Goal: Task Accomplishment & Management: Manage account settings

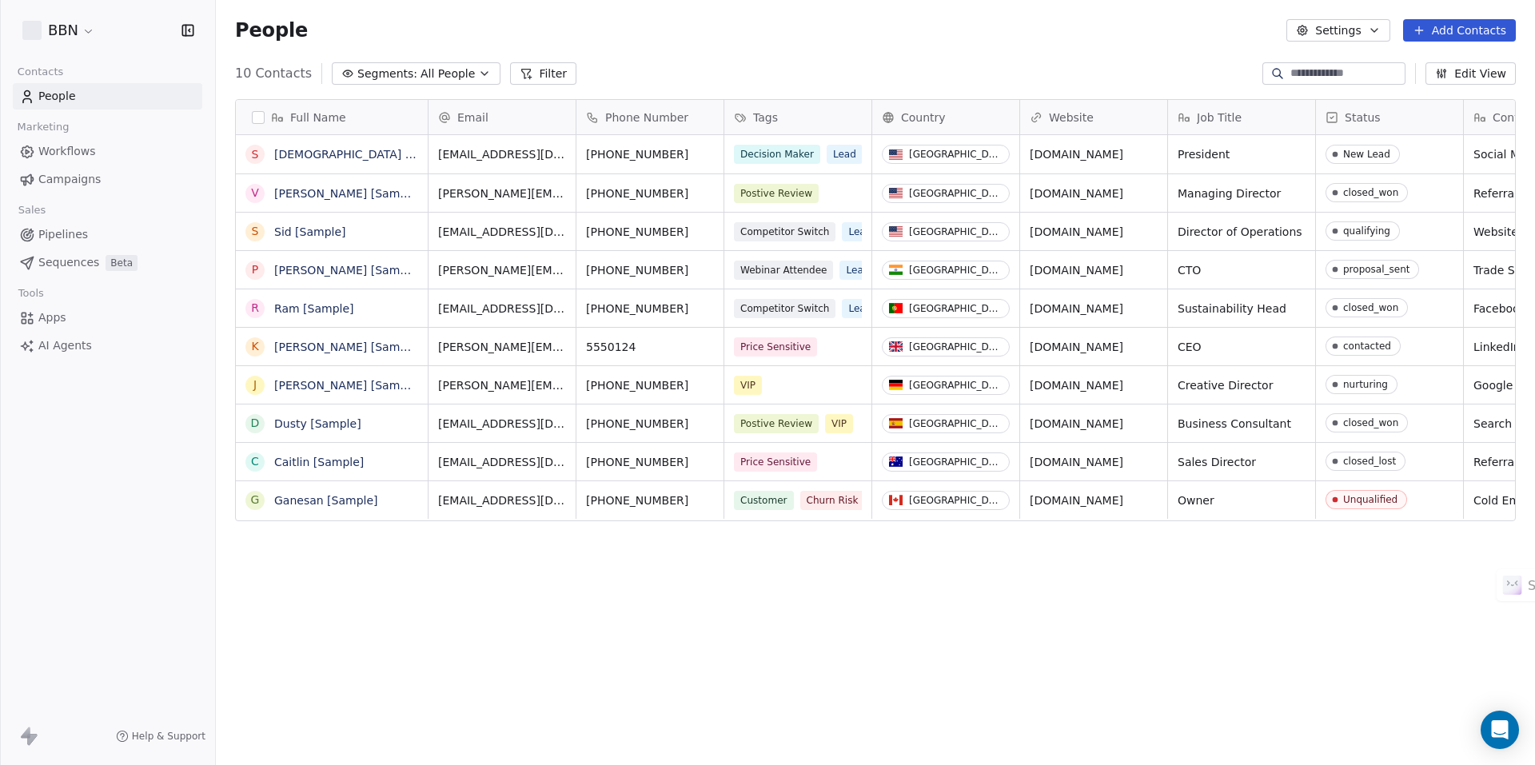
scroll to position [661, 1307]
click at [62, 318] on span "Apps" at bounding box center [52, 317] width 28 height 17
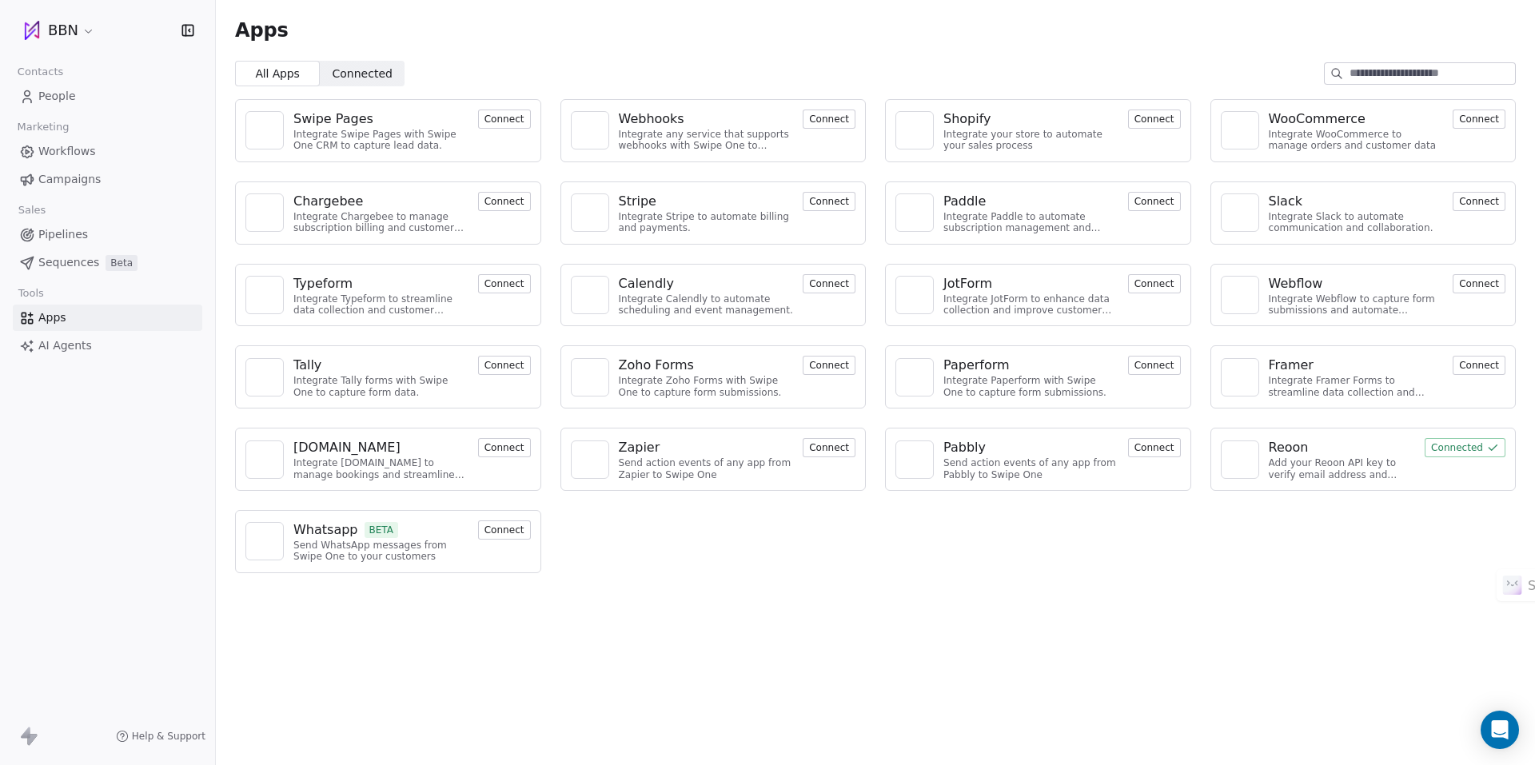
click at [500, 526] on button "Connect" at bounding box center [504, 529] width 53 height 19
click at [1159, 365] on button "Connect" at bounding box center [1154, 365] width 53 height 19
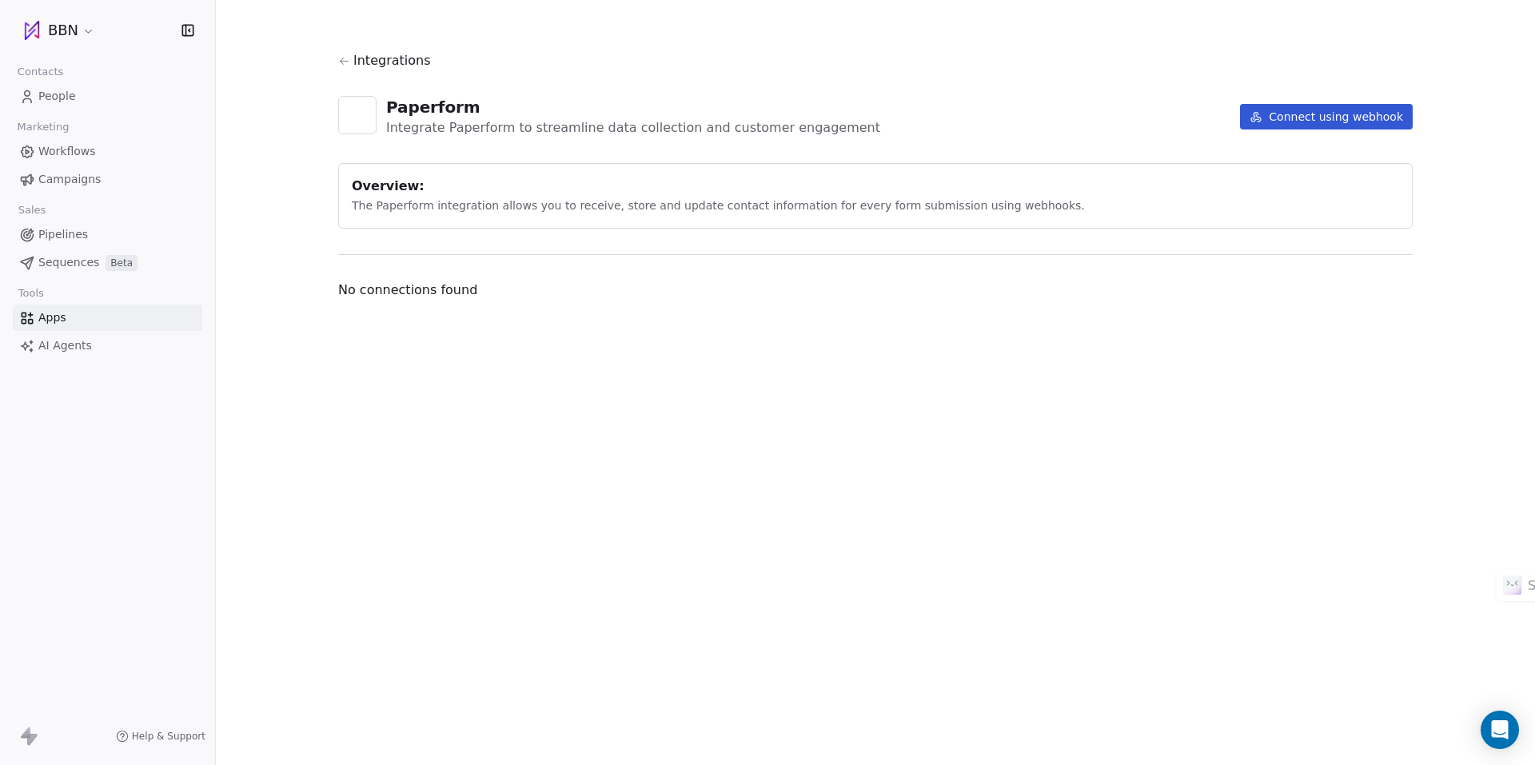
click at [379, 61] on span "Integrations" at bounding box center [392, 60] width 78 height 19
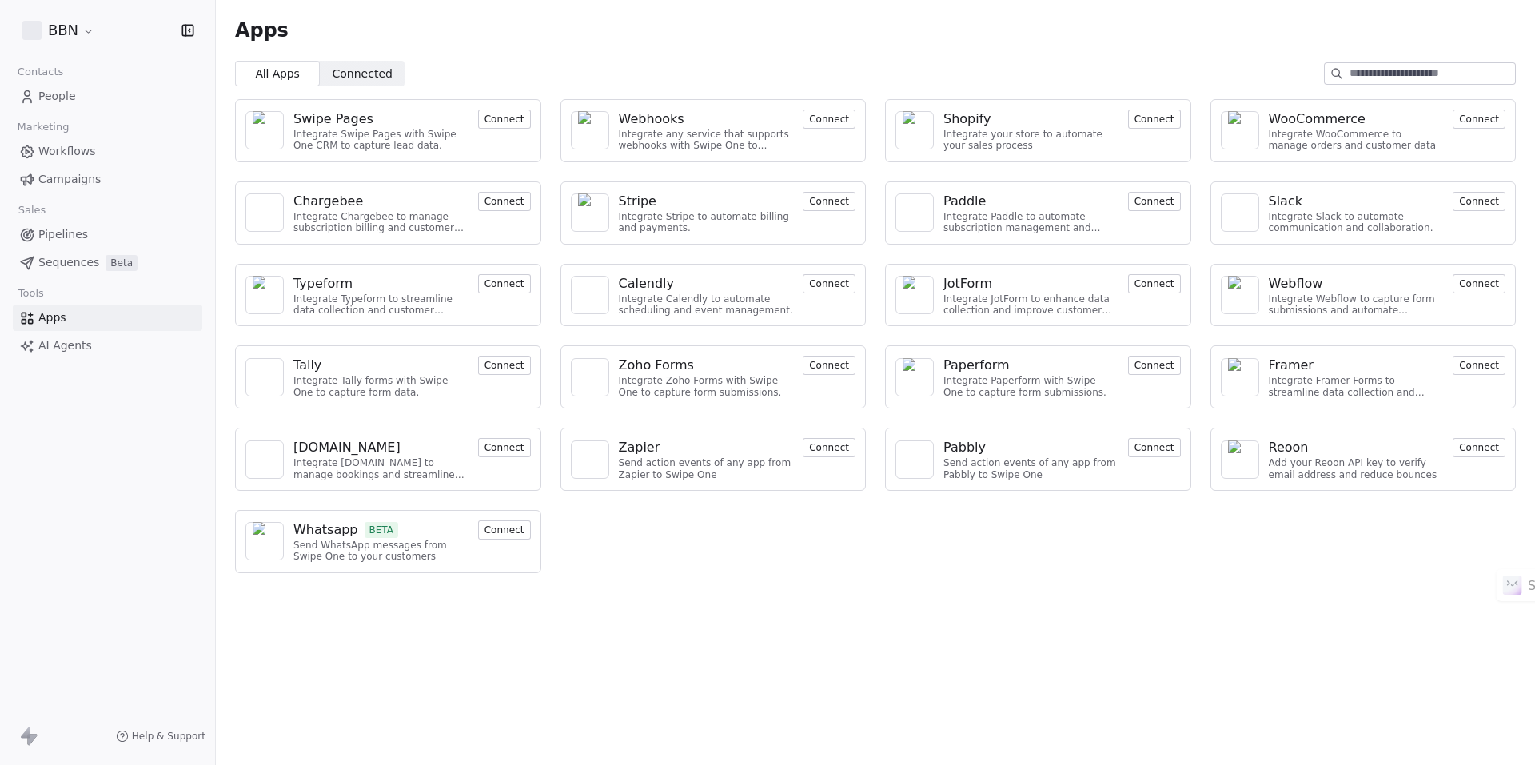
click at [505, 120] on button "Connect" at bounding box center [504, 118] width 53 height 19
click at [336, 74] on span "Connected" at bounding box center [362, 74] width 60 height 17
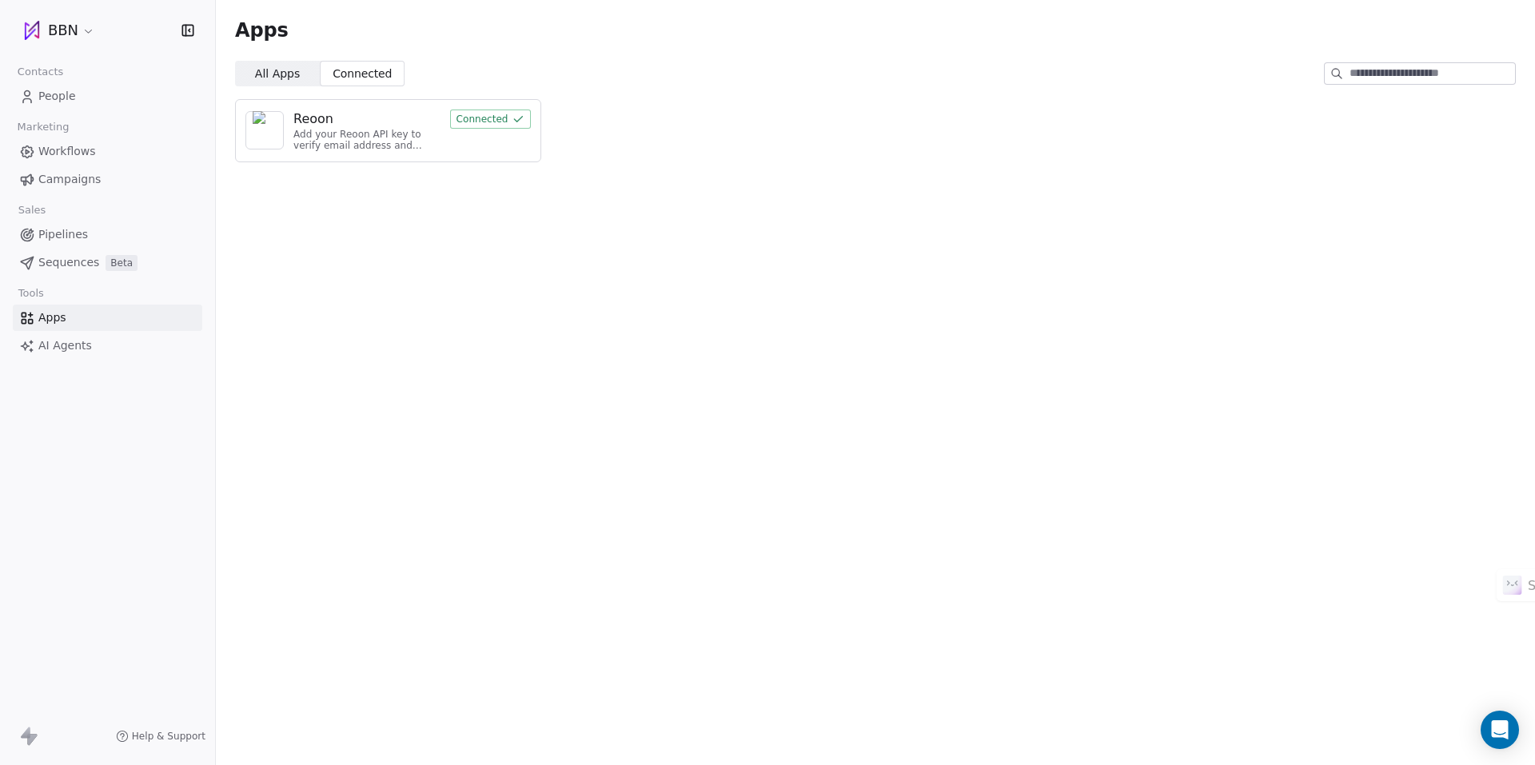
click at [289, 73] on span "All Apps" at bounding box center [277, 74] width 45 height 17
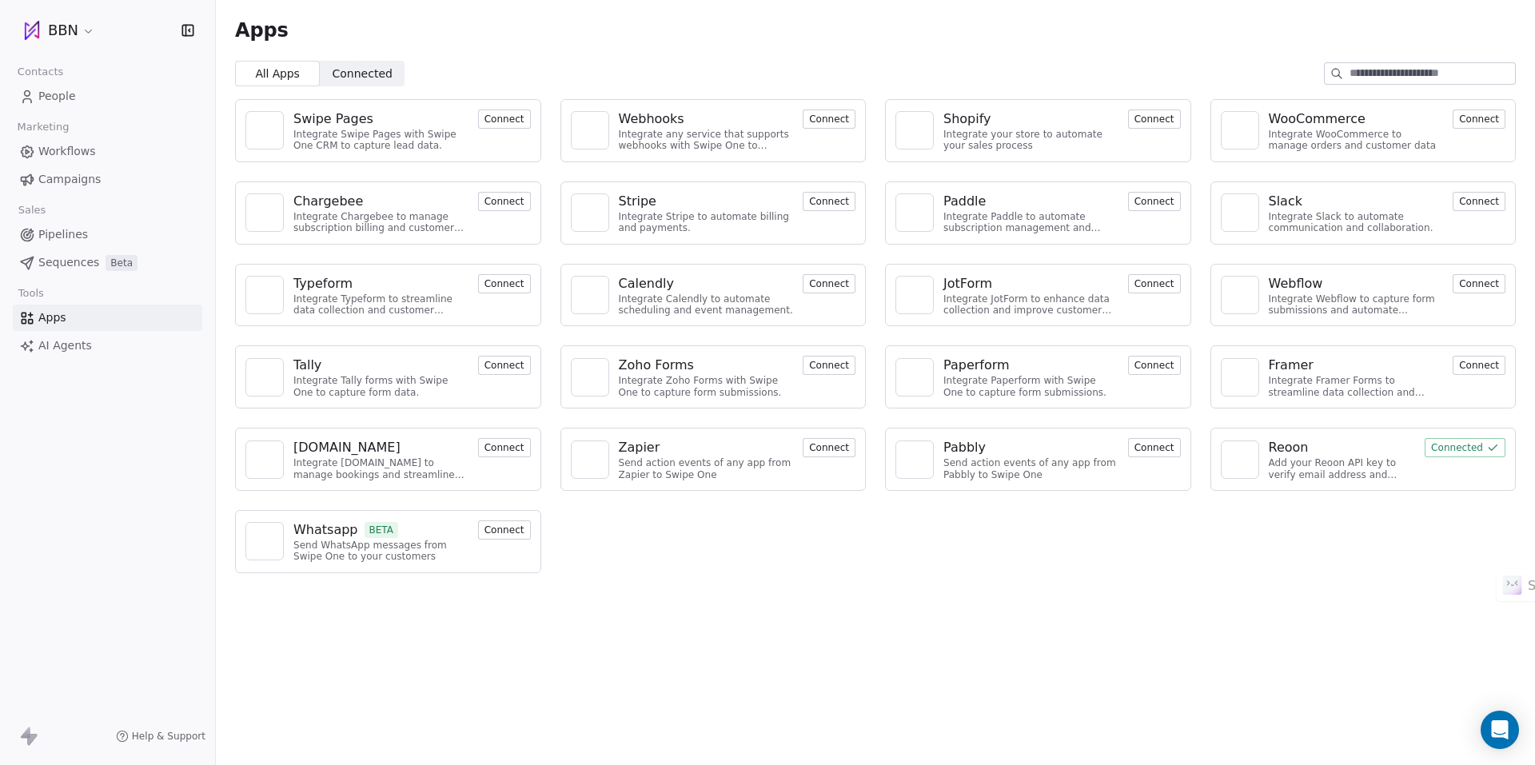
click at [963, 289] on div "JotForm" at bounding box center [967, 283] width 49 height 19
click at [1312, 450] on div "Reoon" at bounding box center [1341, 447] width 147 height 19
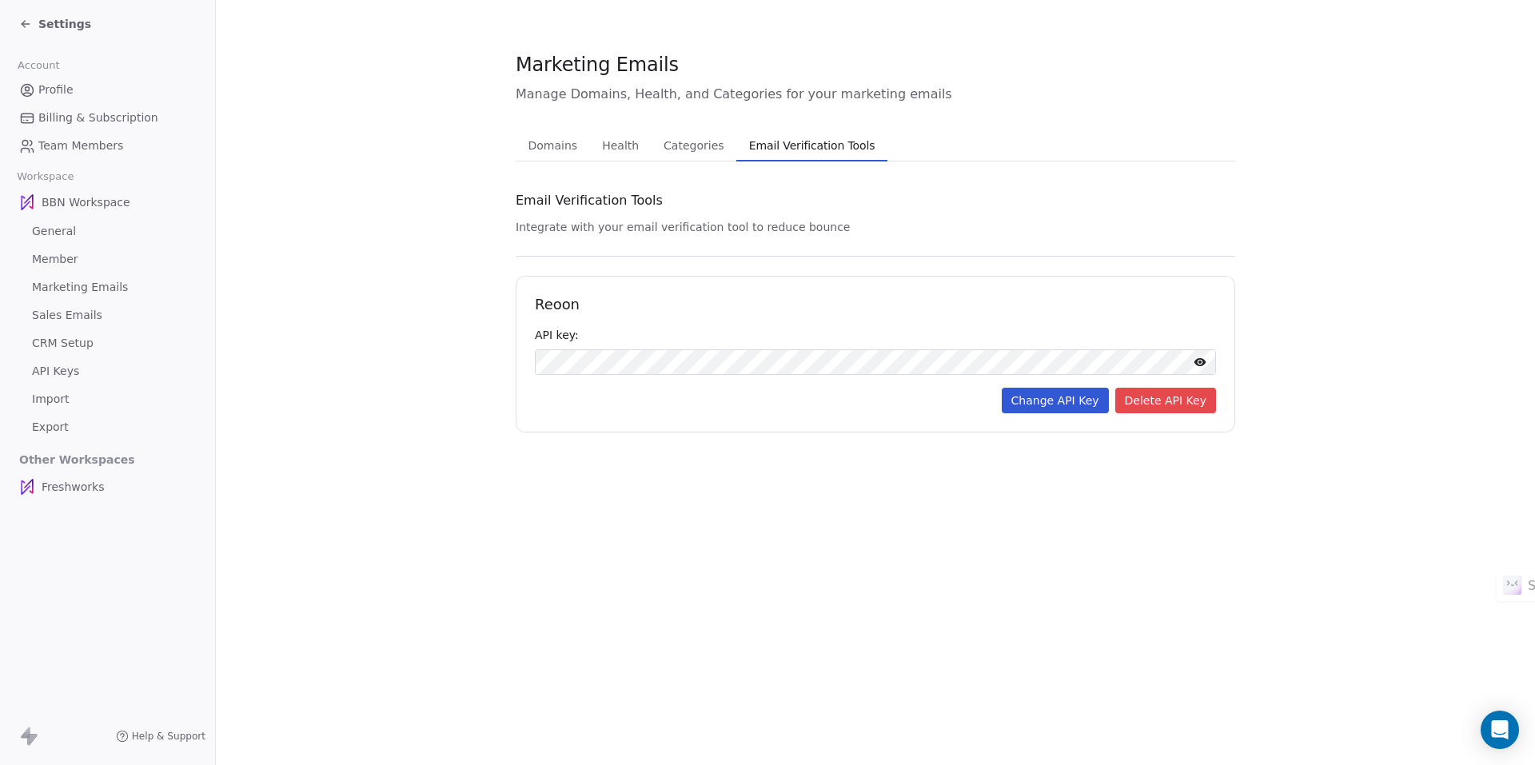
click at [552, 140] on span "Domains" at bounding box center [553, 145] width 62 height 22
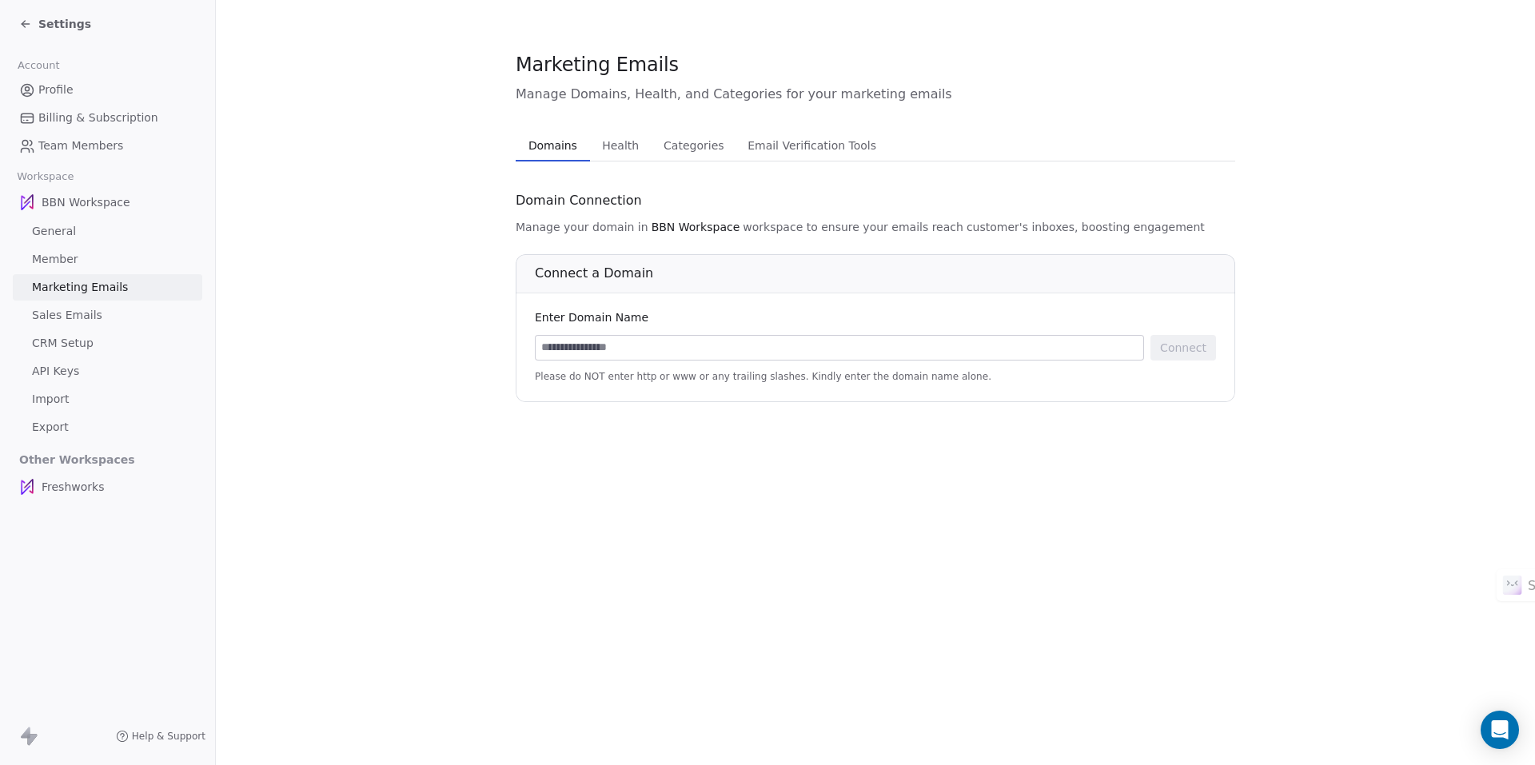
click at [42, 22] on span "Settings" at bounding box center [64, 24] width 53 height 16
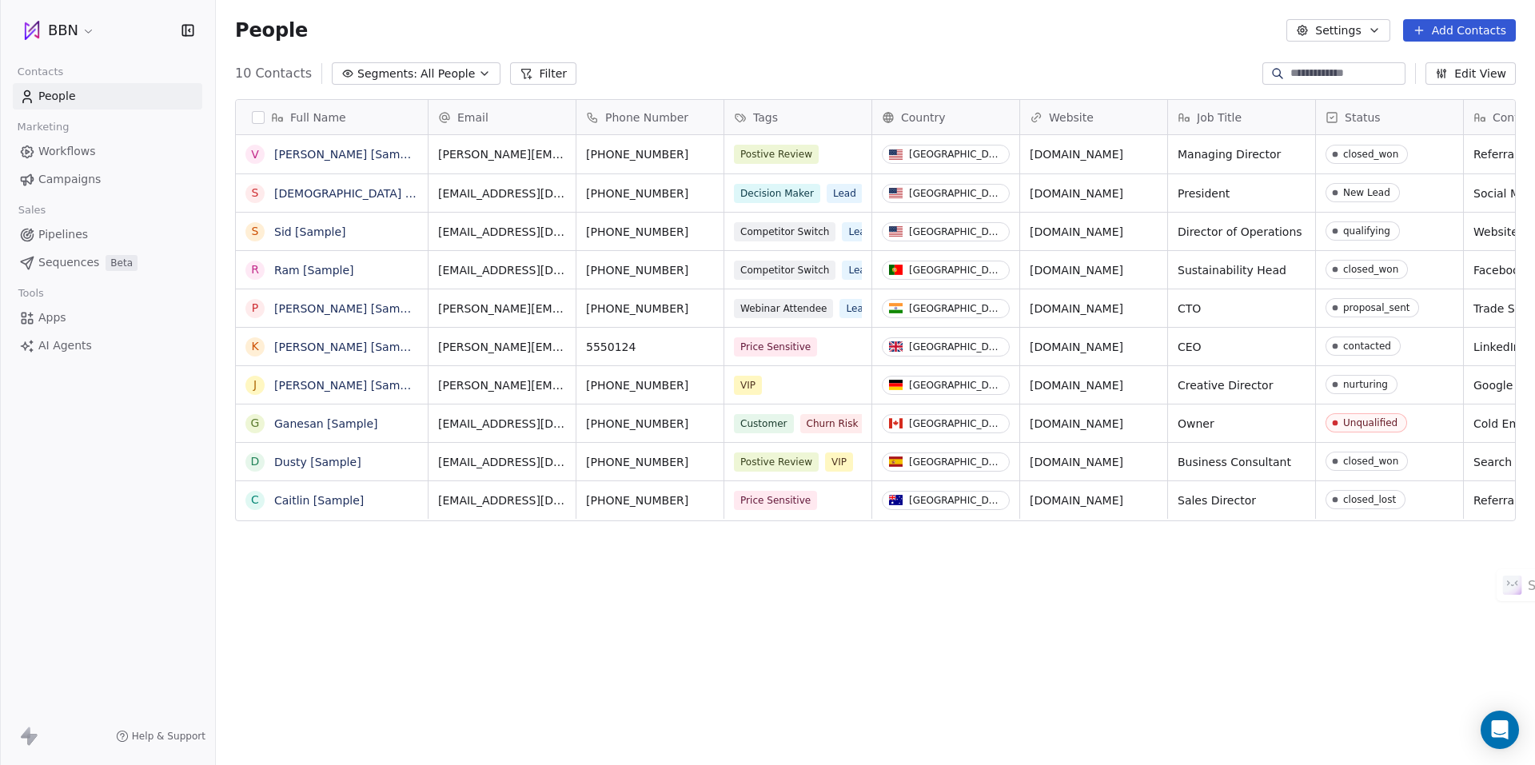
scroll to position [661, 1307]
click at [481, 75] on icon "button" at bounding box center [484, 73] width 6 height 3
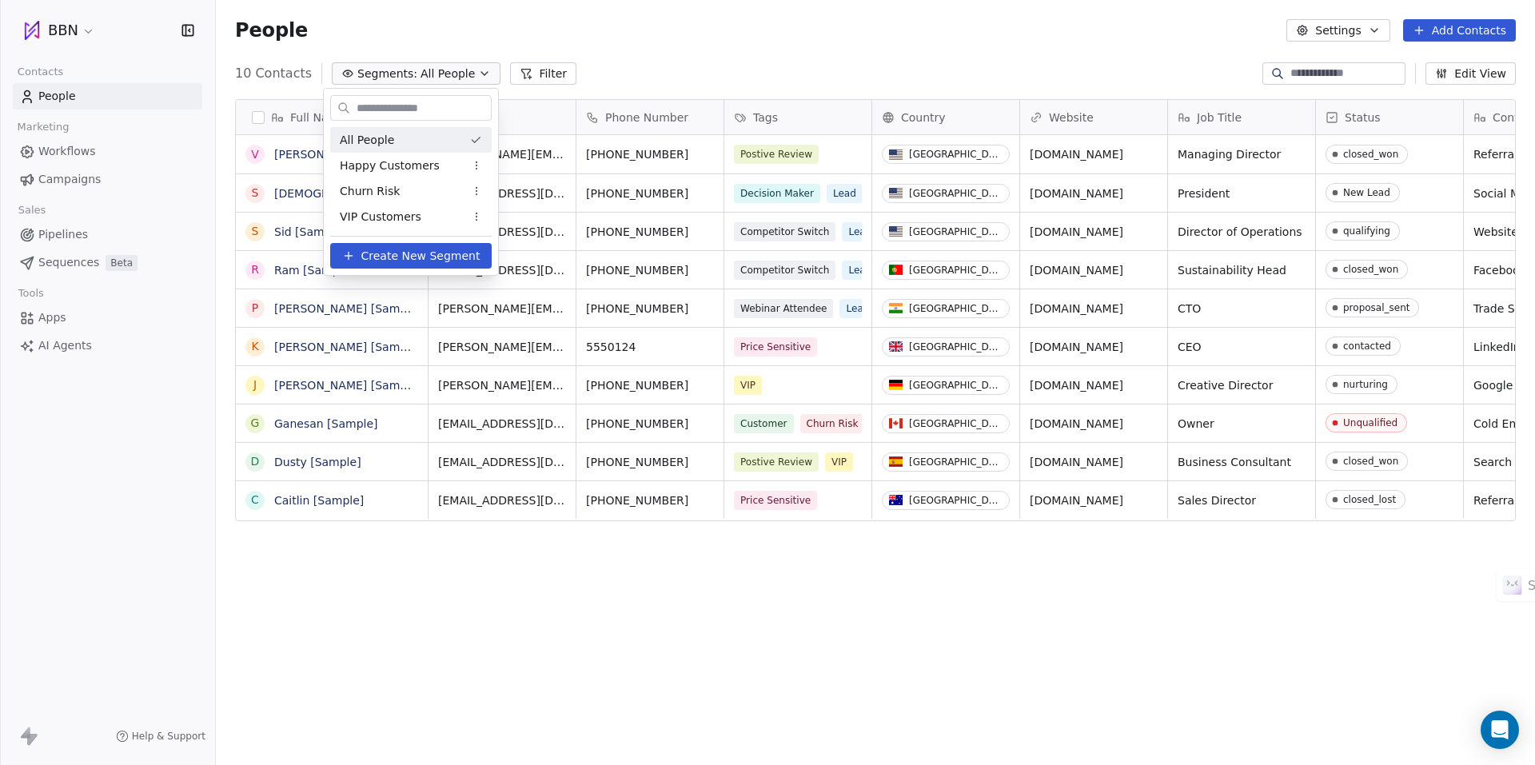
click at [766, 38] on html "BBN Contacts People Marketing Workflows Campaigns Sales Pipelines Sequences Bet…" at bounding box center [767, 382] width 1535 height 765
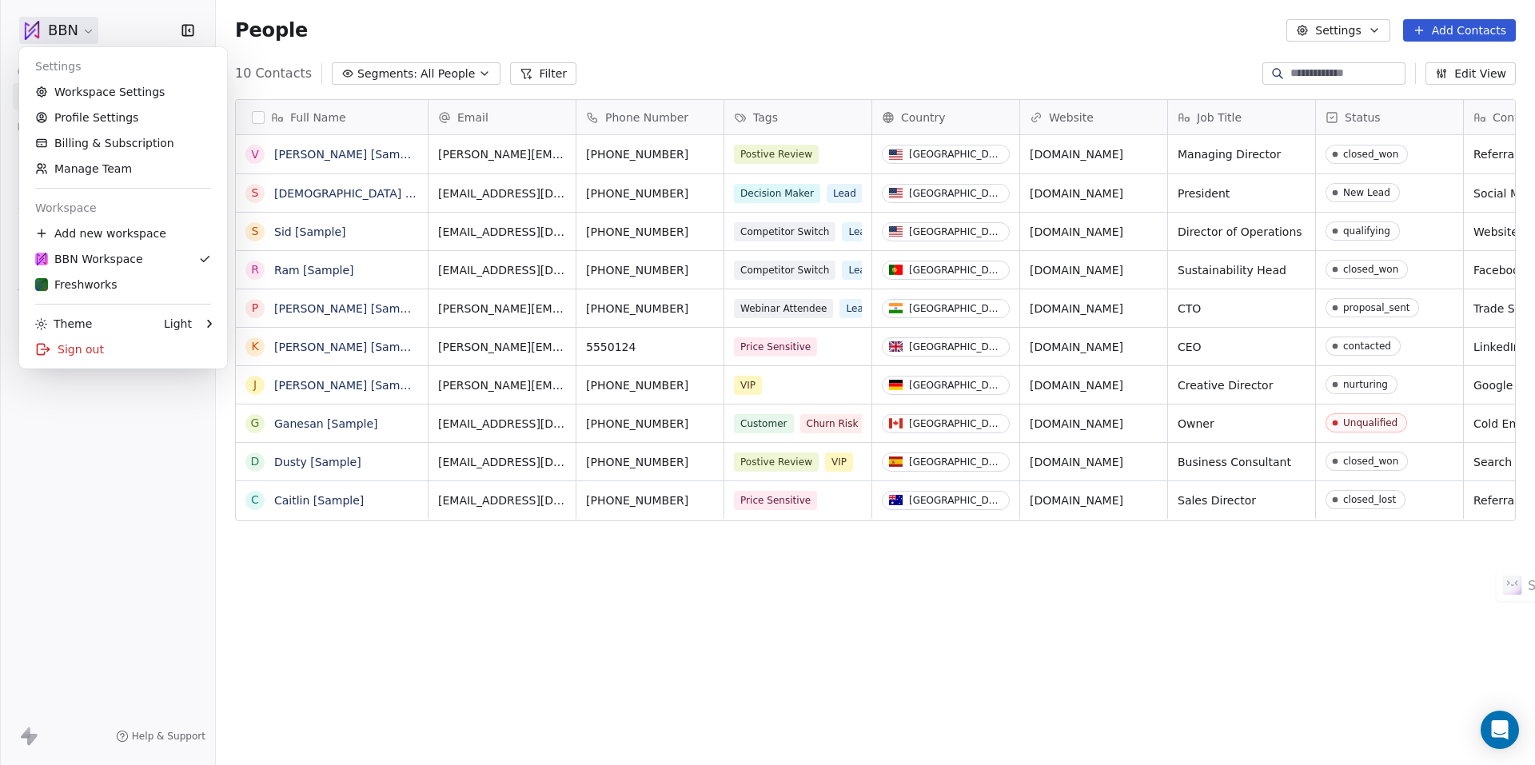
click at [83, 33] on html "BBN Contacts People Marketing Workflows Campaigns Sales Pipelines Sequences Bet…" at bounding box center [767, 382] width 1535 height 765
click at [104, 284] on div "Freshworks" at bounding box center [76, 285] width 82 height 16
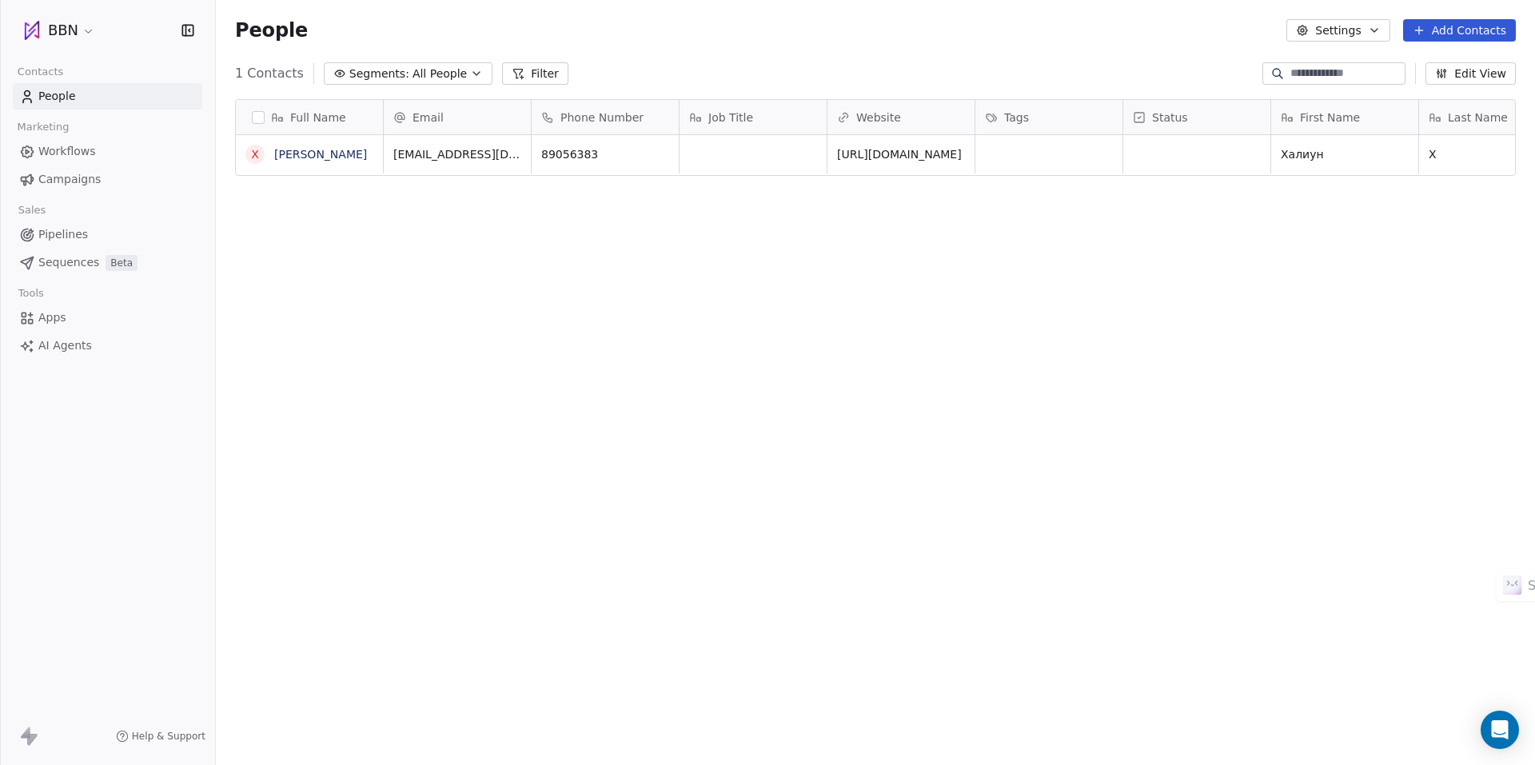
scroll to position [661, 1307]
click at [80, 181] on span "Campaigns" at bounding box center [69, 179] width 62 height 17
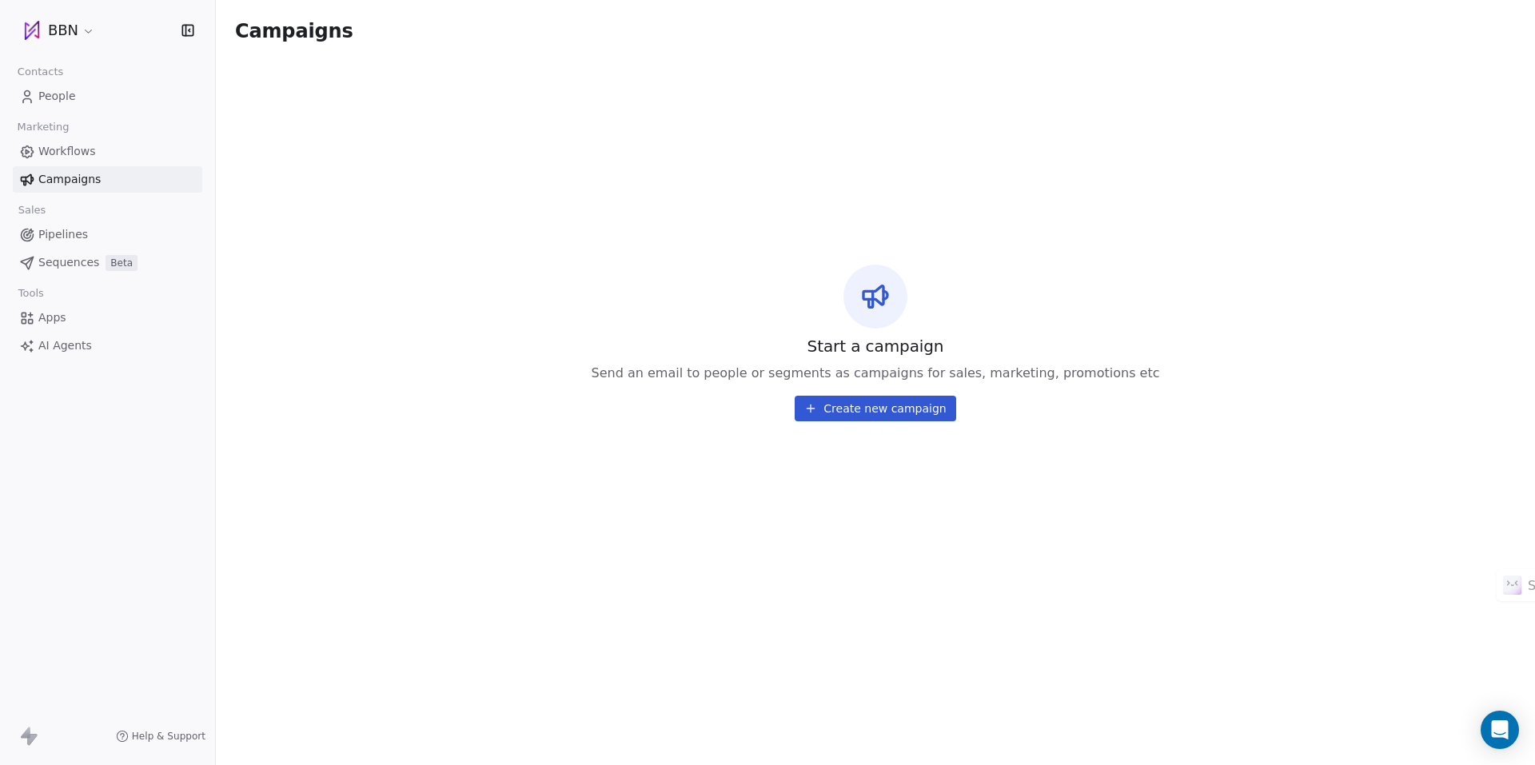
click at [873, 404] on button "Create new campaign" at bounding box center [874, 409] width 161 height 26
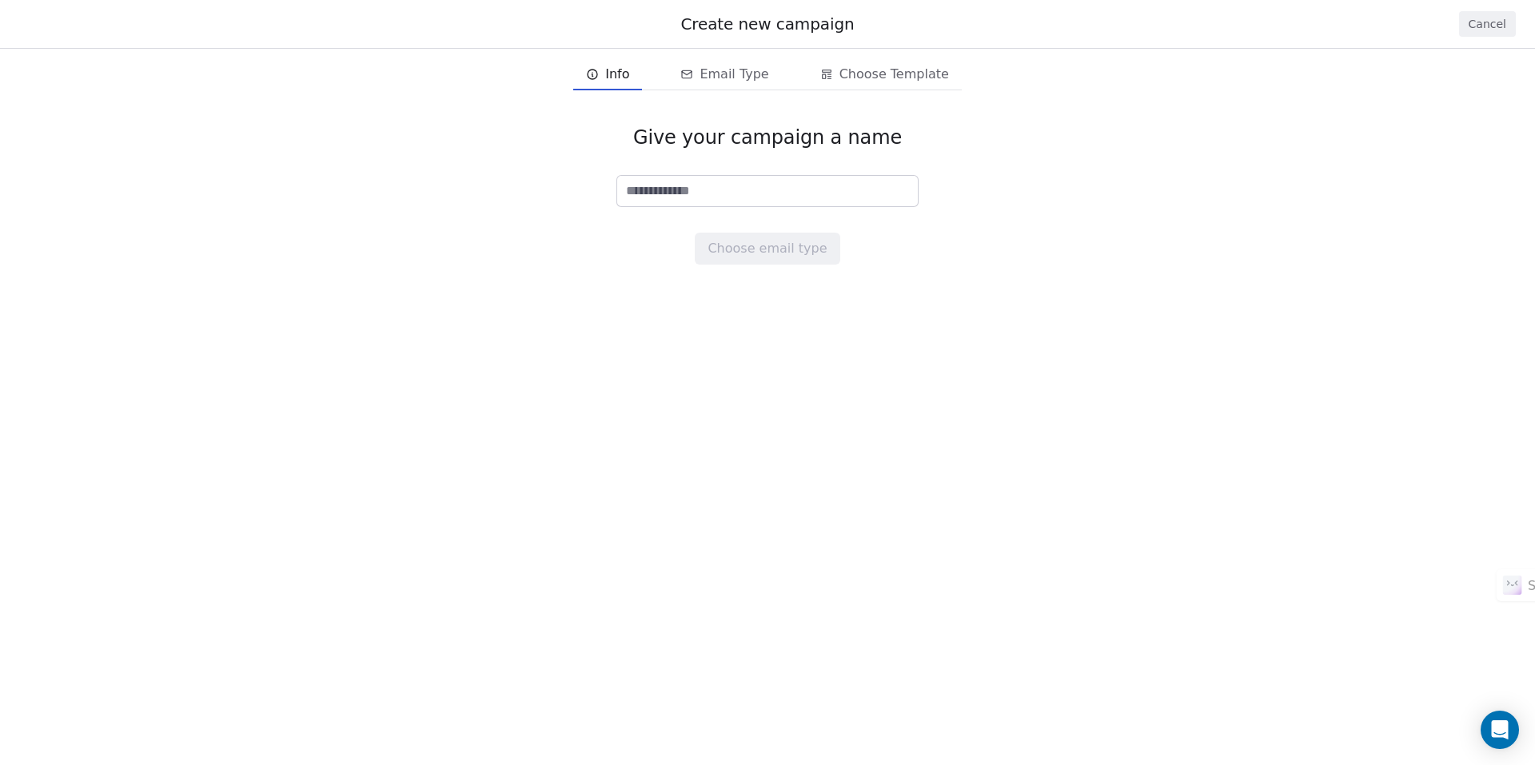
click at [665, 187] on input at bounding box center [767, 191] width 301 height 30
type input "****"
click at [768, 248] on button "Choose email type" at bounding box center [767, 249] width 145 height 32
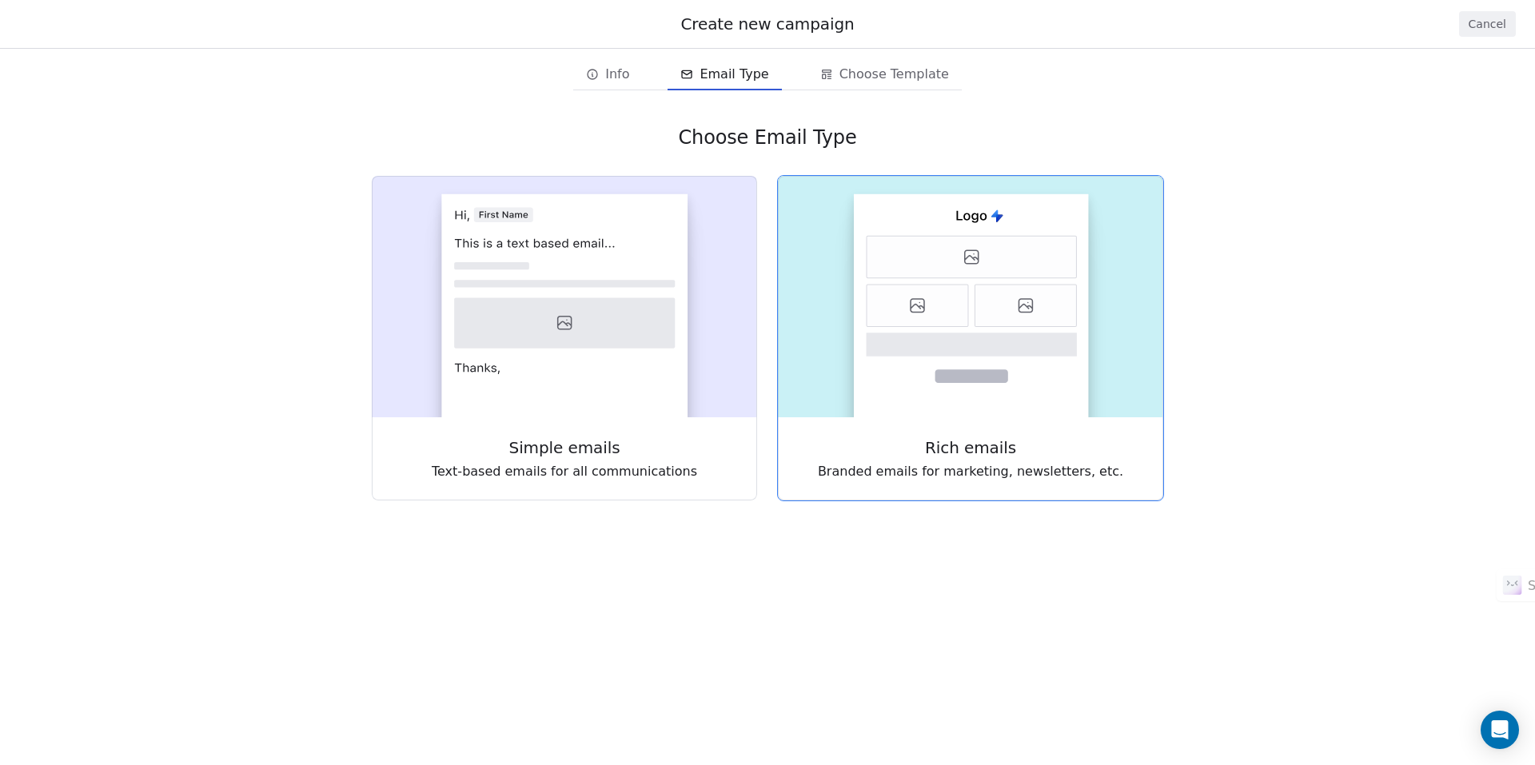
click at [959, 301] on icon at bounding box center [917, 306] width 102 height 42
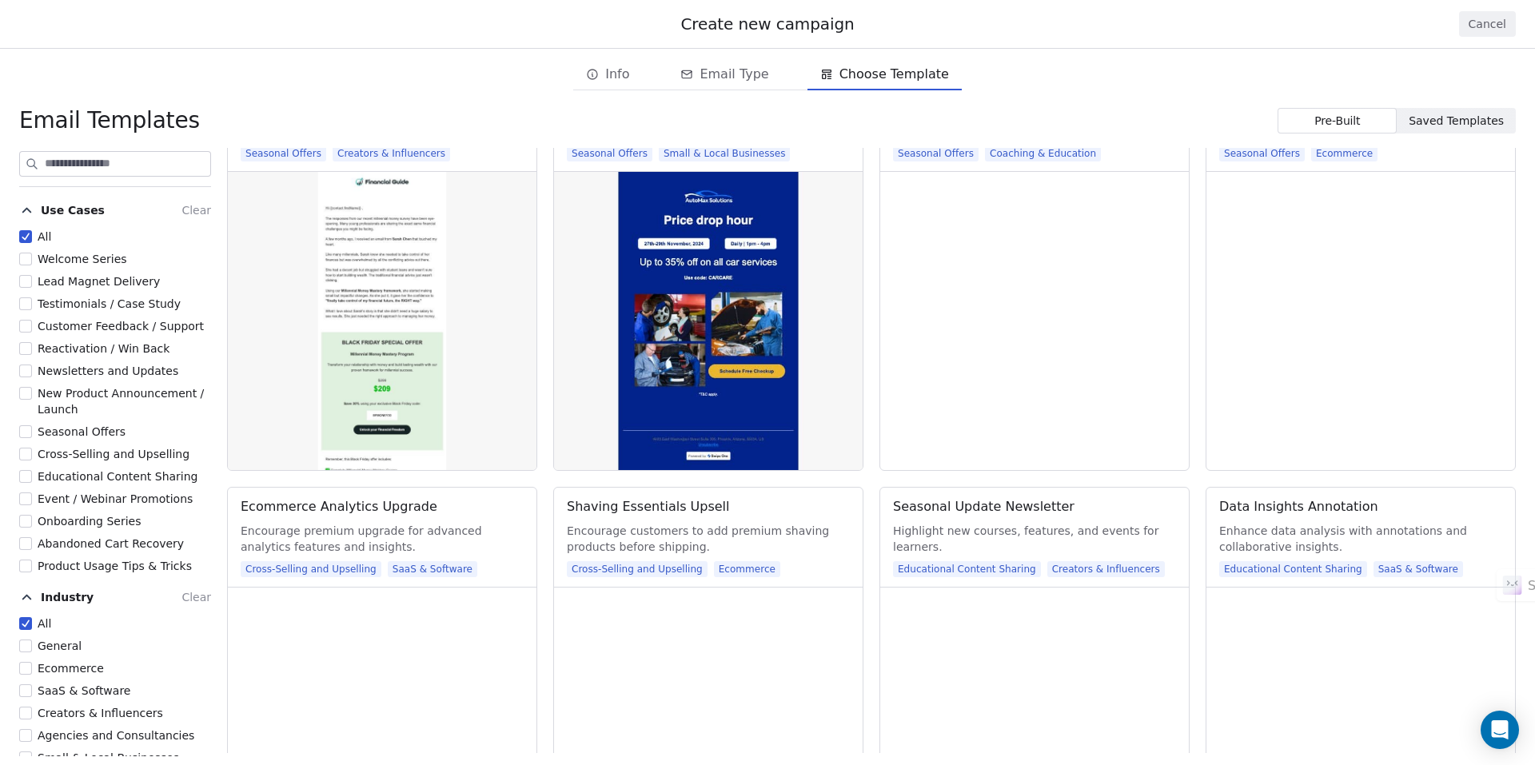
scroll to position [2637, 0]
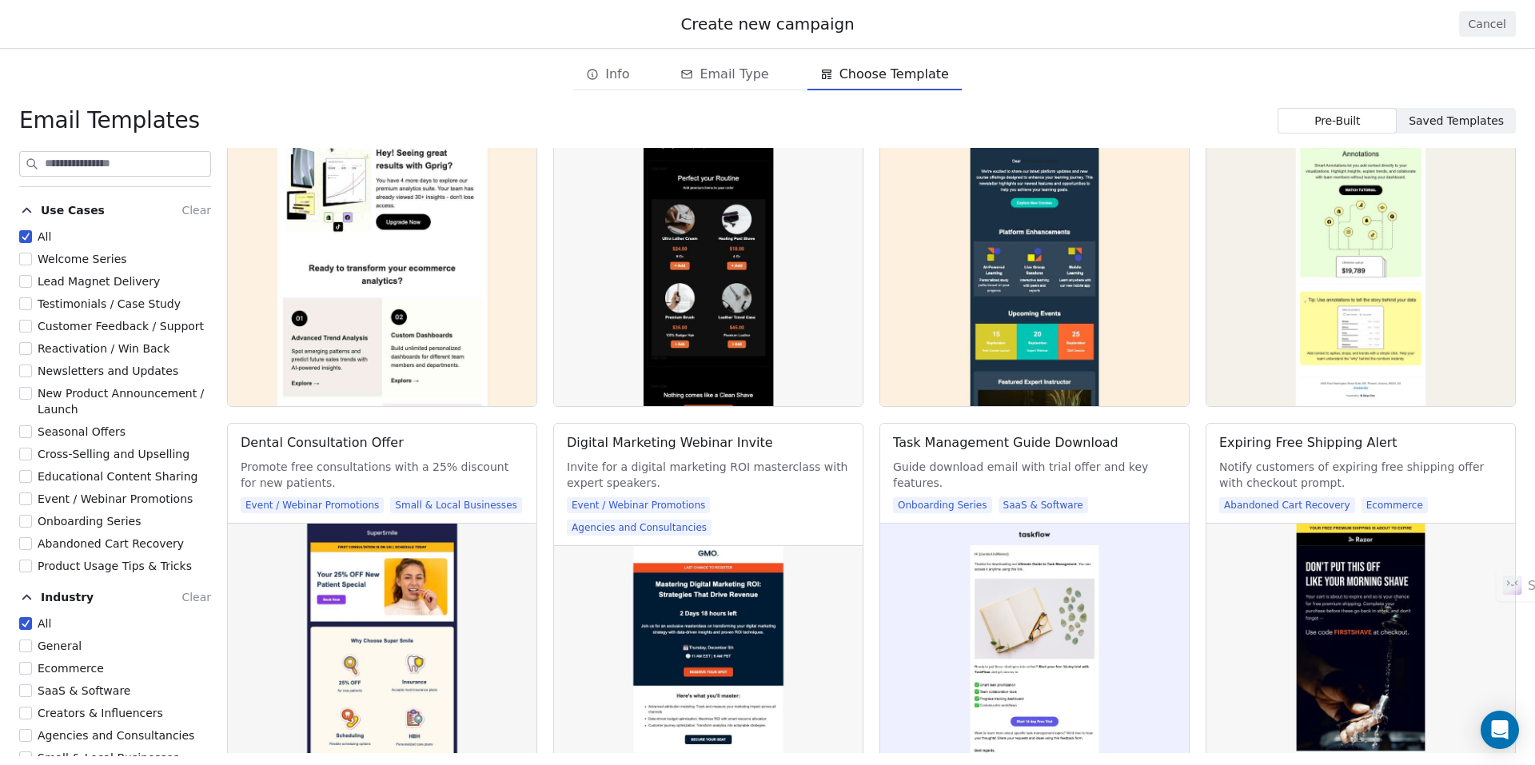
click at [133, 496] on span "Event / Webinar Promotions" at bounding box center [115, 498] width 155 height 13
click at [32, 496] on button "Event / Webinar Promotions" at bounding box center [25, 499] width 13 height 16
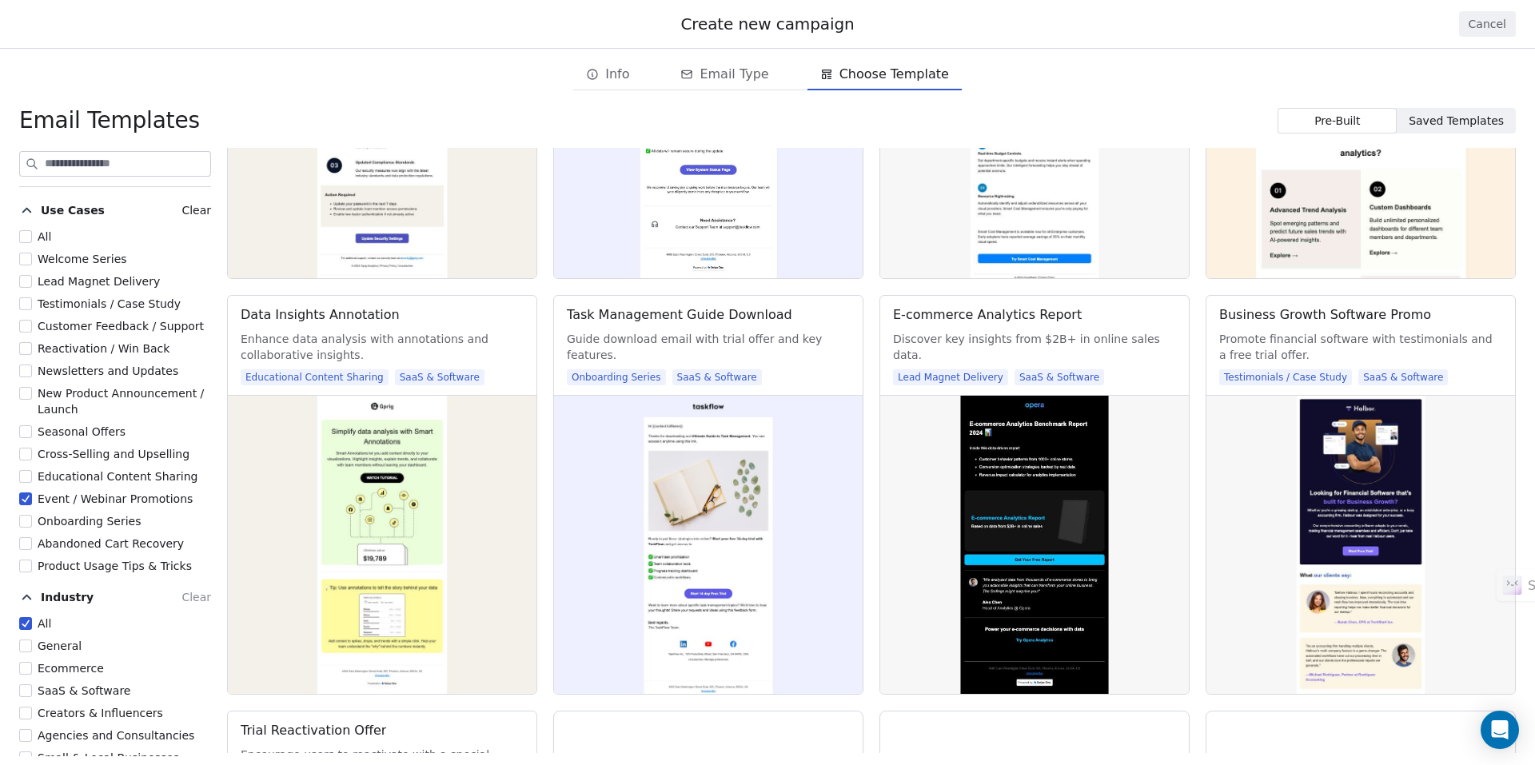
scroll to position [1039, 0]
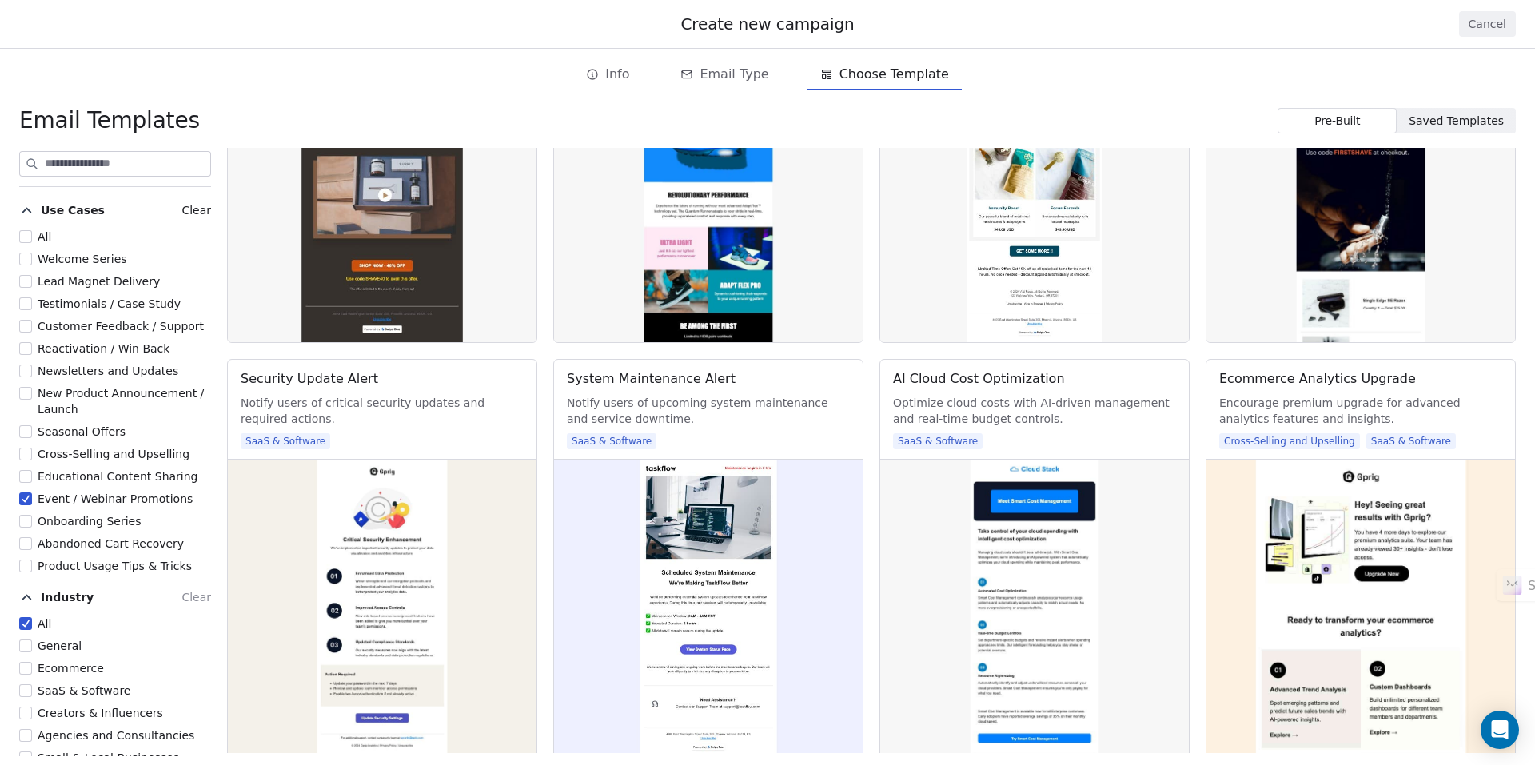
click at [1500, 26] on button "Cancel" at bounding box center [1487, 24] width 57 height 26
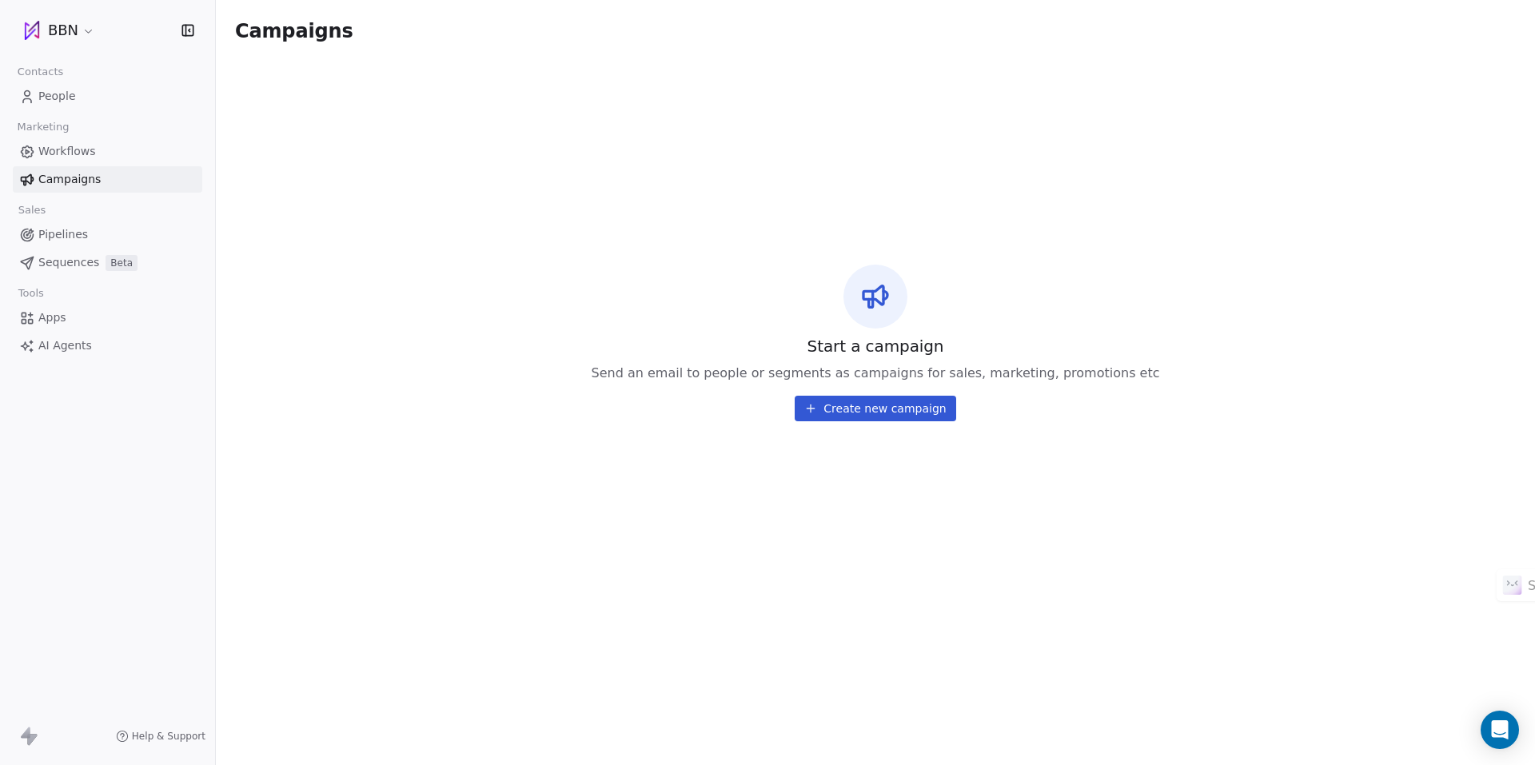
click at [65, 234] on span "Pipelines" at bounding box center [63, 234] width 50 height 17
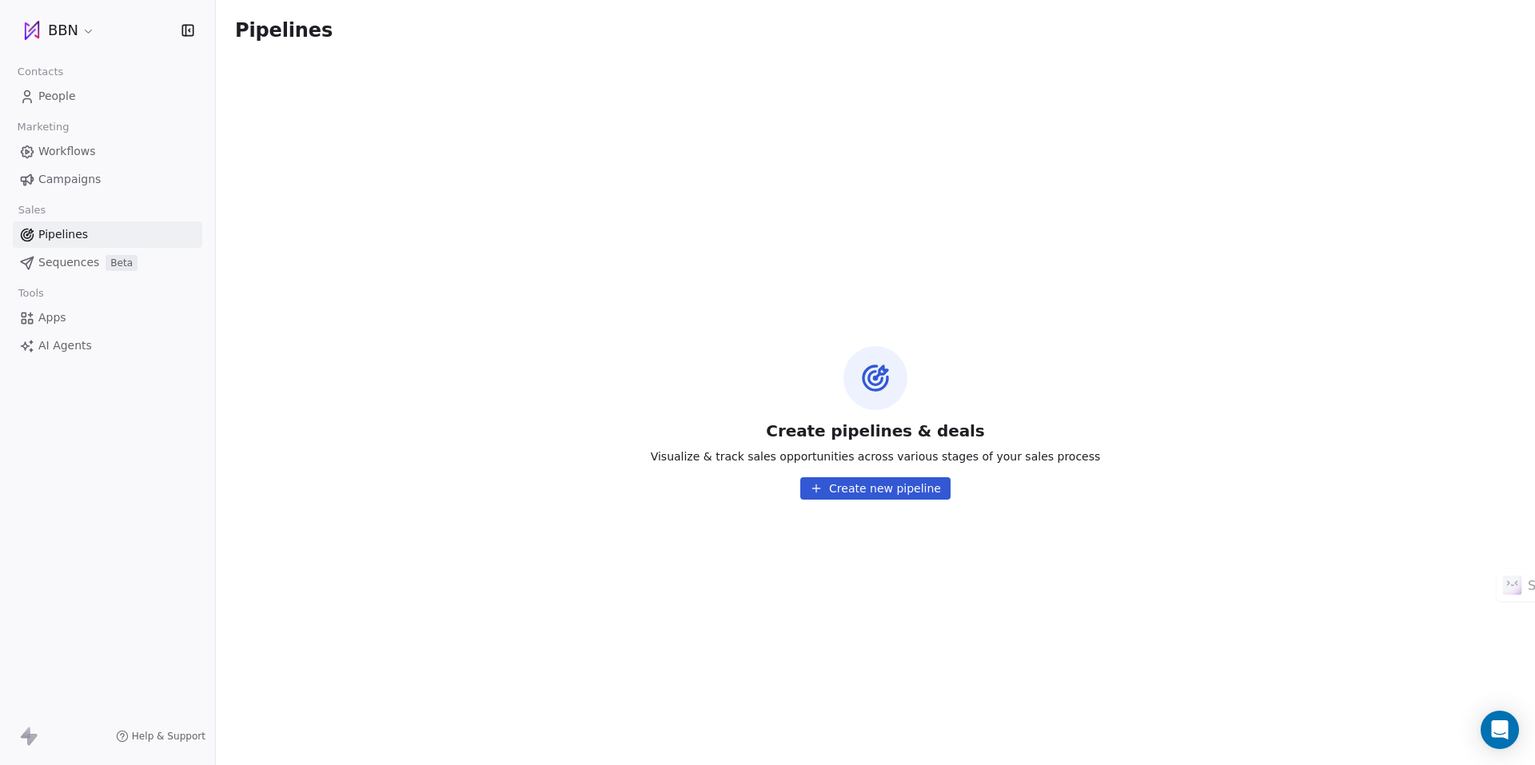
click at [82, 148] on span "Workflows" at bounding box center [67, 151] width 58 height 17
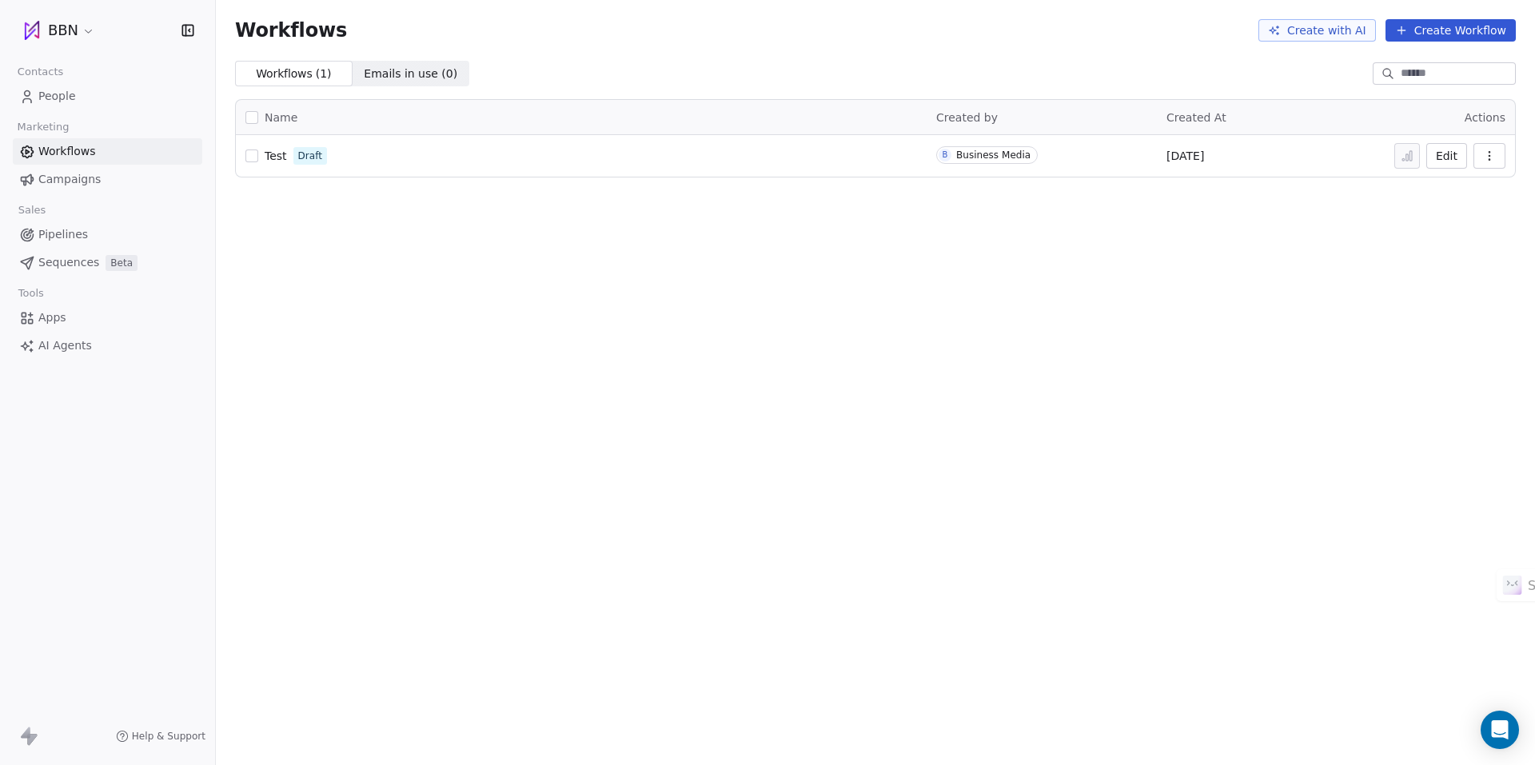
click at [74, 259] on span "Sequences" at bounding box center [68, 262] width 61 height 17
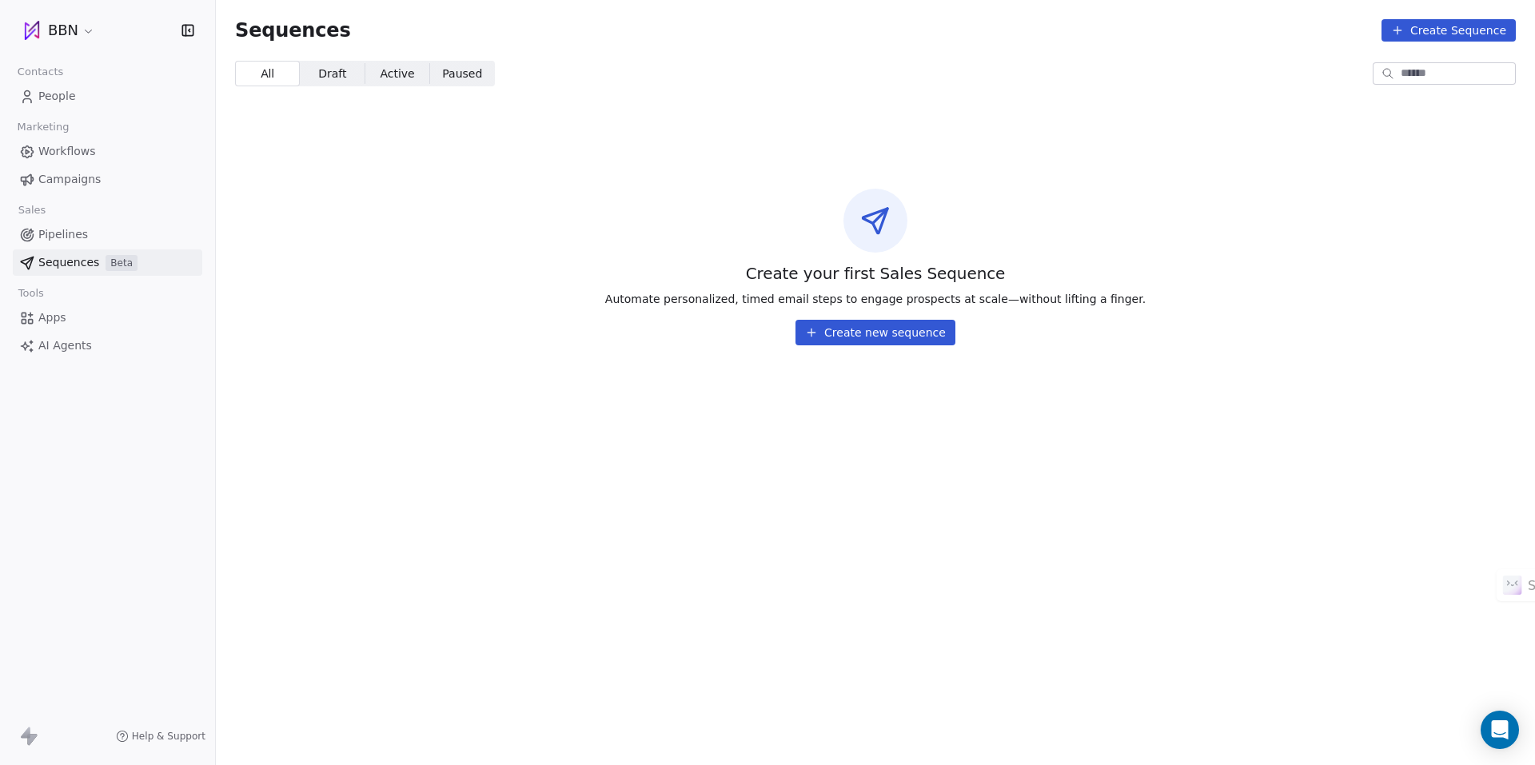
click at [74, 155] on span "Workflows" at bounding box center [67, 151] width 58 height 17
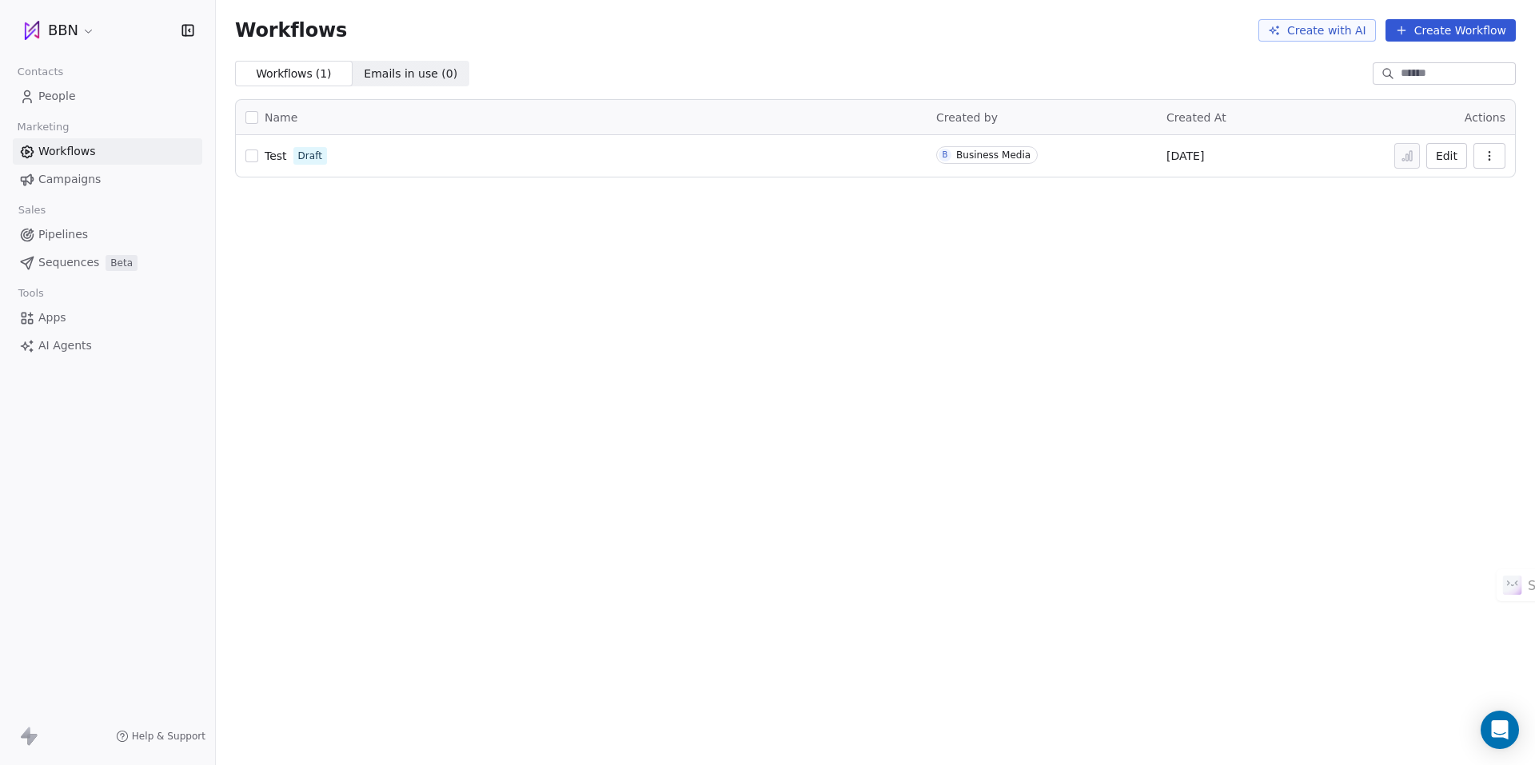
click at [182, 738] on span "Help & Support" at bounding box center [169, 736] width 74 height 13
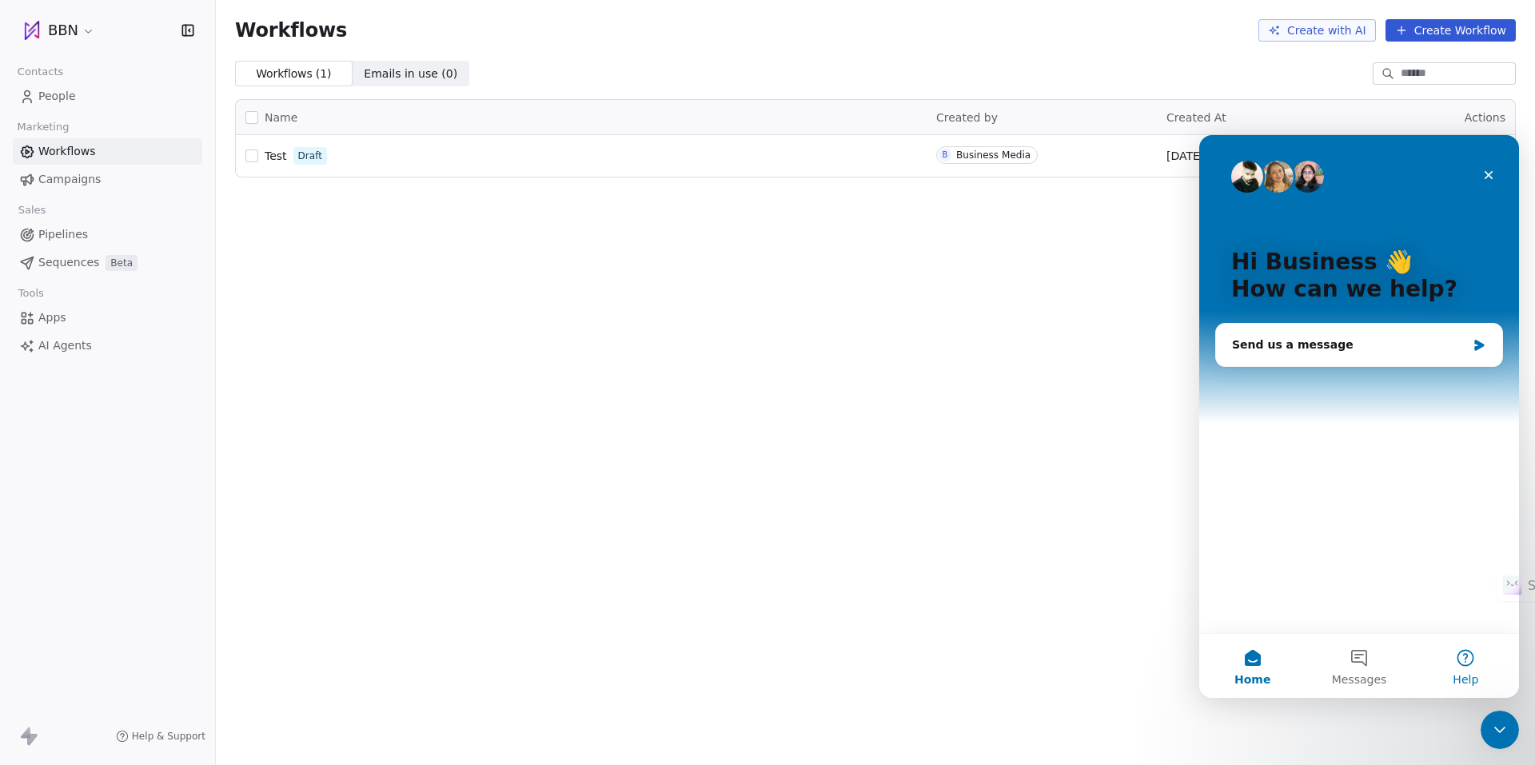
click at [1458, 658] on button "Help" at bounding box center [1465, 666] width 106 height 64
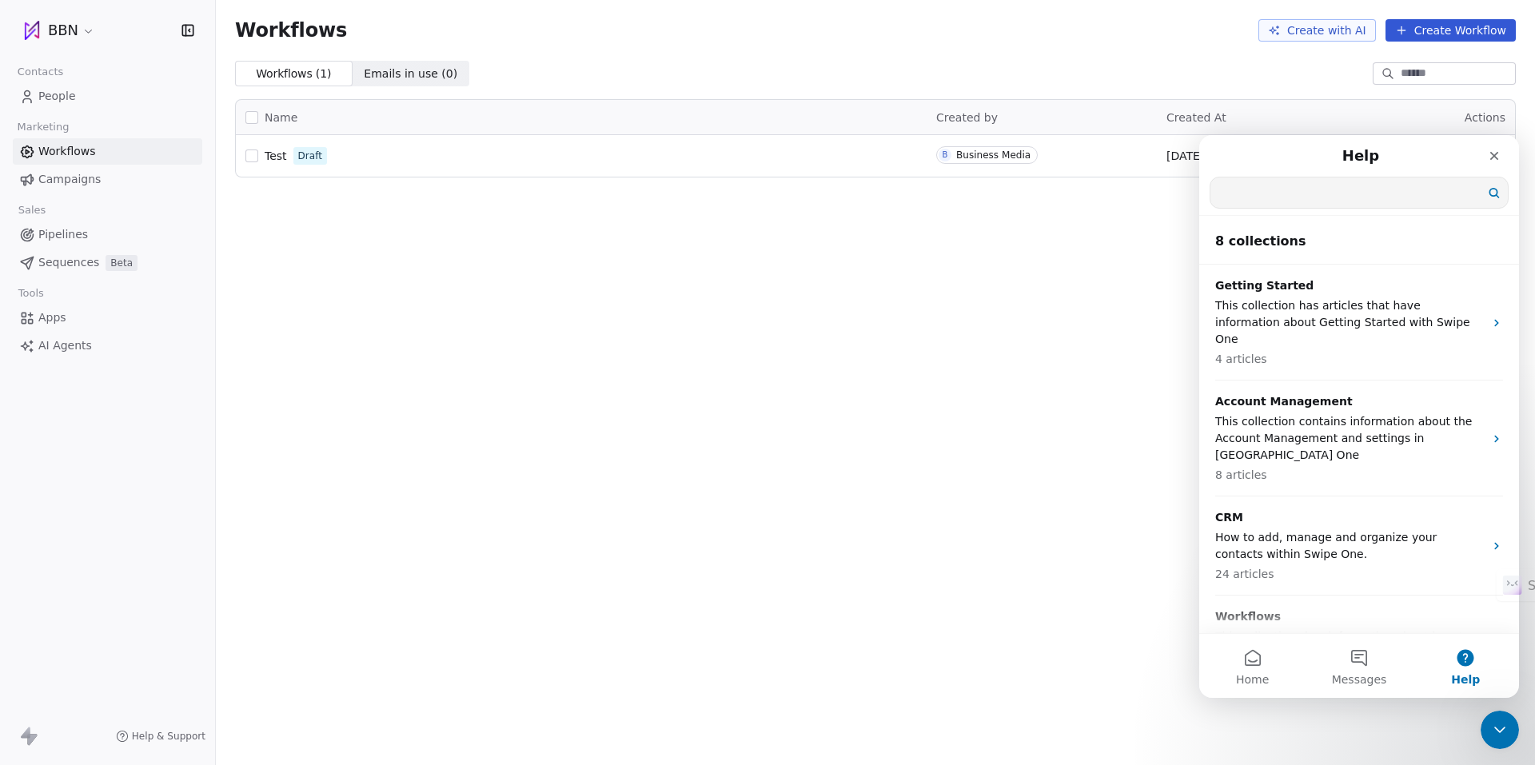
click at [1245, 198] on input "Search for help" at bounding box center [1358, 192] width 297 height 30
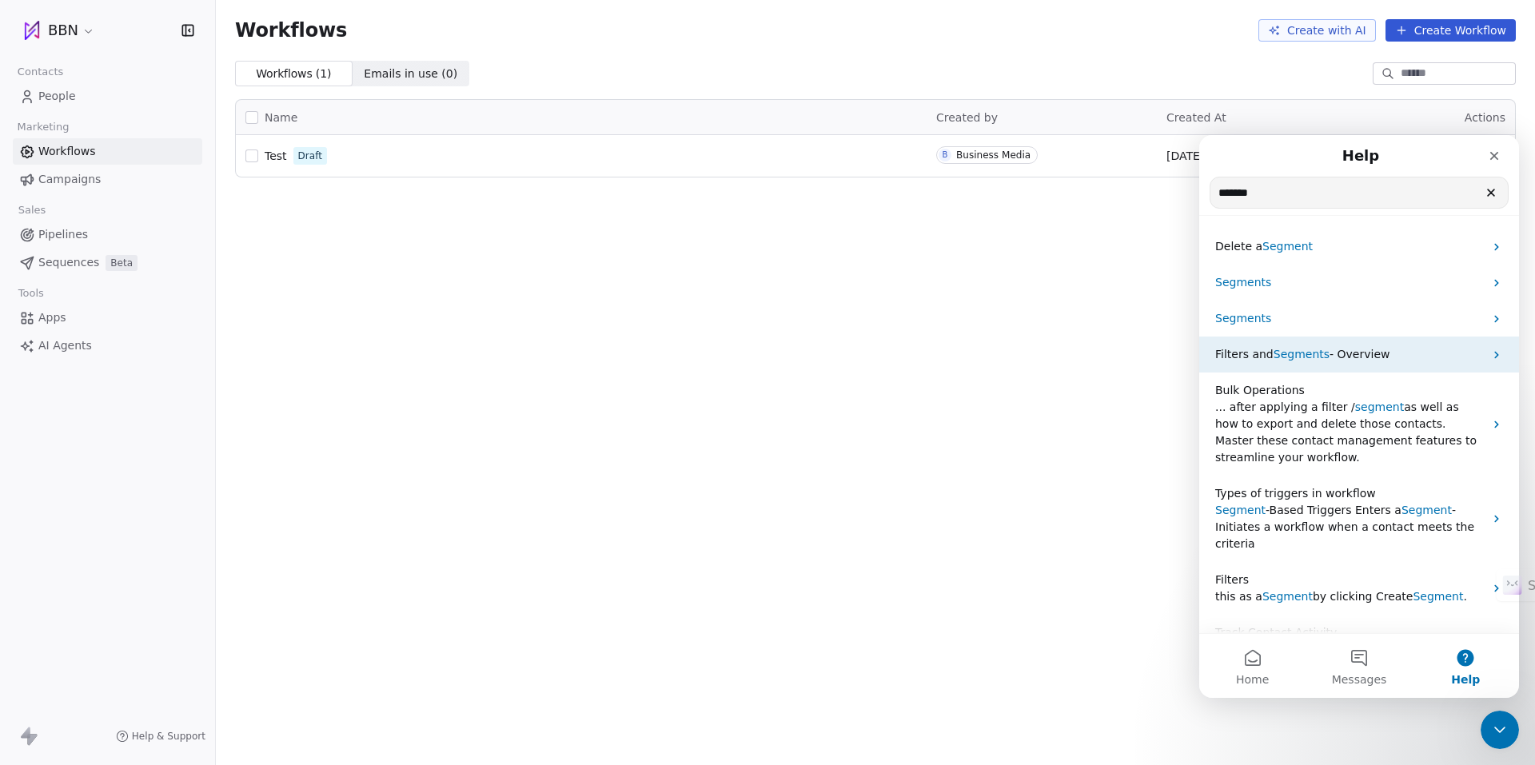
type input "*******"
click at [1284, 350] on span "Segments" at bounding box center [1301, 354] width 56 height 13
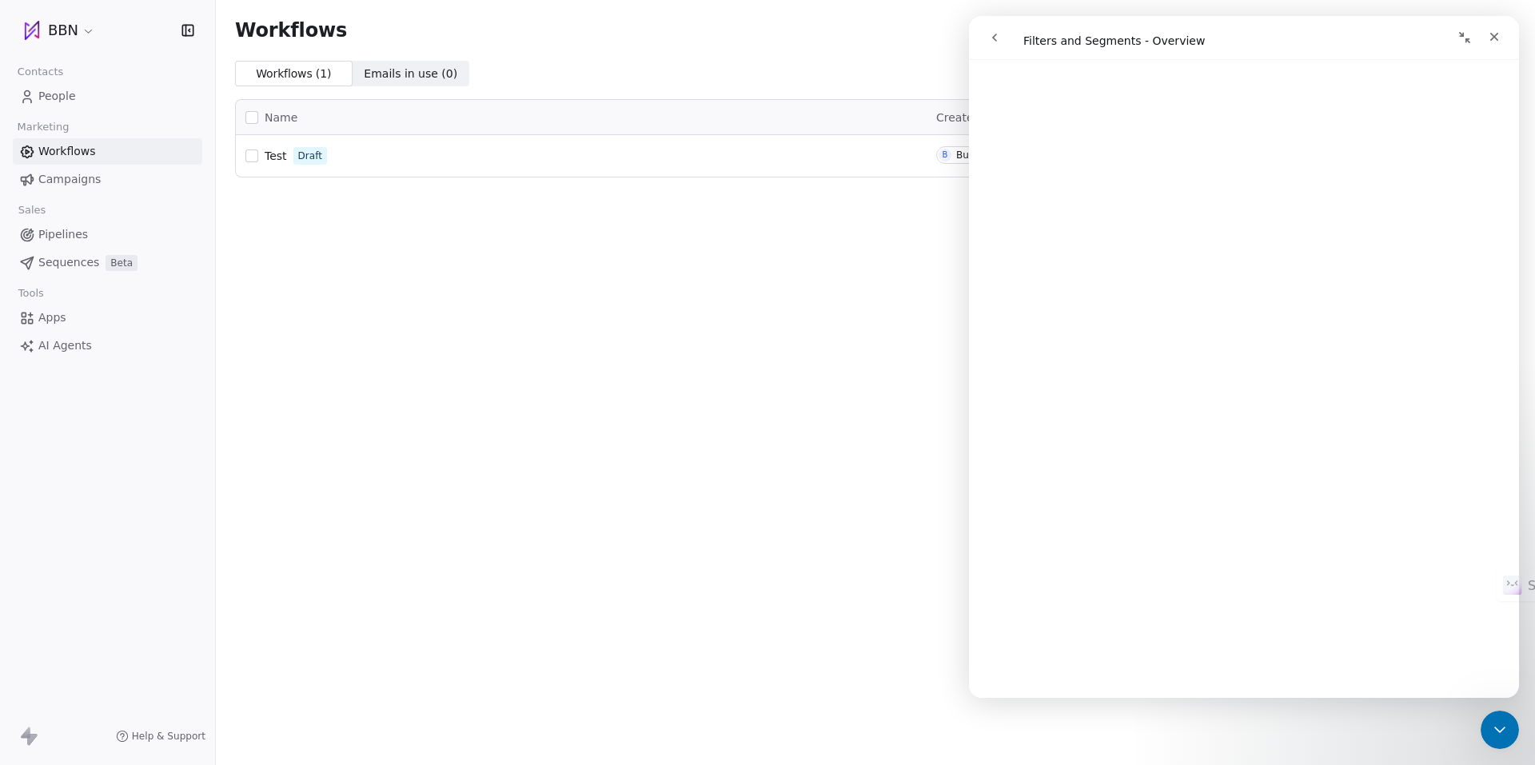
scroll to position [560, 0]
click at [997, 39] on icon "go back" at bounding box center [994, 37] width 13 height 13
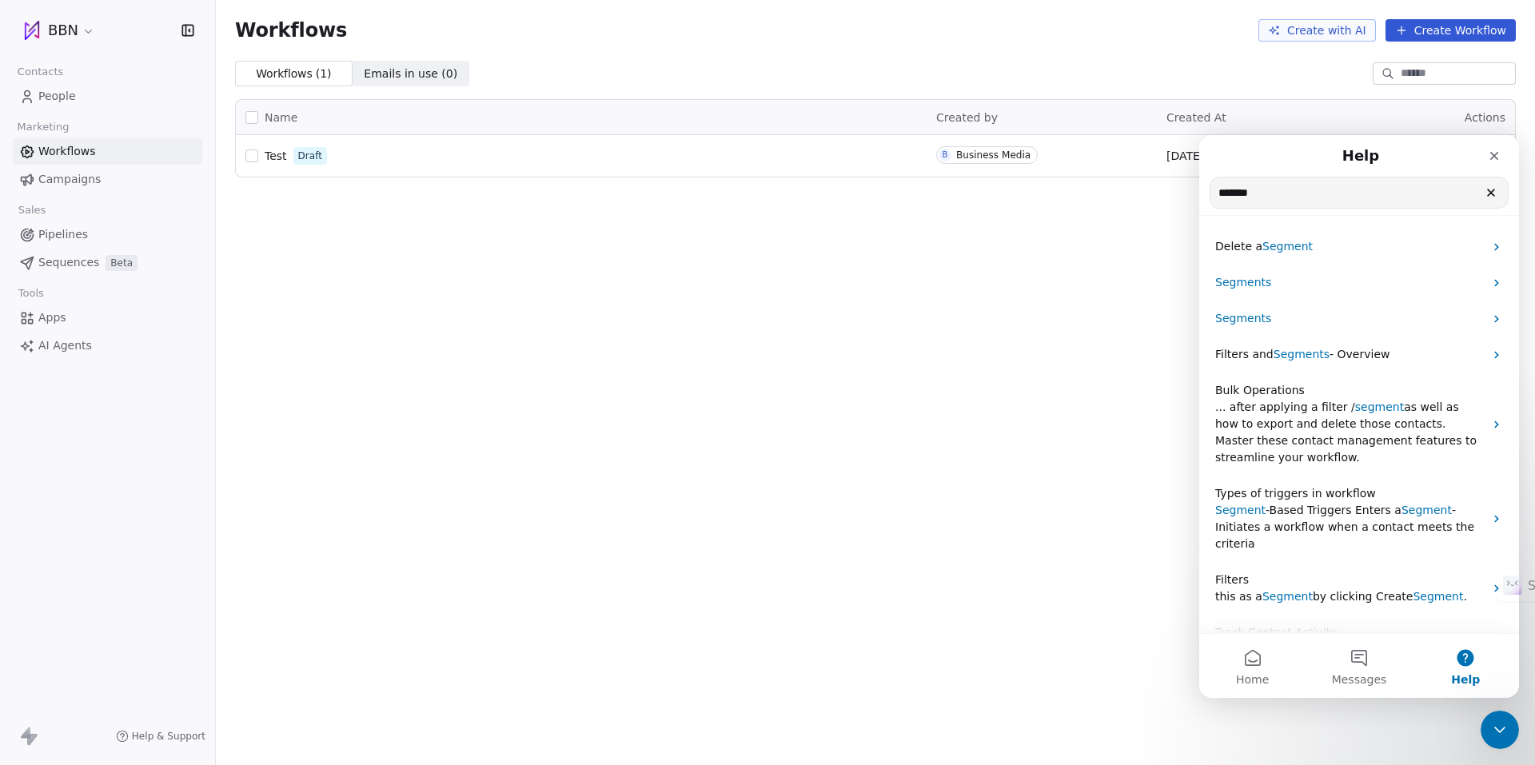
drag, startPoint x: 1283, startPoint y: 189, endPoint x: 1132, endPoint y: 191, distance: 150.3
click at [1199, 191] on html "Help ******* Search for help Delete a Segment Segments Segments Filters and Seg…" at bounding box center [1359, 416] width 320 height 563
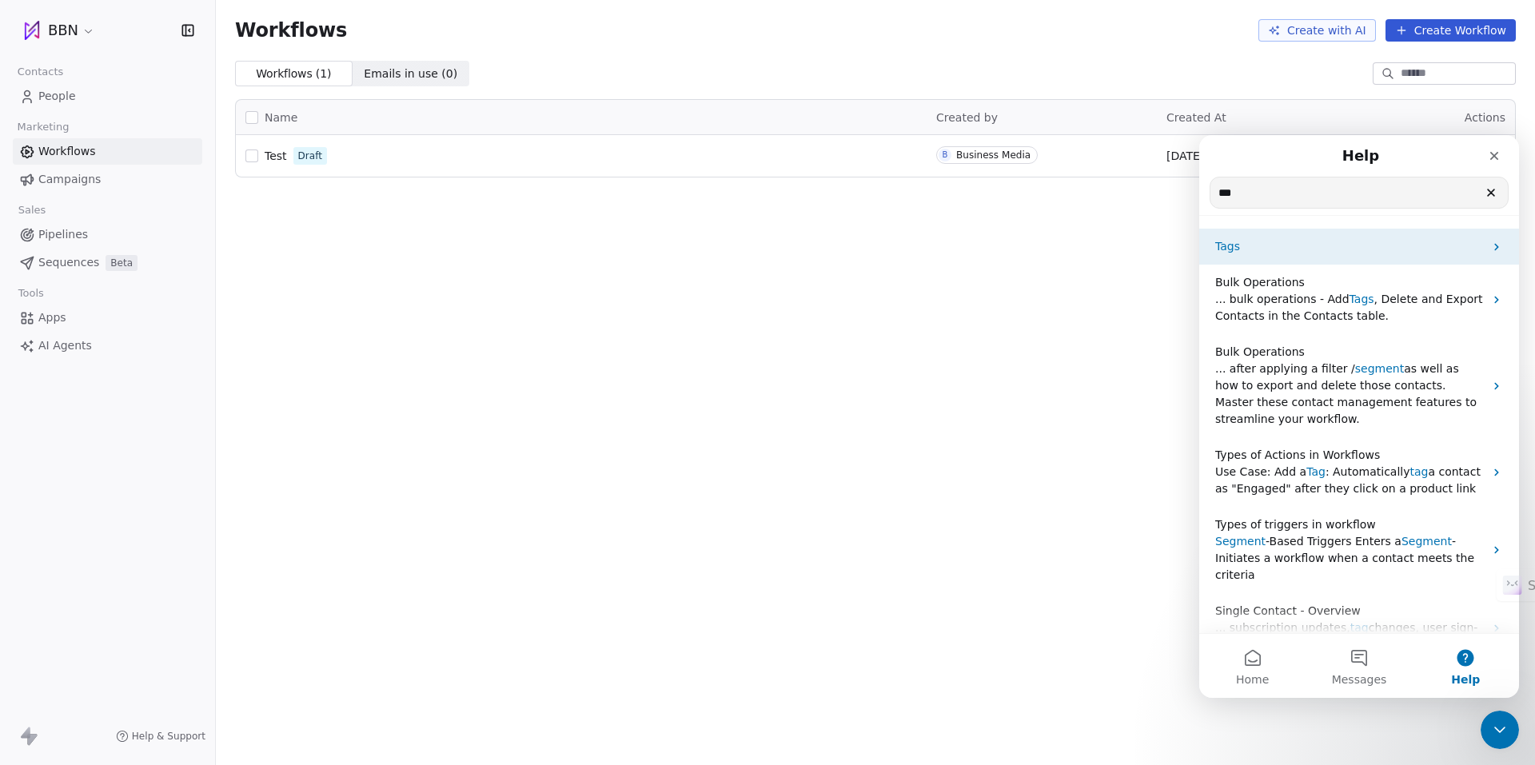
type input "***"
click at [1249, 235] on div "Tags" at bounding box center [1359, 247] width 320 height 36
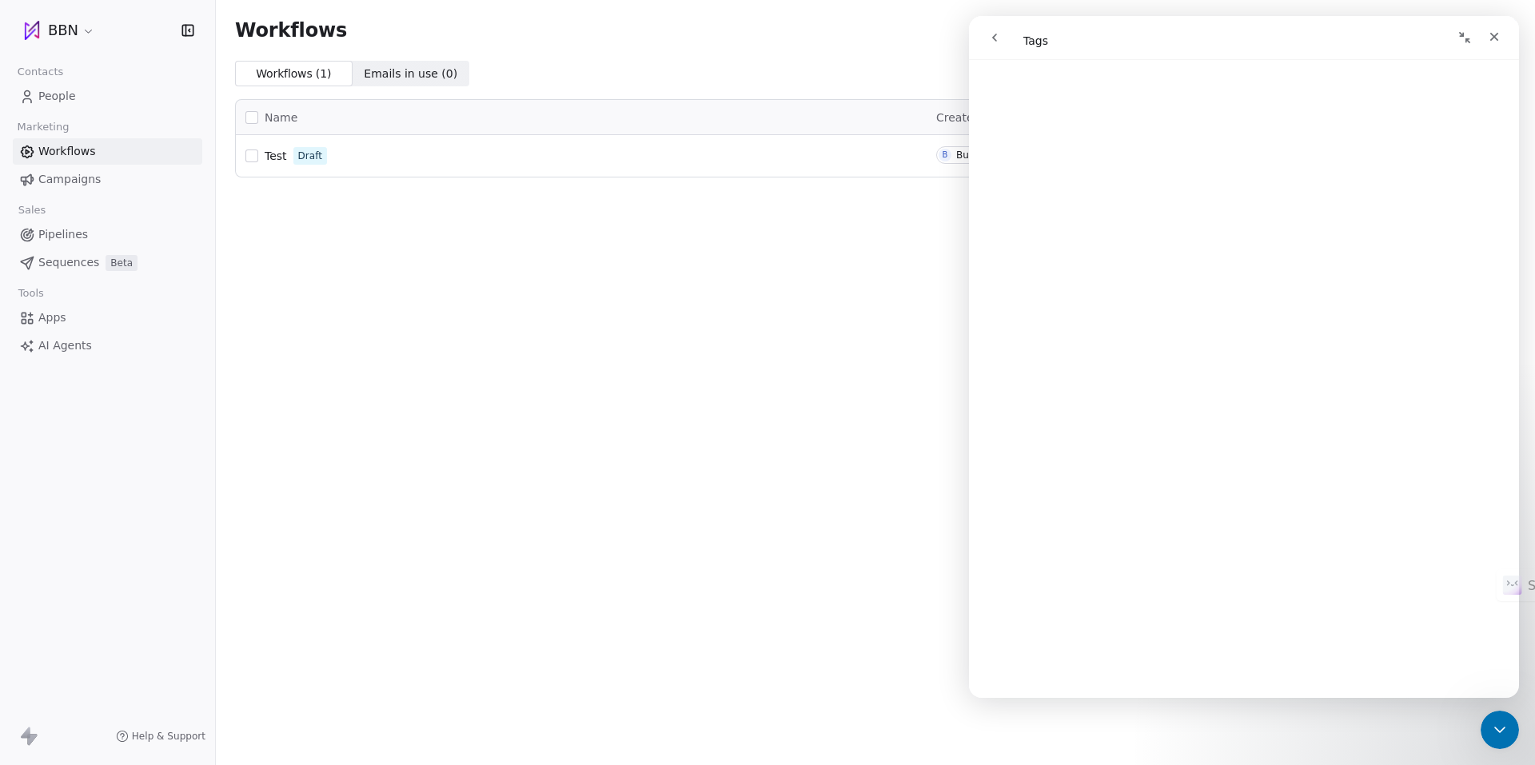
scroll to position [2317, 0]
click at [987, 29] on button "go back" at bounding box center [994, 37] width 30 height 30
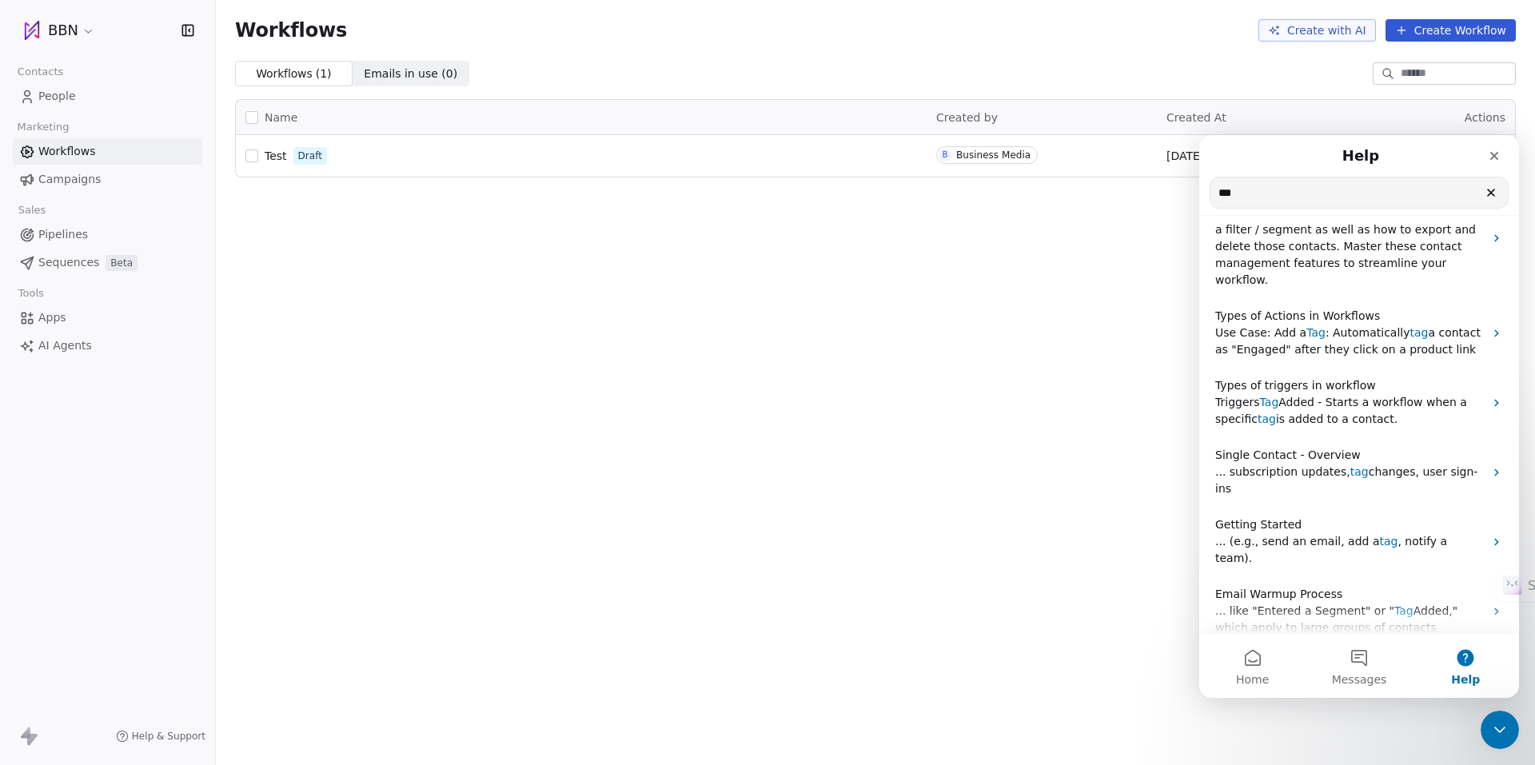
scroll to position [160, 0]
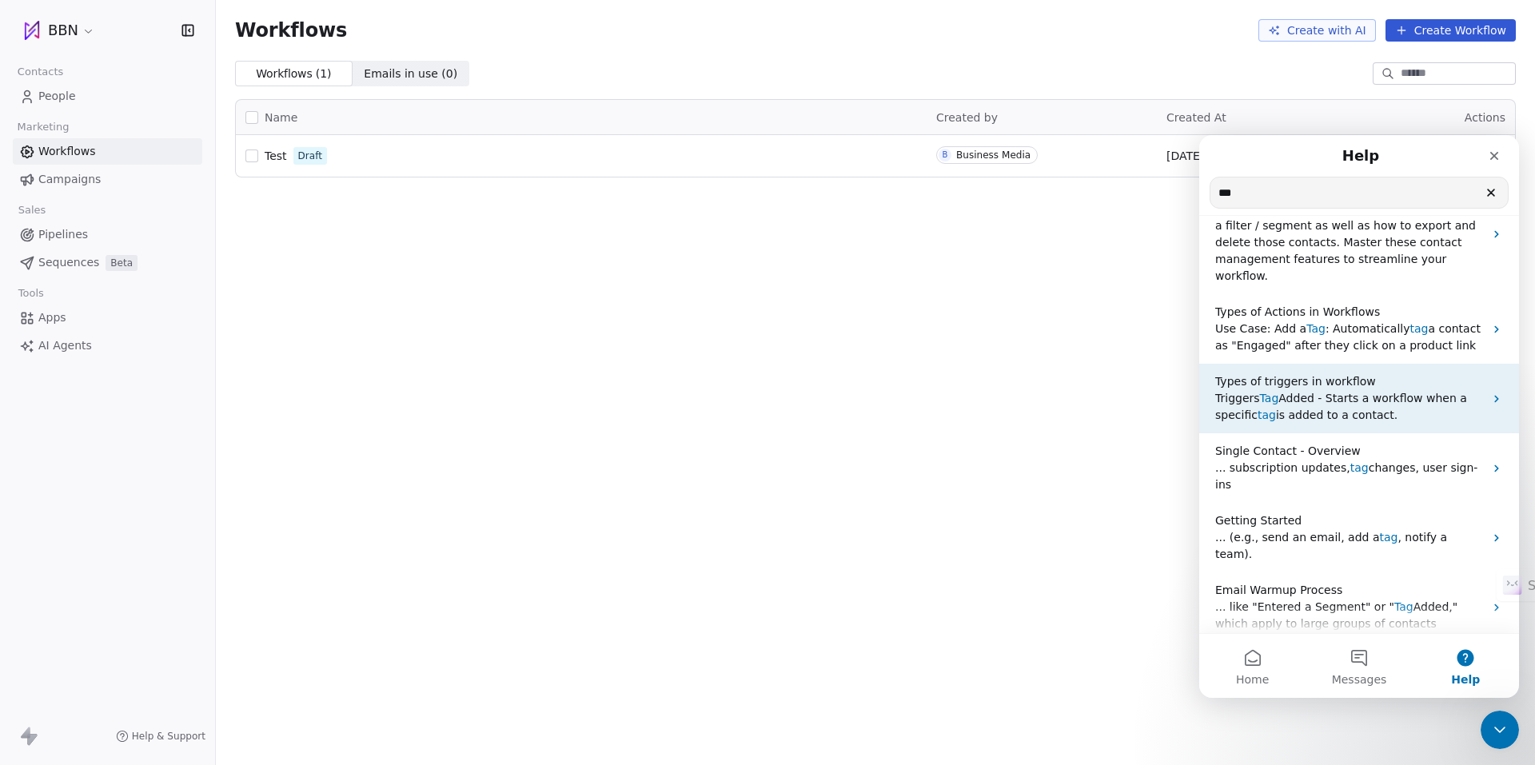
click at [1331, 408] on span "is added to a contact." at bounding box center [1336, 414] width 121 height 13
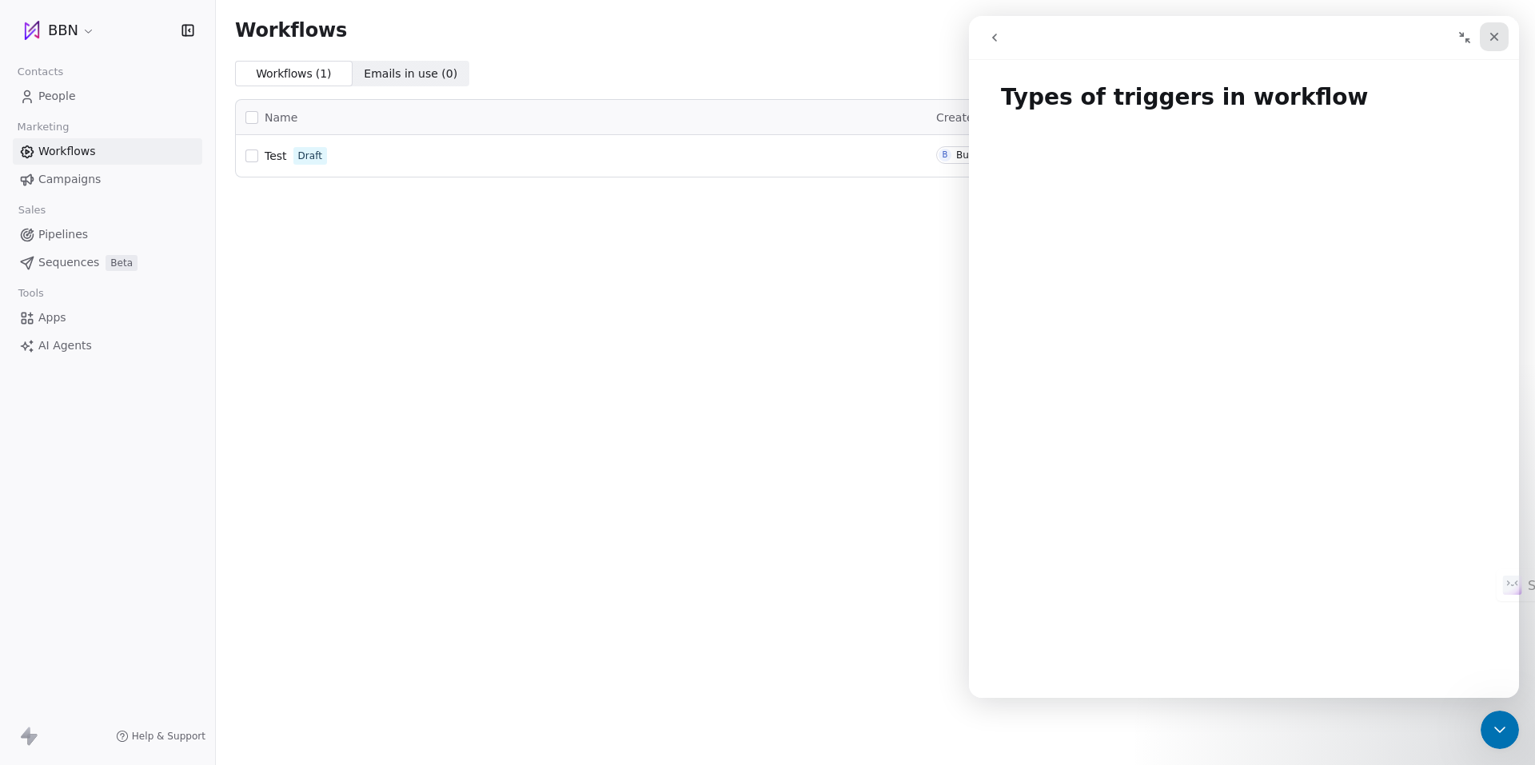
click at [1498, 40] on icon "Close" at bounding box center [1494, 37] width 9 height 9
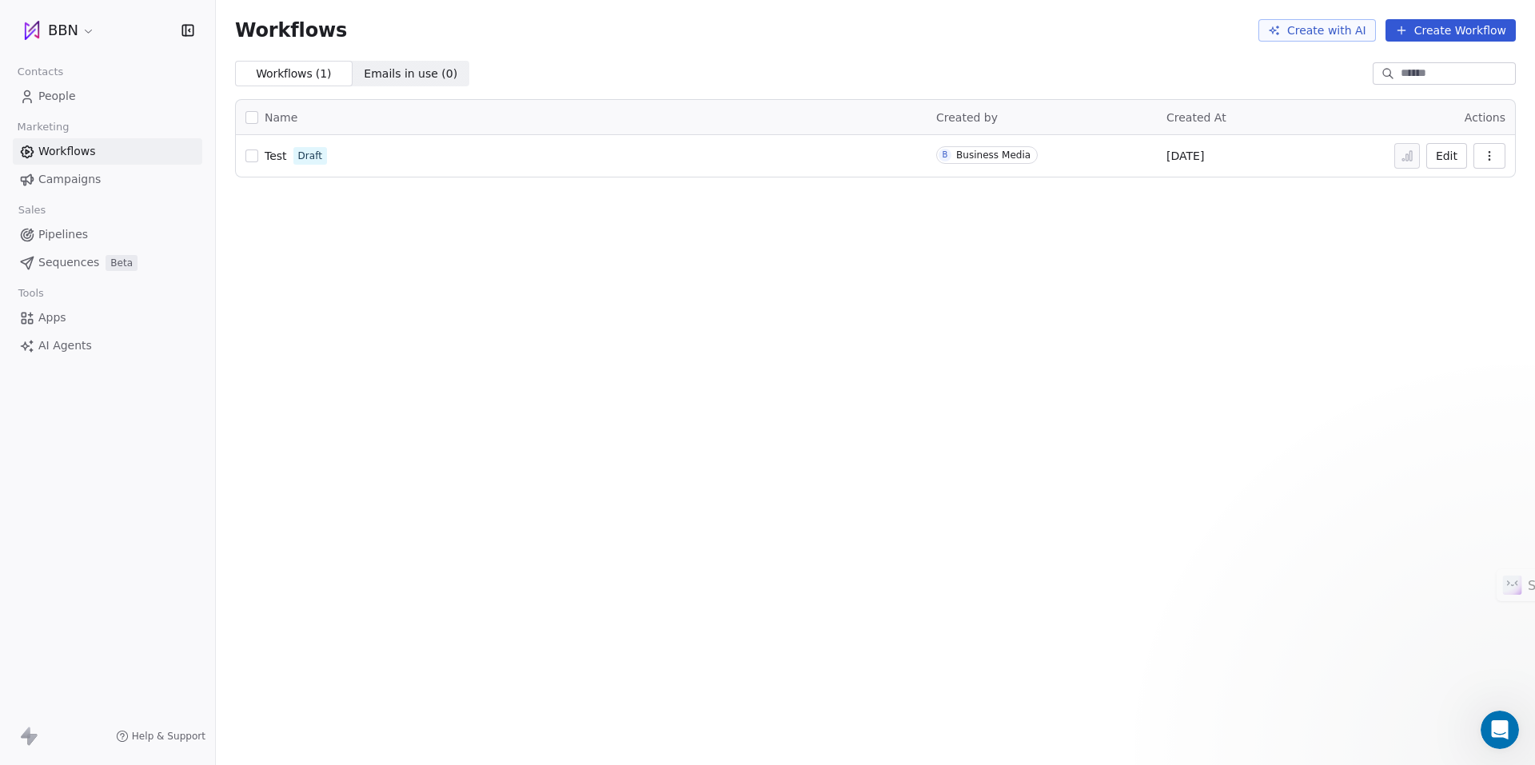
scroll to position [0, 0]
click at [70, 93] on span "People" at bounding box center [57, 96] width 38 height 17
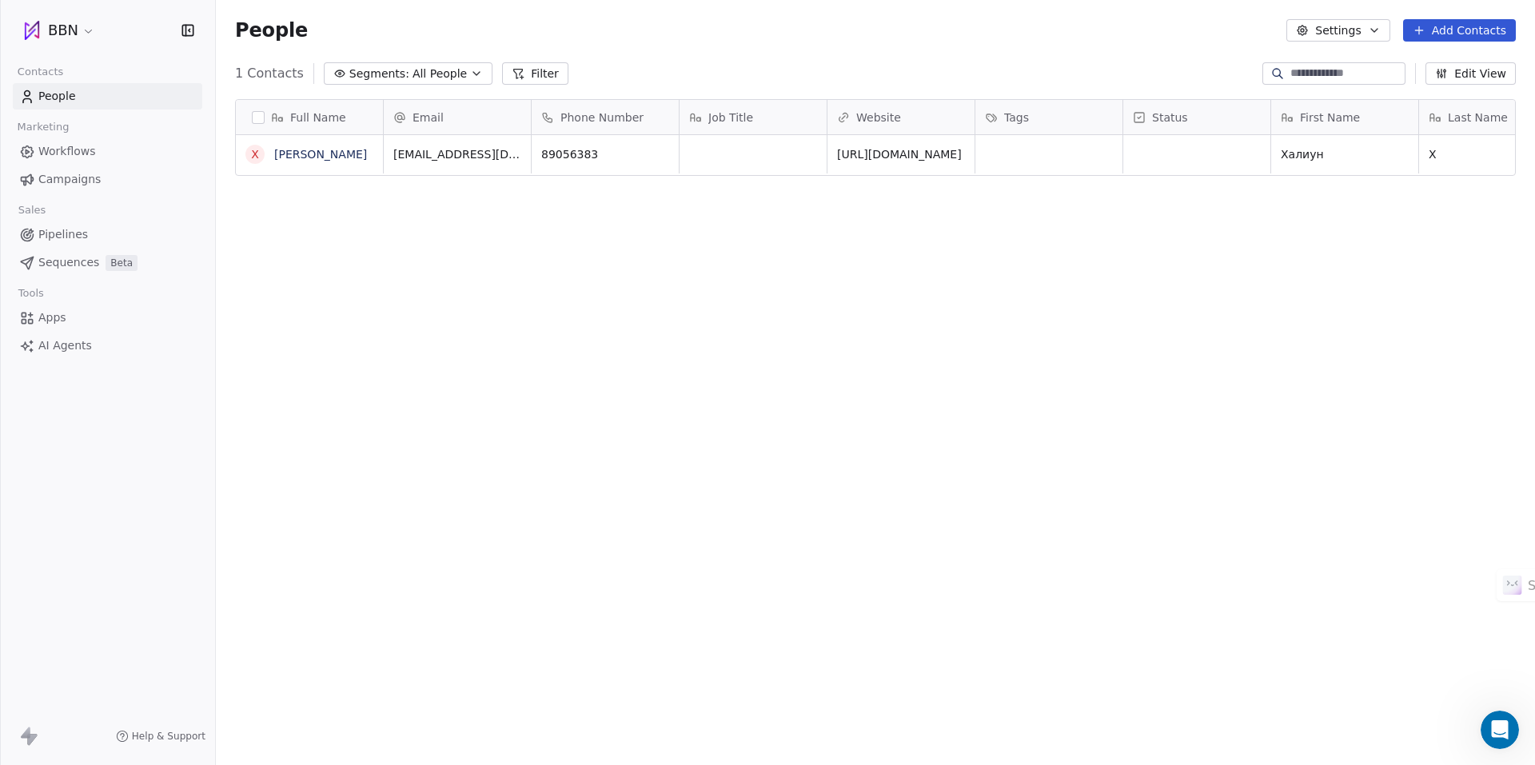
scroll to position [661, 1307]
click at [1468, 80] on button "Edit View" at bounding box center [1470, 73] width 90 height 22
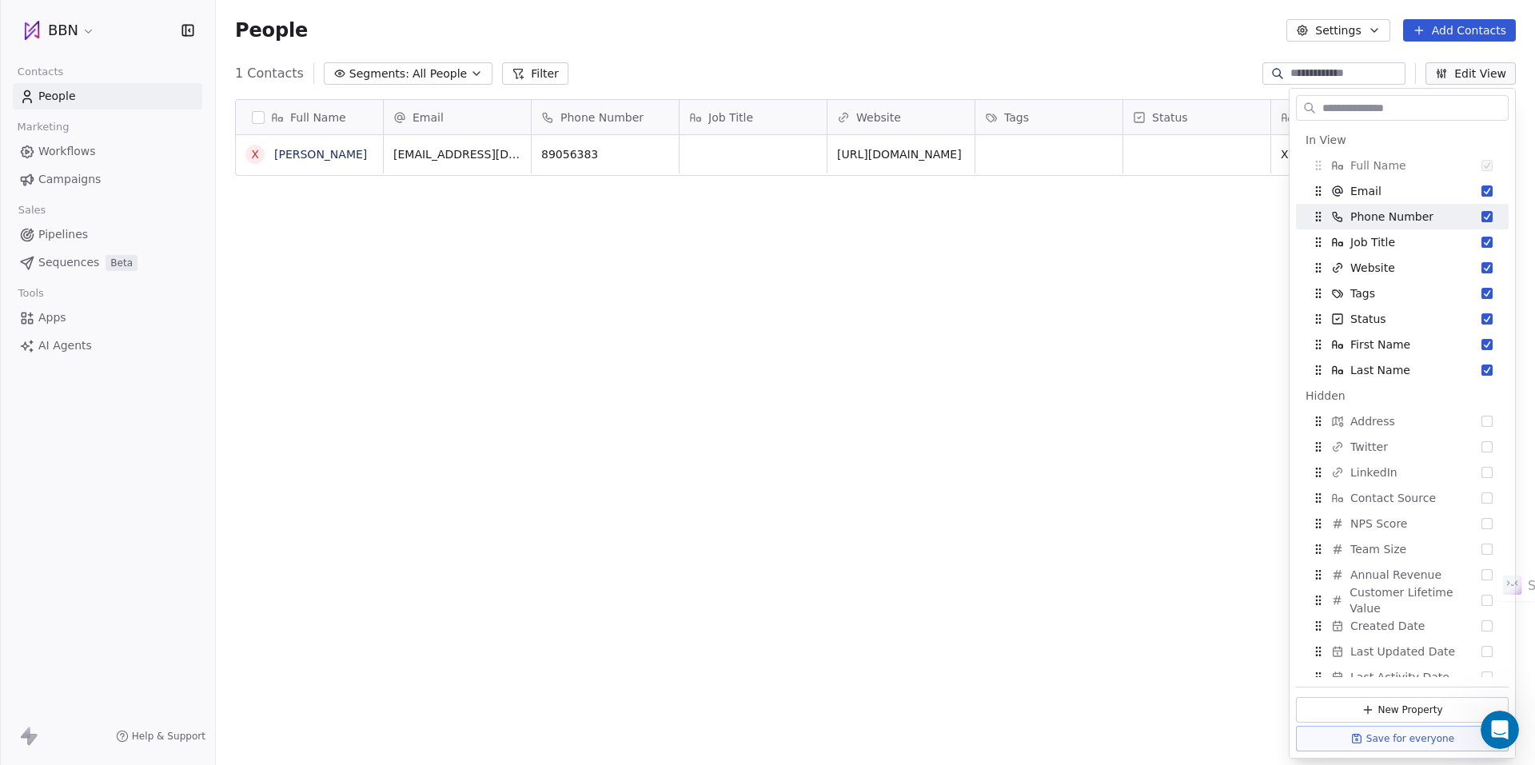
click at [1270, 243] on div "Full Name Х Халиун Х Email Phone Number Job Title Website Tags Status First Nam…" at bounding box center [875, 422] width 1319 height 673
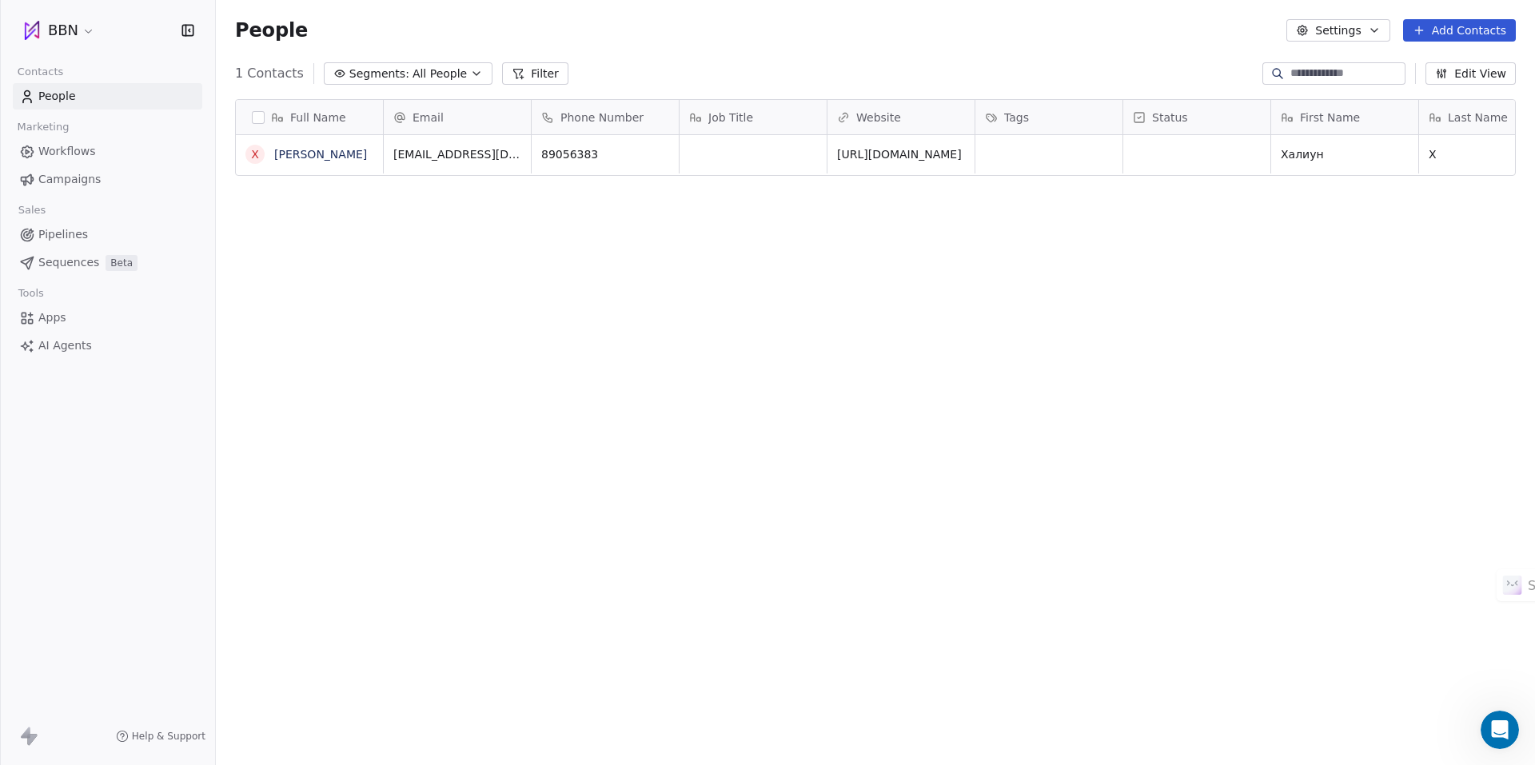
click at [265, 121] on div "Full Name" at bounding box center [307, 117] width 125 height 16
click at [699, 47] on html "BBN Contacts People Marketing Workflows Campaigns Sales Pipelines Sequences Bet…" at bounding box center [767, 382] width 1535 height 765
click at [181, 736] on span "Help & Support" at bounding box center [169, 736] width 74 height 13
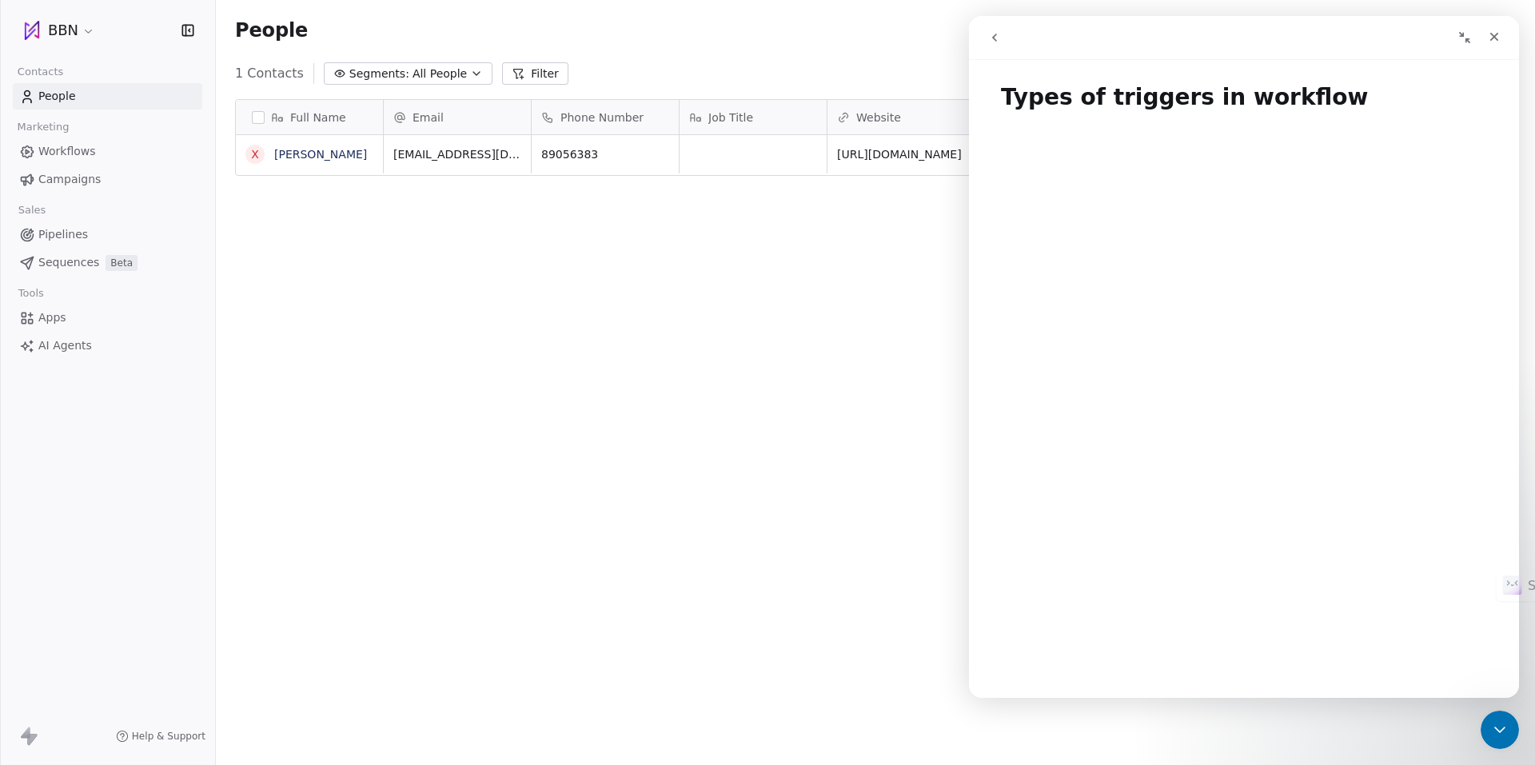
click at [996, 35] on icon "go back" at bounding box center [994, 38] width 5 height 8
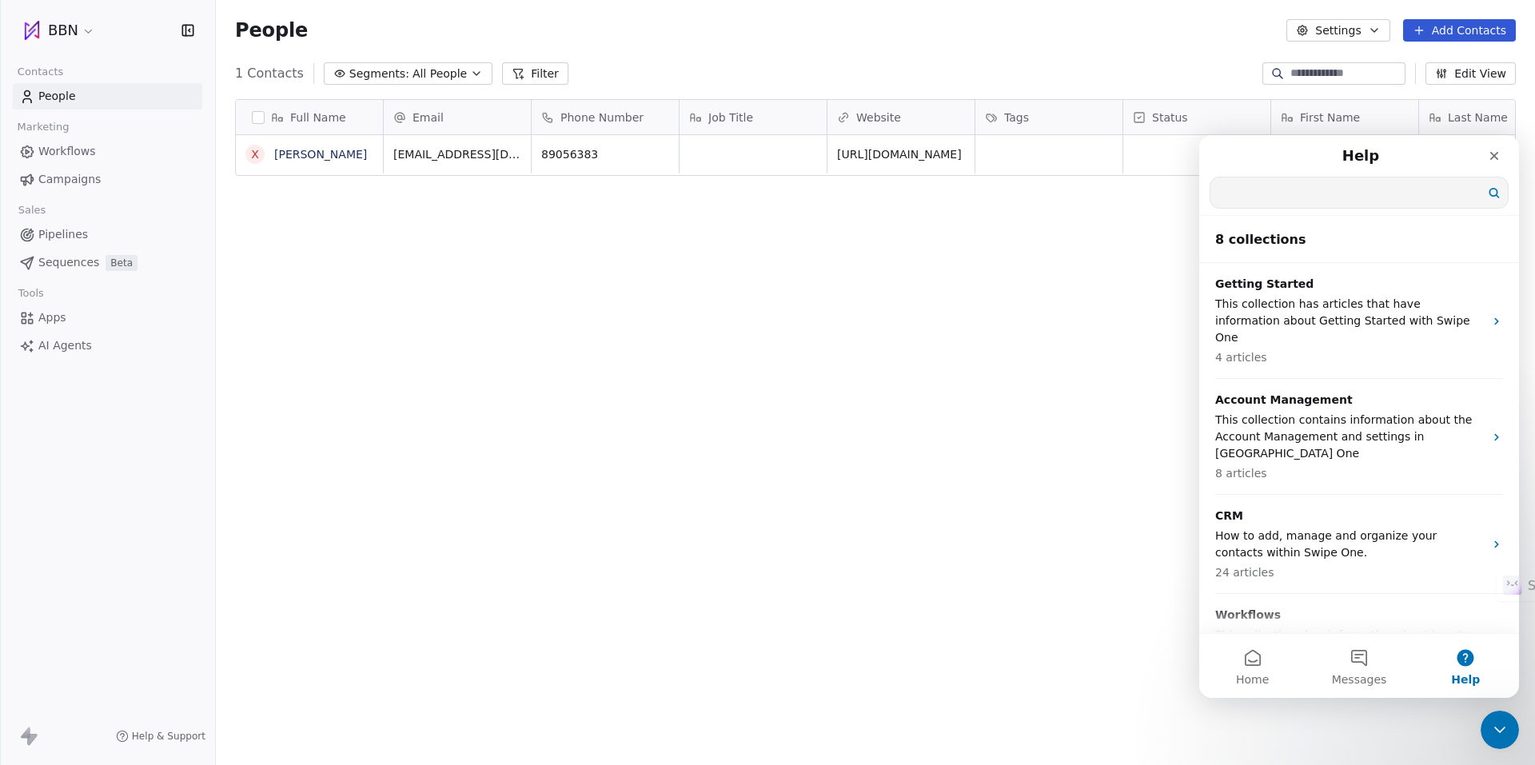
click at [1261, 195] on input "Search for help" at bounding box center [1358, 192] width 297 height 30
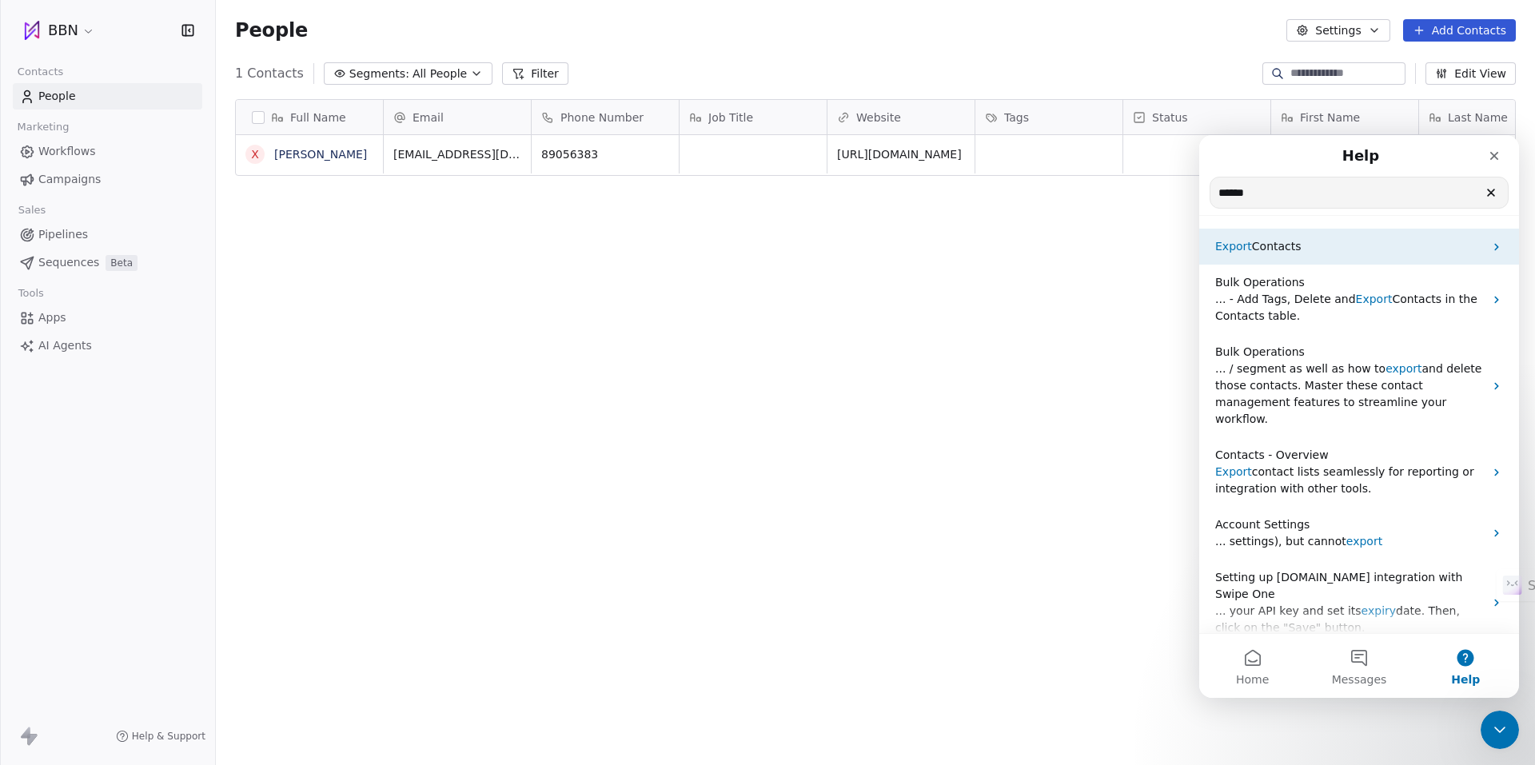
type input "******"
click at [1336, 256] on div "Export Contacts" at bounding box center [1359, 247] width 320 height 36
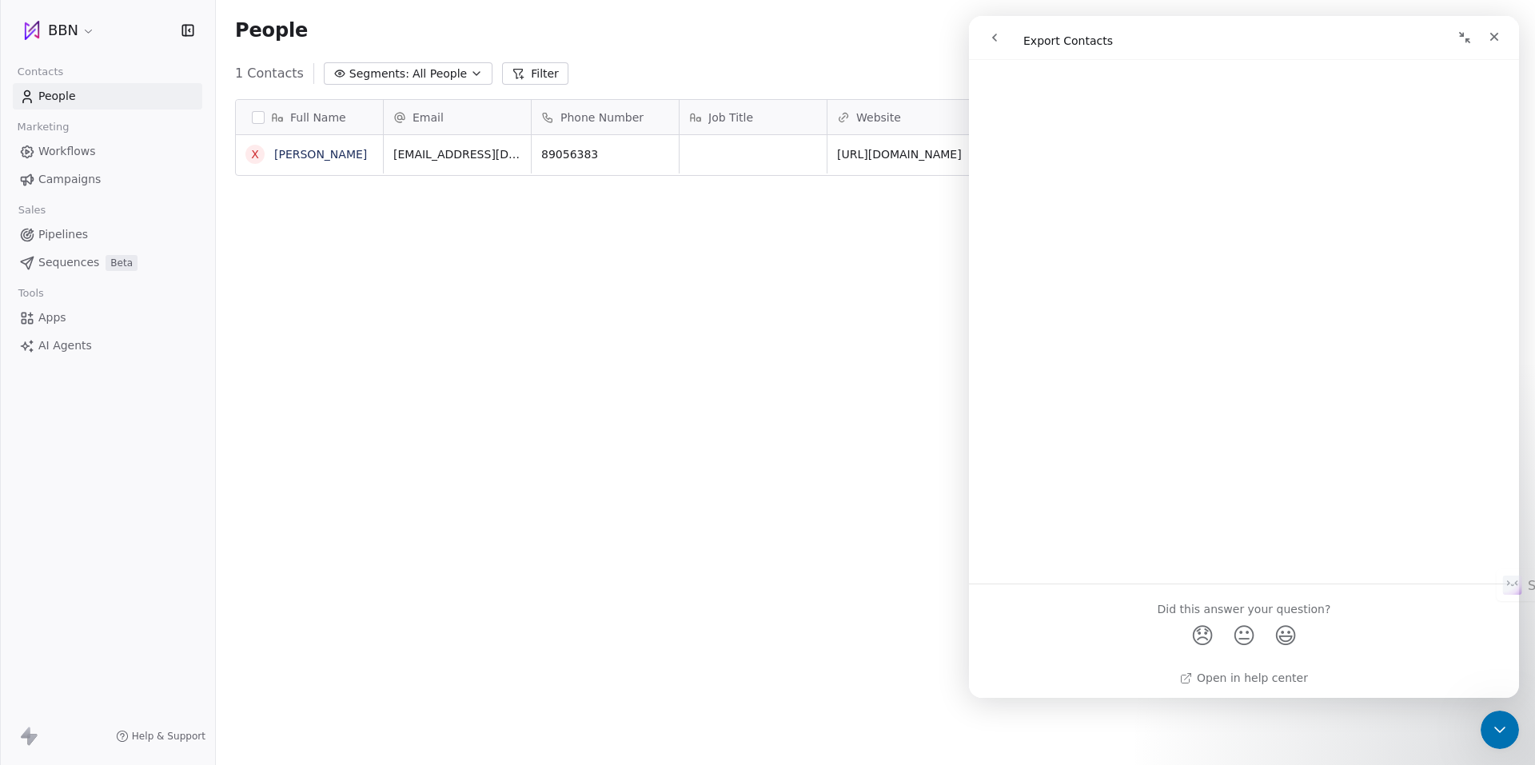
scroll to position [1377, 0]
click at [1490, 30] on icon "Close" at bounding box center [1493, 36] width 13 height 13
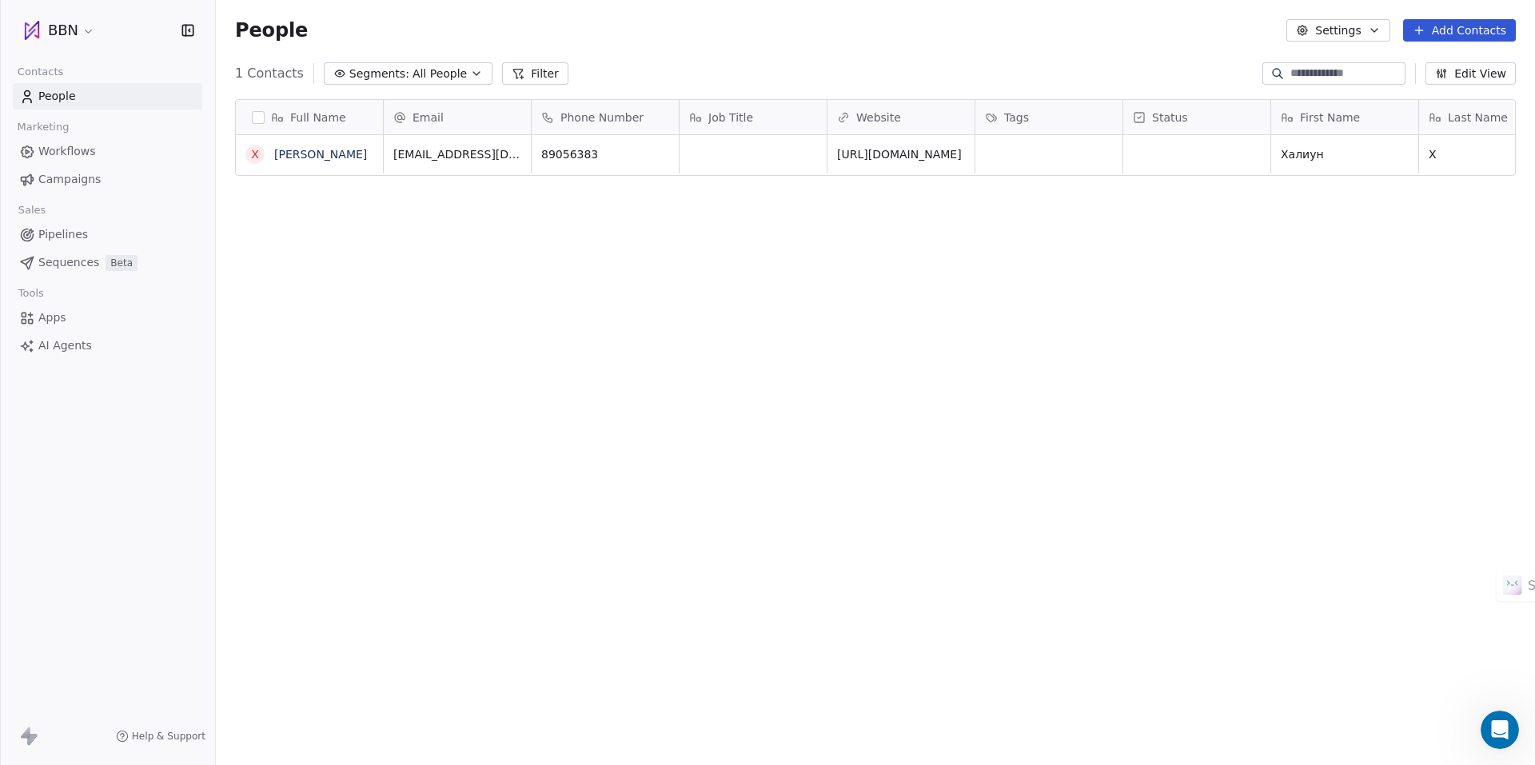
click at [258, 118] on button "button" at bounding box center [258, 117] width 13 height 13
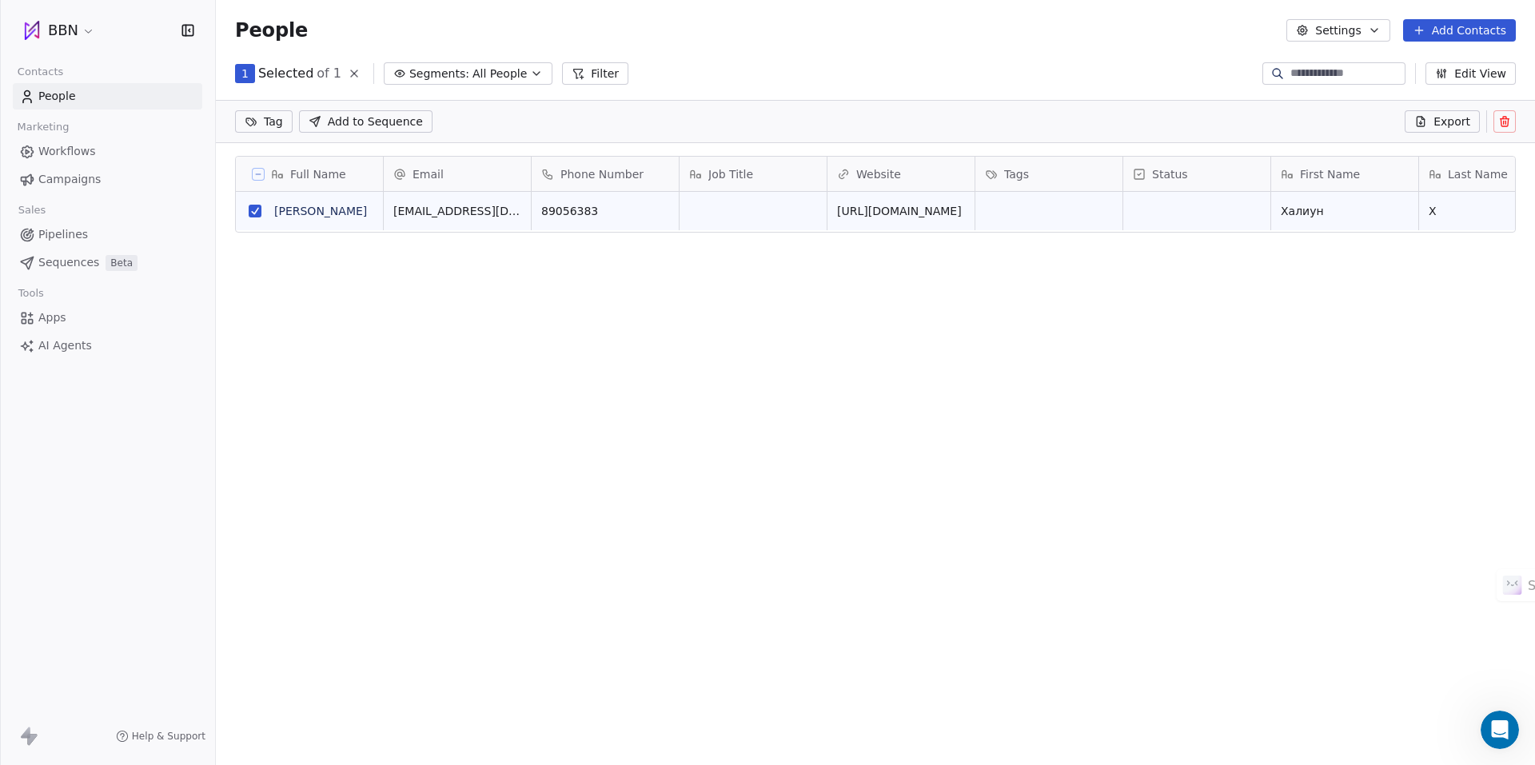
scroll to position [605, 1307]
click at [1438, 121] on span "Export" at bounding box center [1451, 121] width 37 height 16
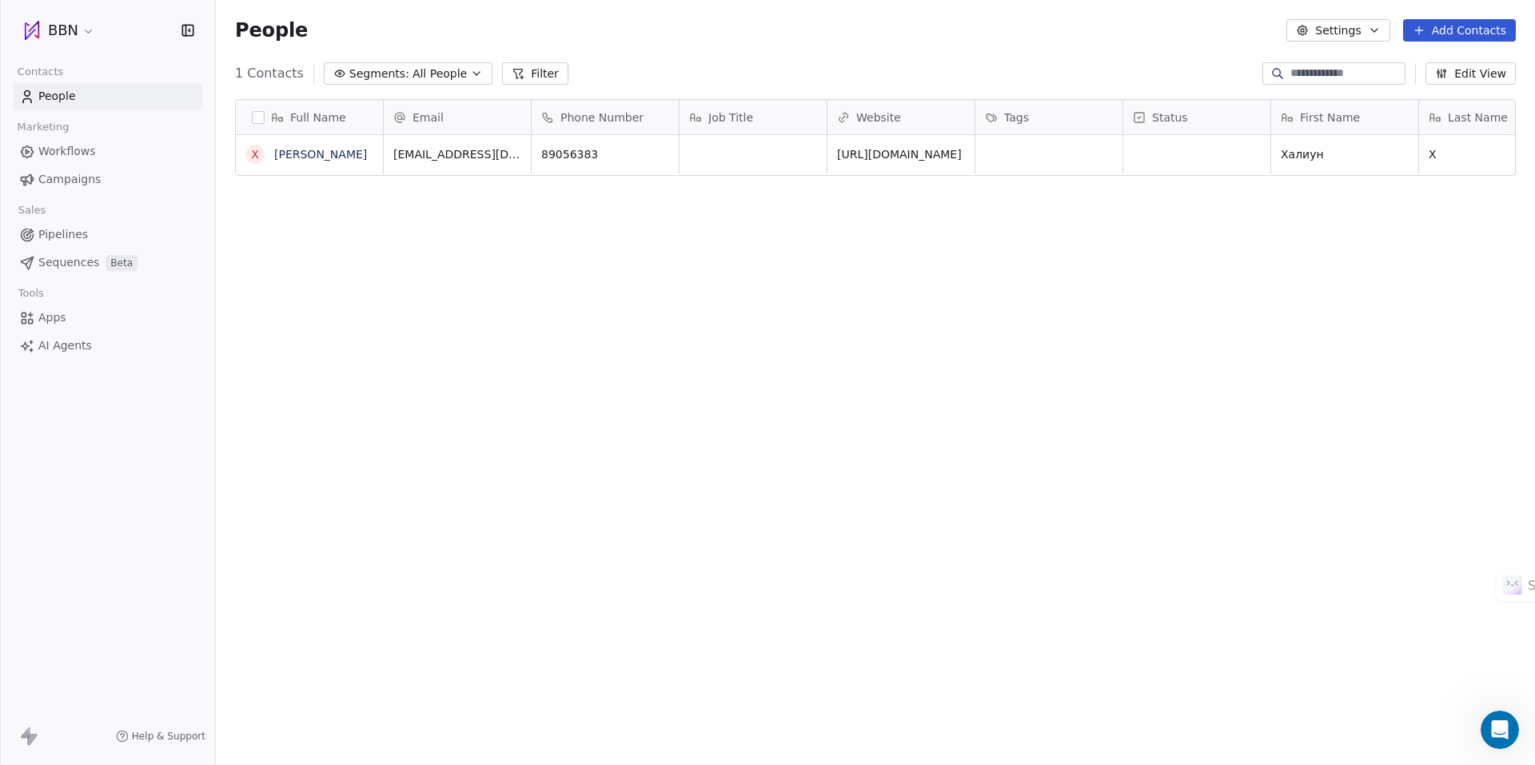
click at [950, 38] on div "People Settings Add Contacts" at bounding box center [875, 30] width 1280 height 22
click at [258, 114] on button "button" at bounding box center [258, 117] width 13 height 13
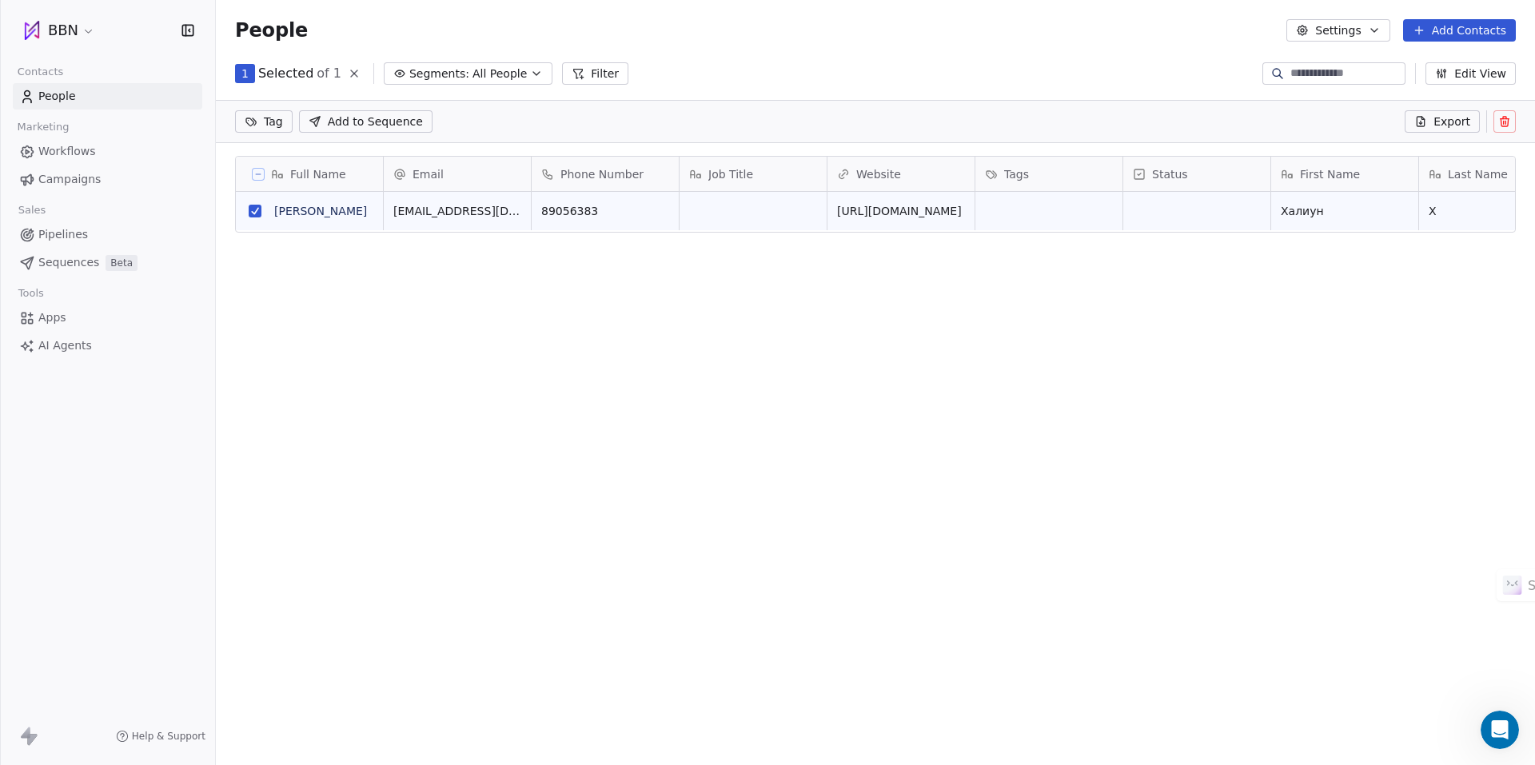
click at [1451, 121] on span "Export" at bounding box center [1451, 121] width 37 height 16
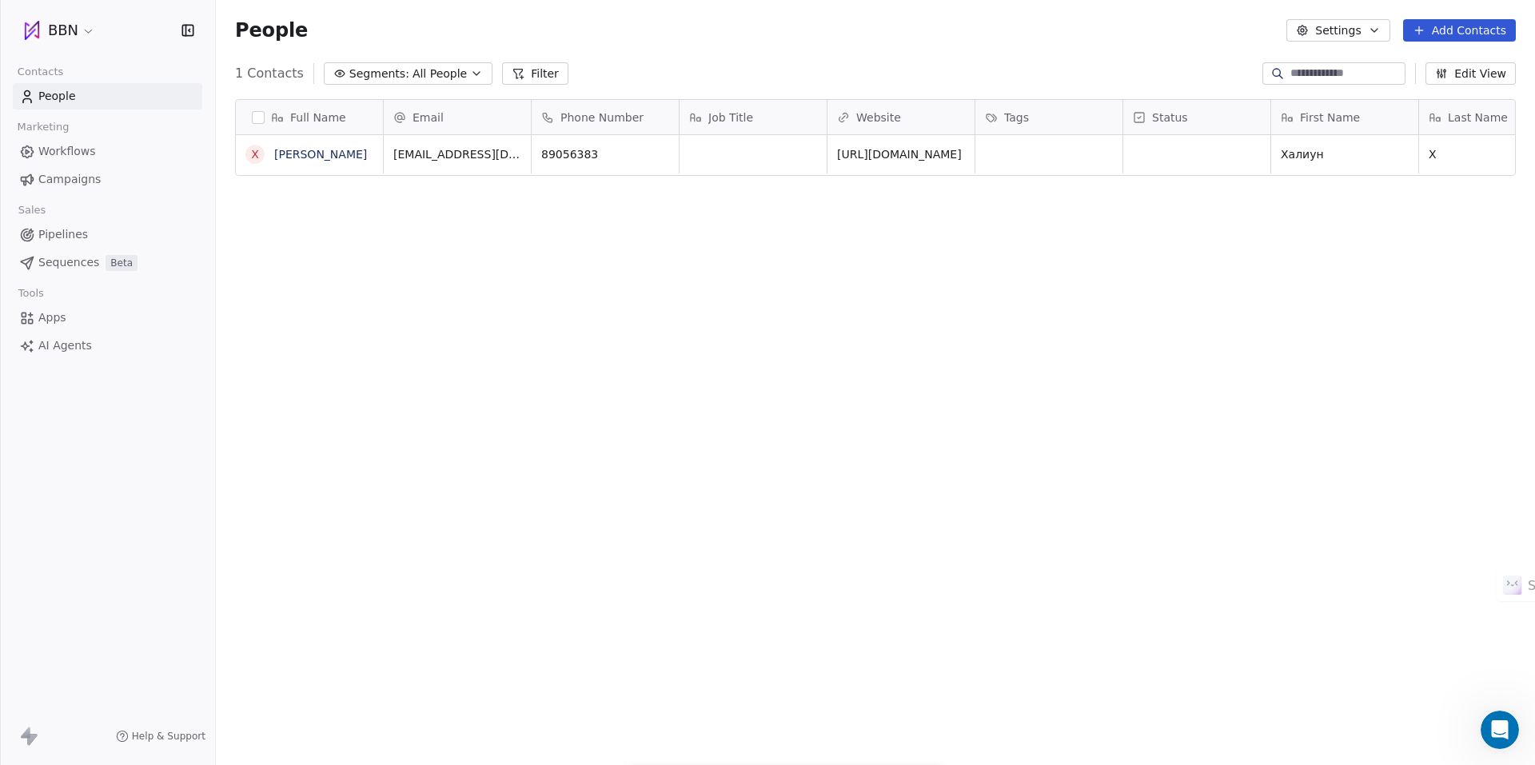
scroll to position [661, 1307]
click at [247, 111] on div "Full Name" at bounding box center [307, 117] width 125 height 16
click at [259, 117] on html "BBN Contacts People Marketing Workflows Campaigns Sales Pipelines Sequences Bet…" at bounding box center [767, 382] width 1535 height 765
click at [259, 117] on button "button" at bounding box center [258, 117] width 13 height 13
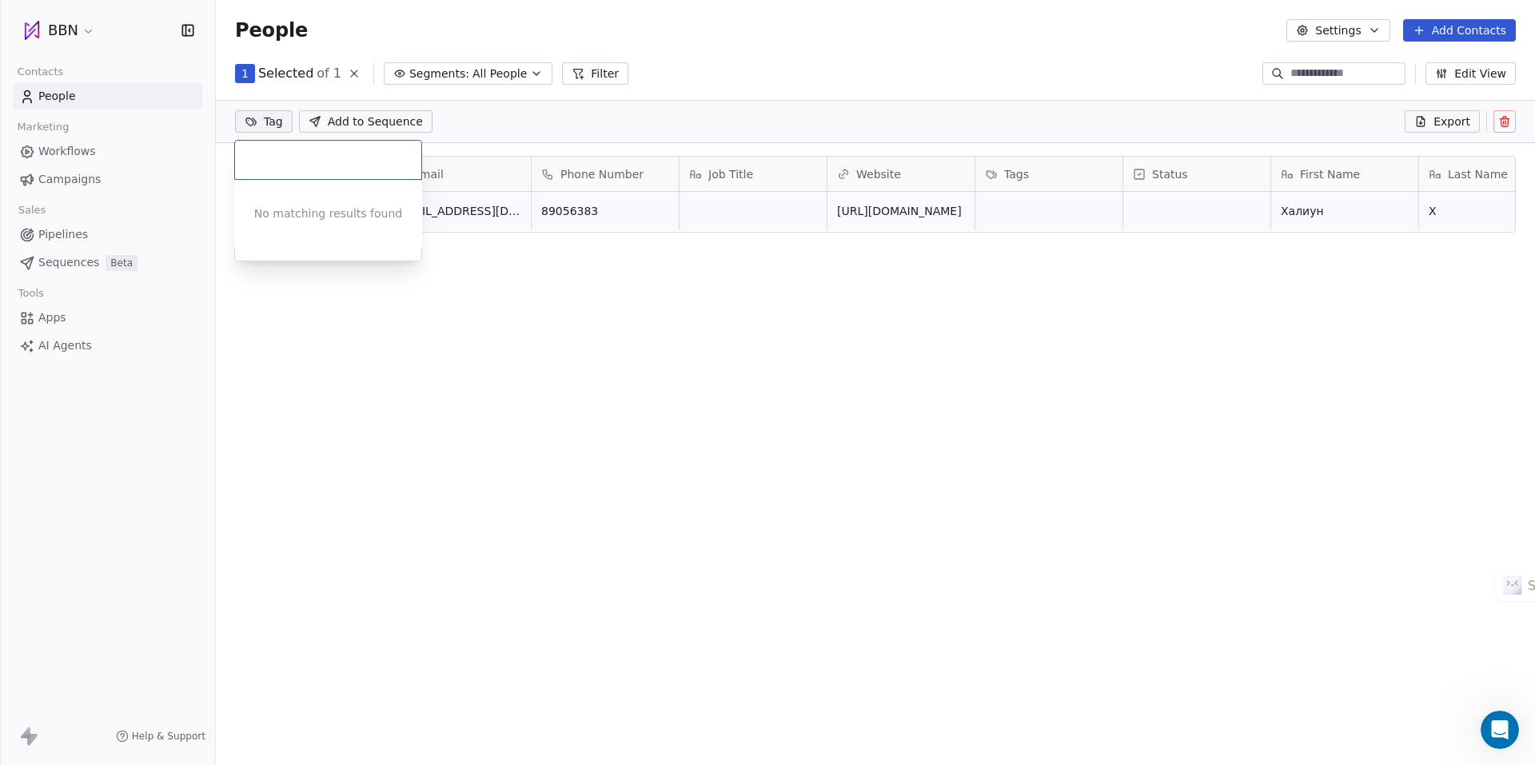
click at [272, 125] on html "BBN Contacts People Marketing Workflows Campaigns Sales Pipelines Sequences Bet…" at bounding box center [767, 382] width 1535 height 765
click at [504, 131] on html "BBN Contacts People Marketing Workflows Campaigns Sales Pipelines Sequences Bet…" at bounding box center [767, 382] width 1535 height 765
click at [396, 118] on span "Add to Sequence" at bounding box center [375, 121] width 95 height 16
click at [892, 130] on div at bounding box center [767, 382] width 1535 height 765
click at [86, 27] on html "BBN Contacts People Marketing Workflows Campaigns Sales Pipelines Sequences Bet…" at bounding box center [767, 382] width 1535 height 765
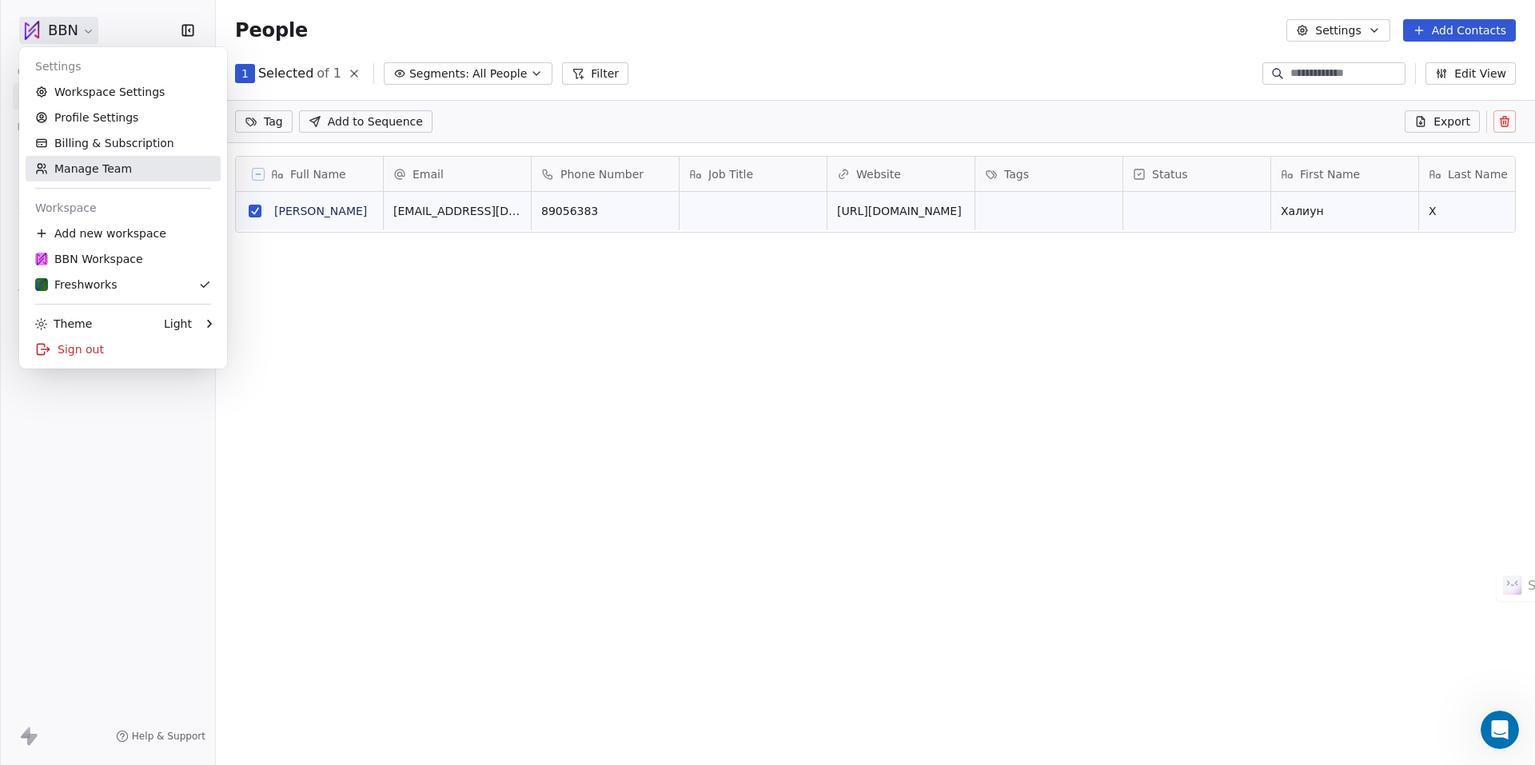
click at [110, 157] on link "Manage Team" at bounding box center [123, 169] width 195 height 26
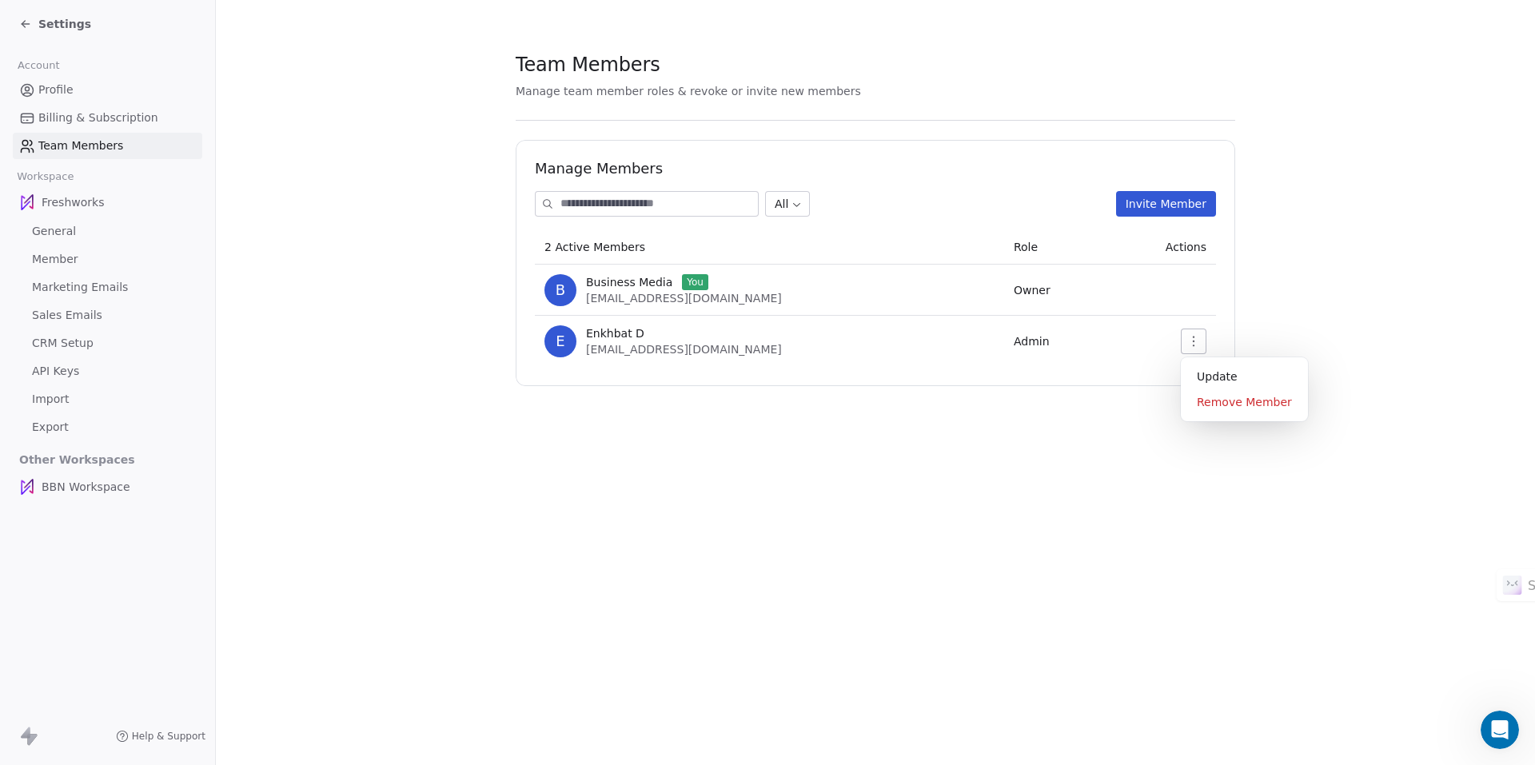
click at [1195, 342] on icon "button" at bounding box center [1193, 341] width 13 height 13
click at [1209, 375] on div "Update" at bounding box center [1244, 377] width 114 height 26
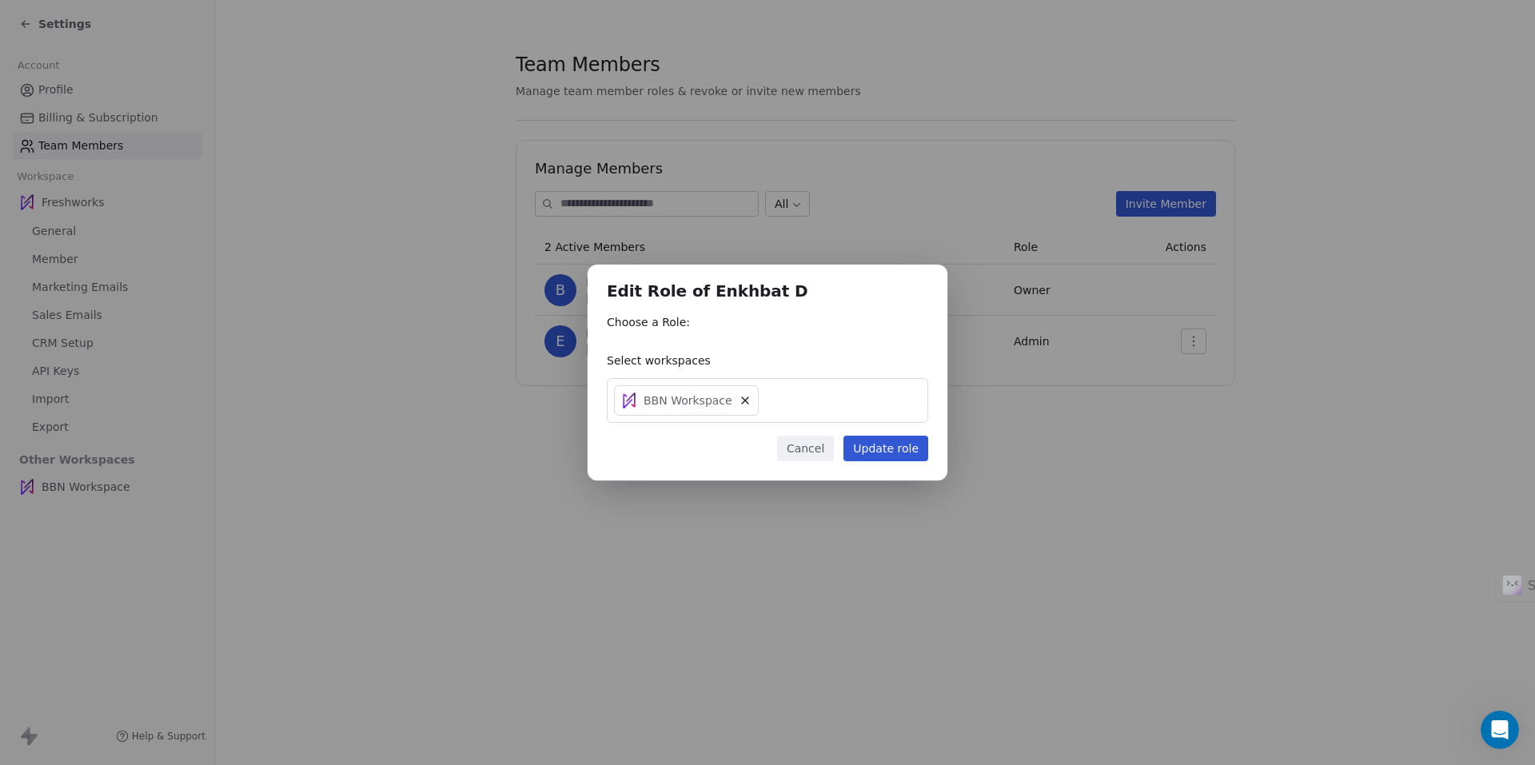
click at [695, 332] on div "Choose a Role:" at bounding box center [767, 327] width 321 height 26
click at [803, 442] on button "Cancel" at bounding box center [805, 449] width 57 height 26
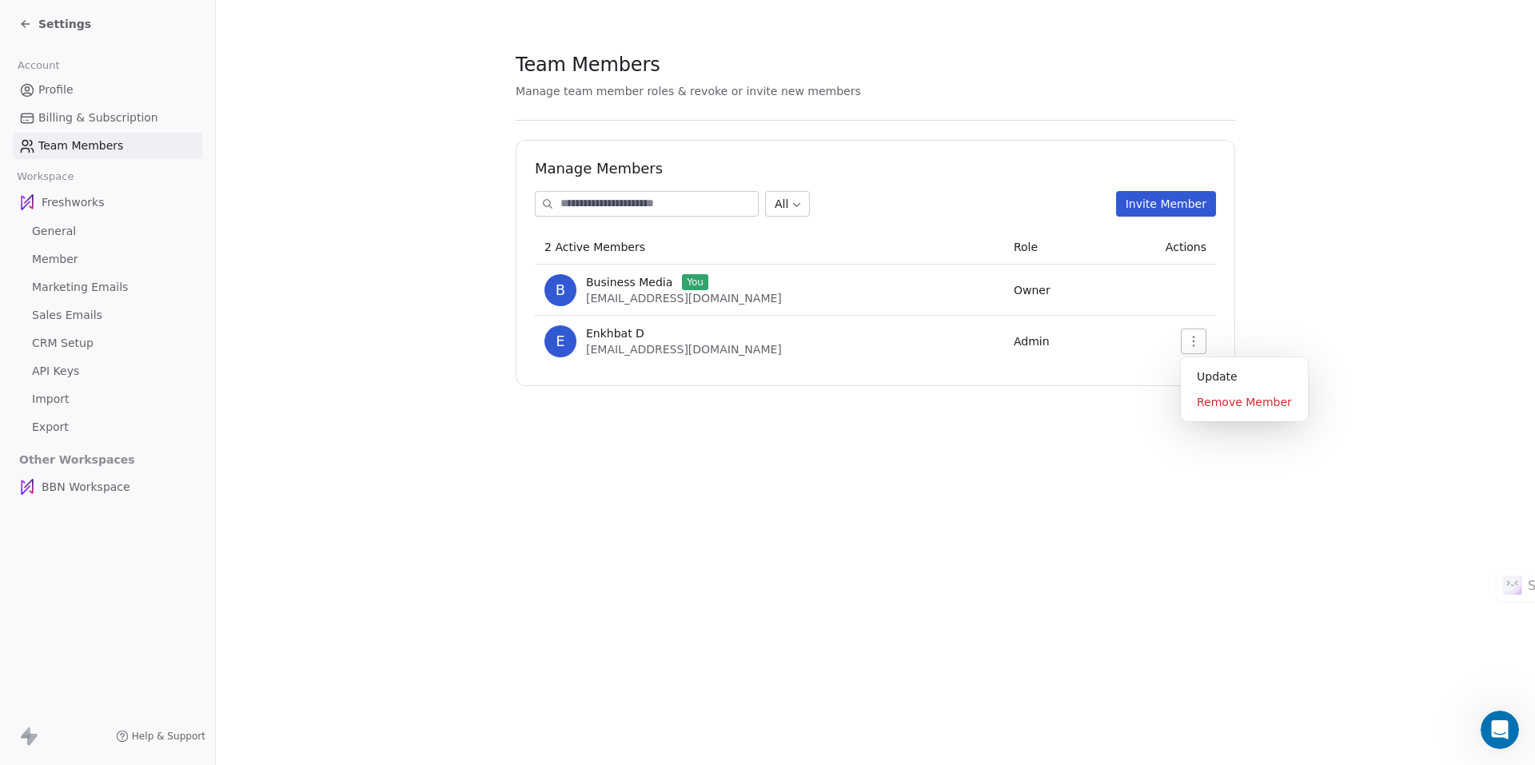
click at [1193, 340] on icon "button" at bounding box center [1193, 341] width 2 height 10
click at [1221, 369] on div "Update" at bounding box center [1244, 377] width 114 height 26
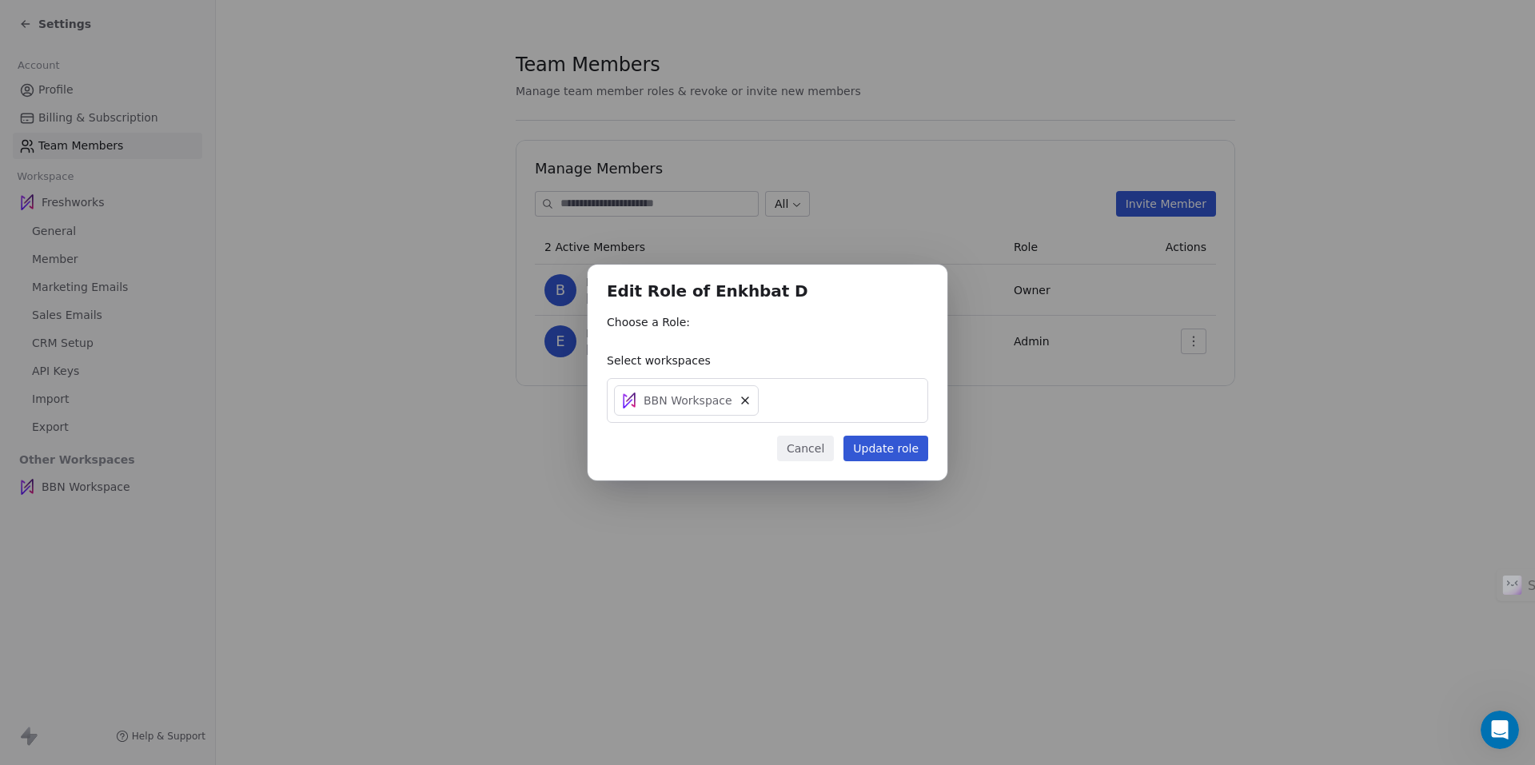
click at [890, 446] on button "Update role" at bounding box center [885, 449] width 85 height 26
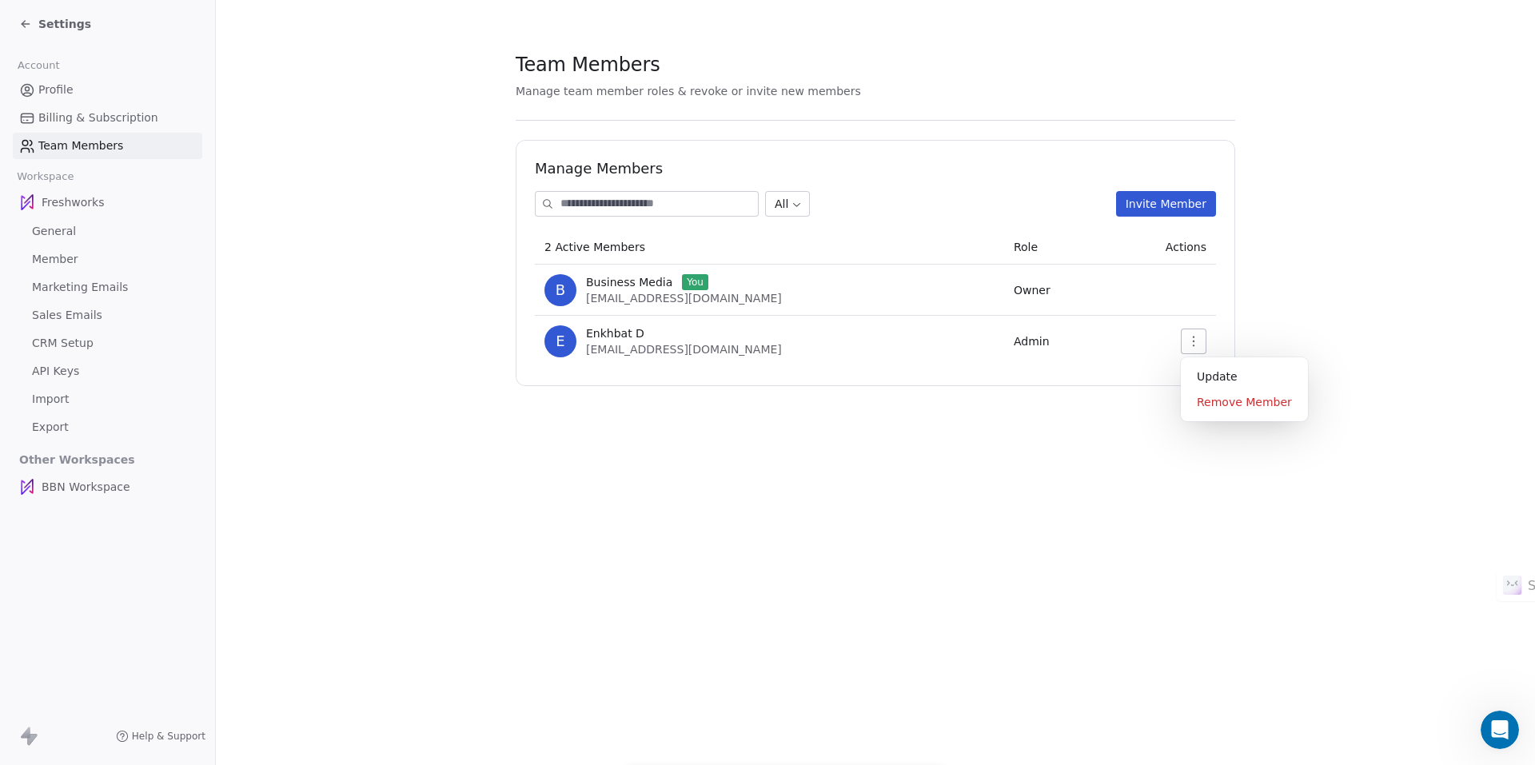
click at [1194, 347] on button "button" at bounding box center [1193, 341] width 26 height 26
click at [1207, 370] on div "Update" at bounding box center [1244, 377] width 114 height 26
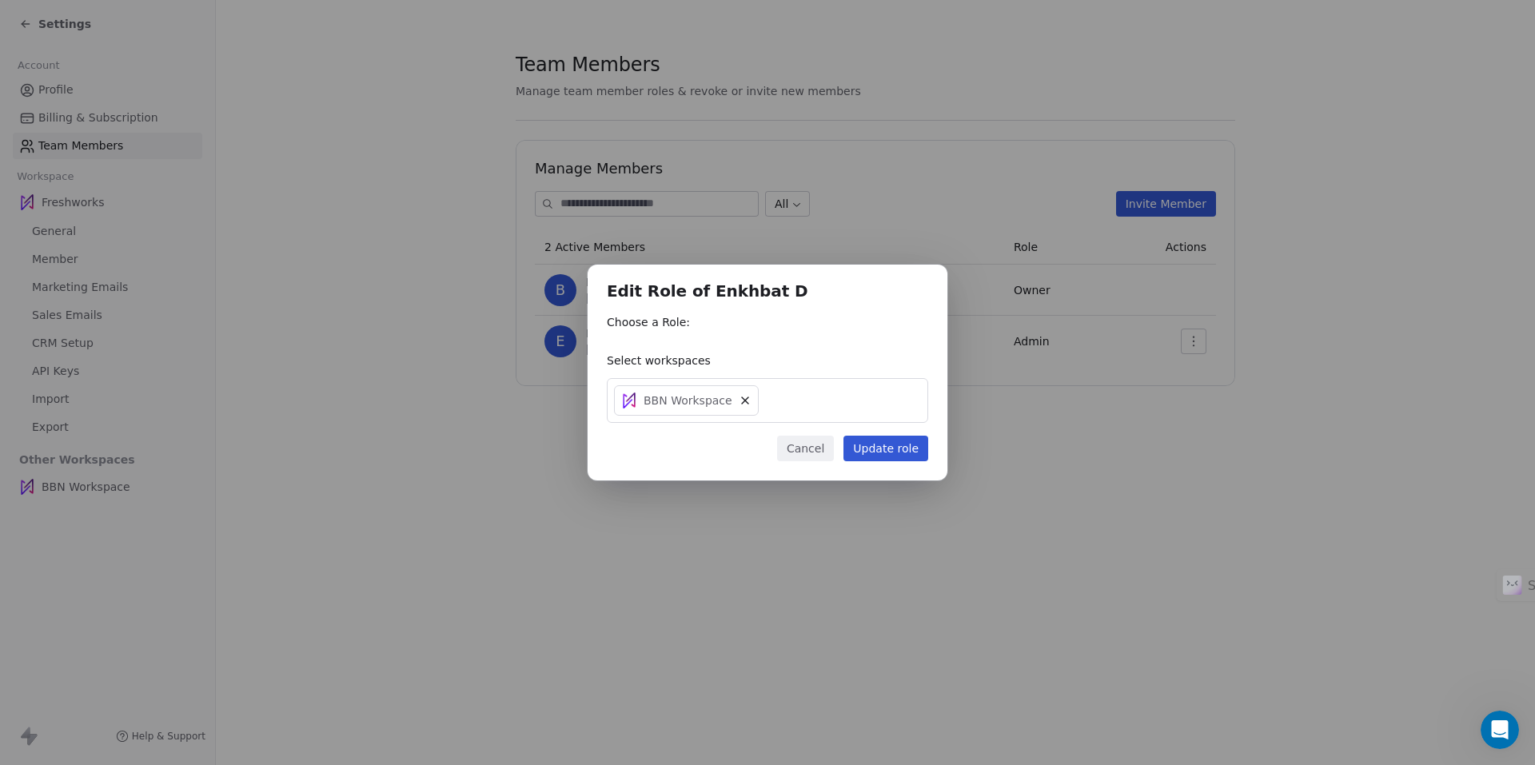
click at [801, 395] on div "BBN Workspace" at bounding box center [767, 400] width 321 height 45
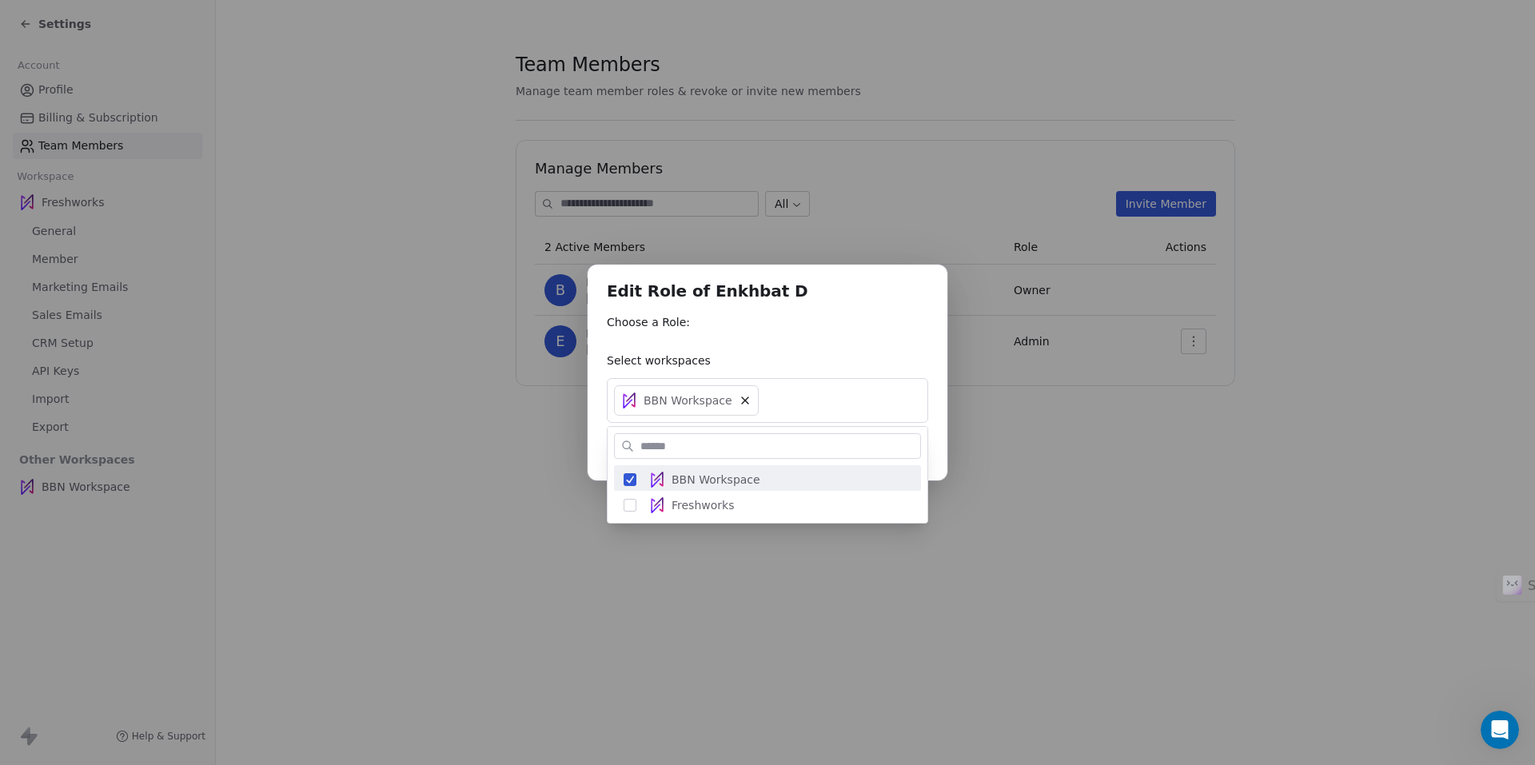
click at [826, 345] on div "Edit Role of Enkhbat D Choose a Role: Select workspaces BBN Workspace Cancel Up…" at bounding box center [767, 382] width 1535 height 287
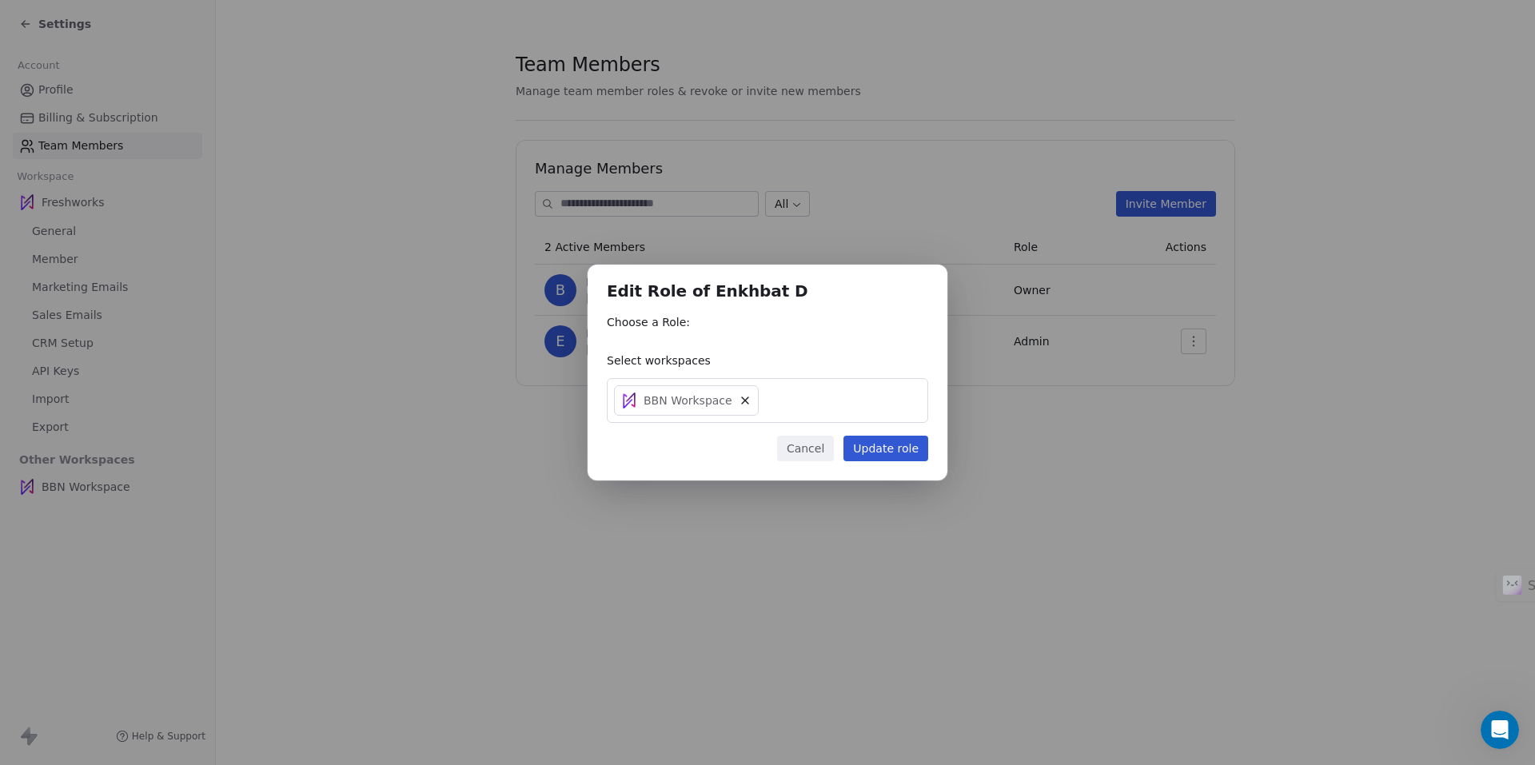
click at [732, 331] on div "Choose a Role:" at bounding box center [767, 327] width 321 height 26
click at [874, 444] on button "Update role" at bounding box center [885, 449] width 85 height 26
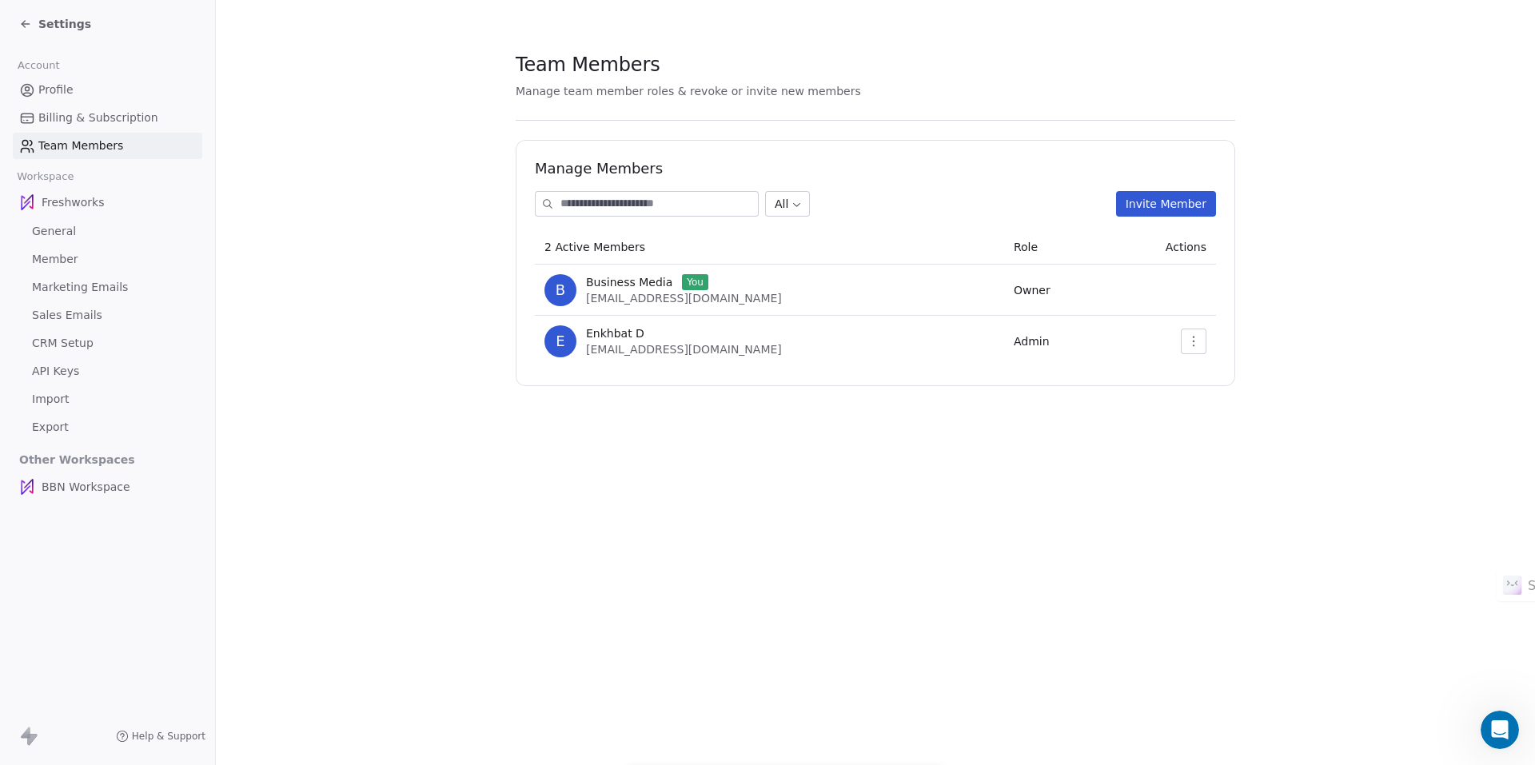
click at [52, 259] on span "Member" at bounding box center [55, 259] width 46 height 17
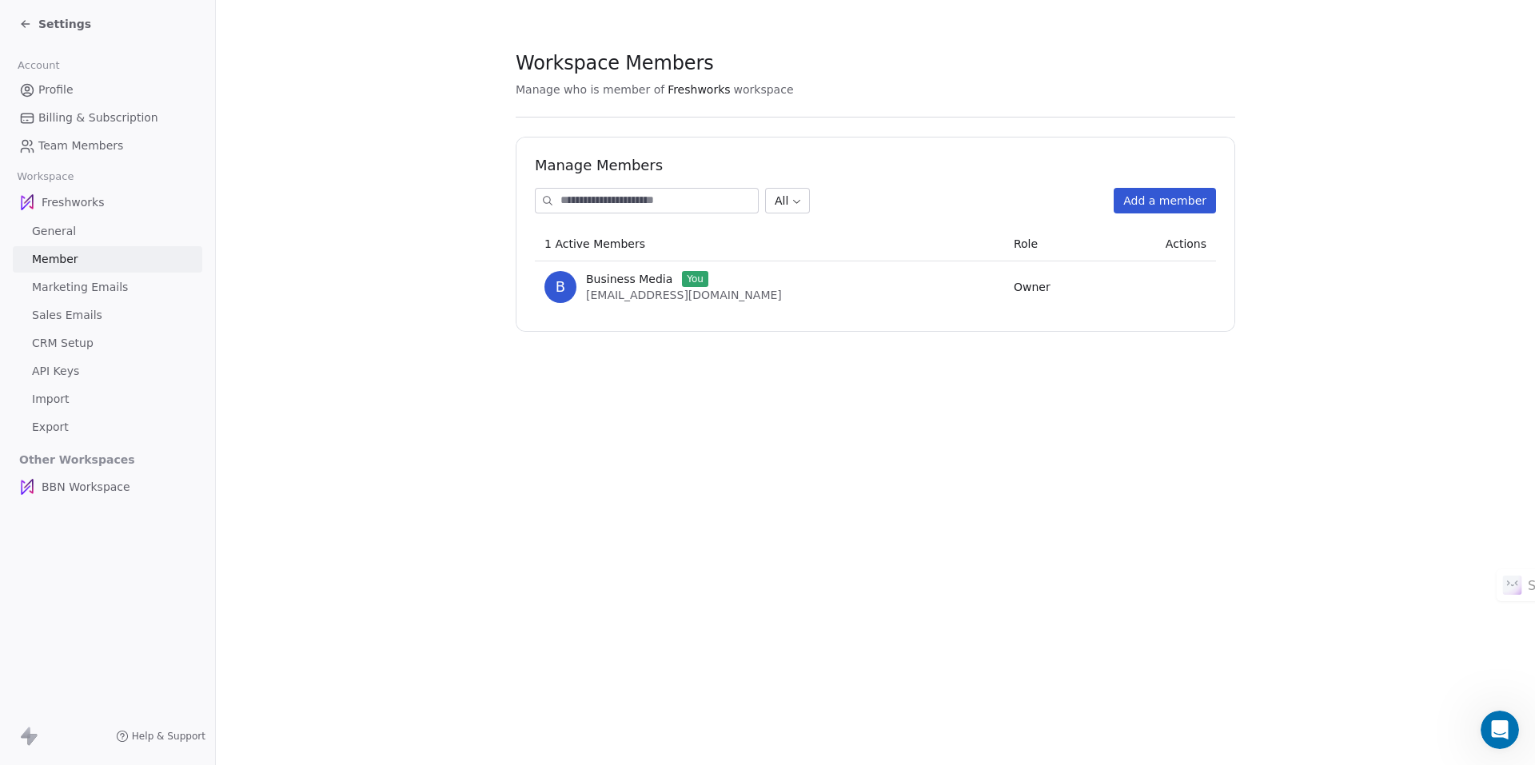
click at [62, 230] on span "General" at bounding box center [54, 231] width 44 height 17
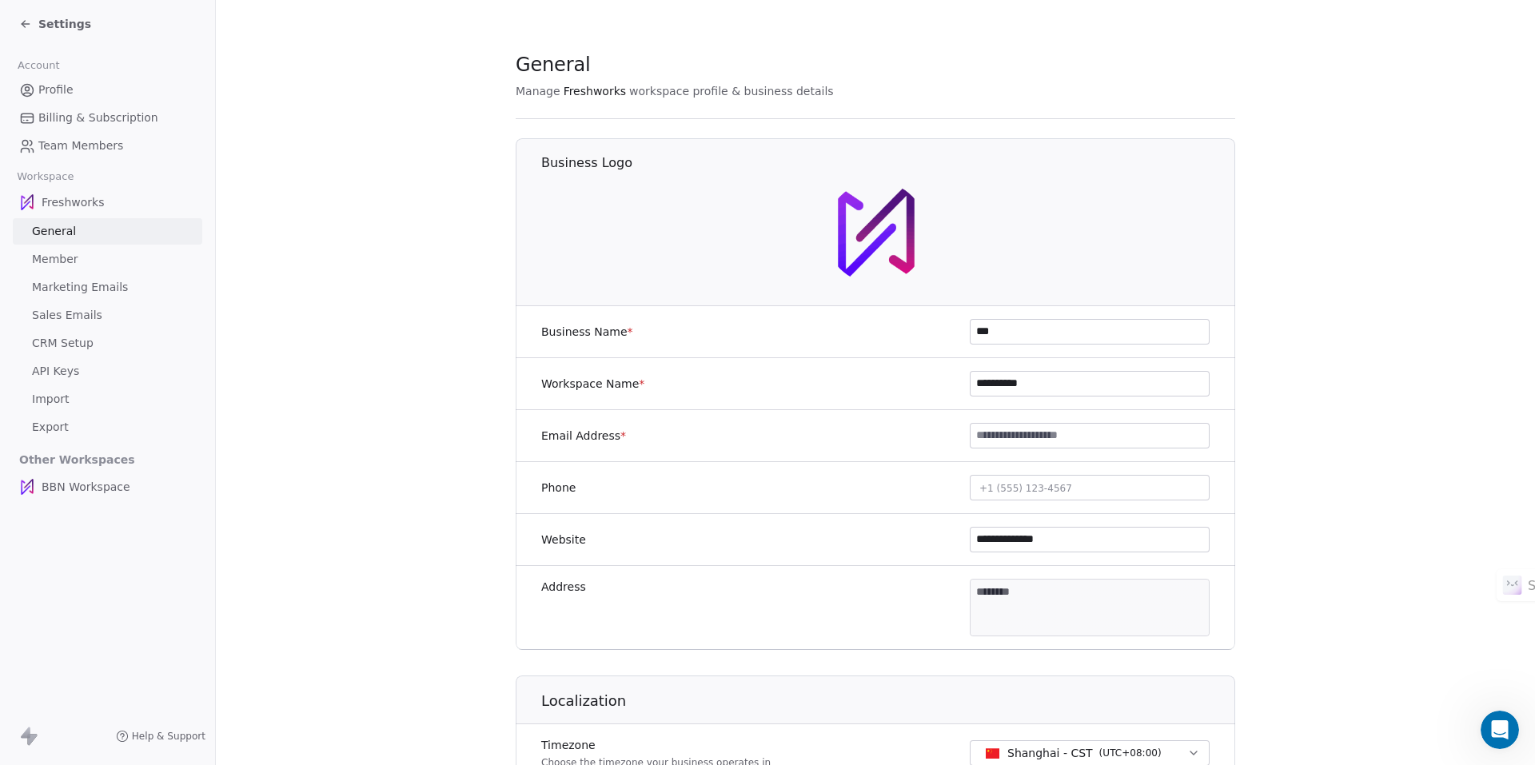
click at [30, 23] on icon at bounding box center [25, 24] width 13 height 13
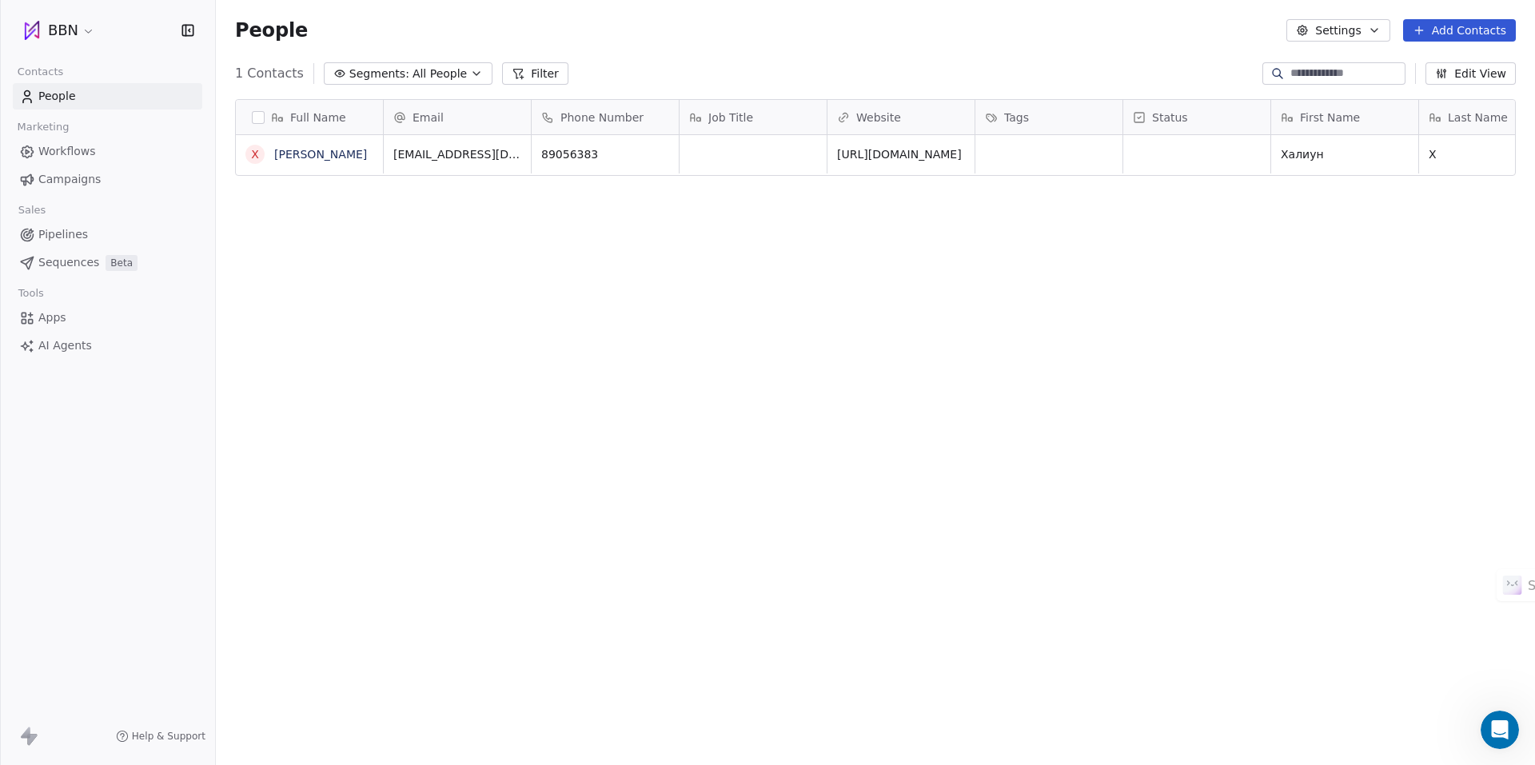
scroll to position [661, 1307]
click at [185, 735] on span "Help & Support" at bounding box center [169, 736] width 74 height 13
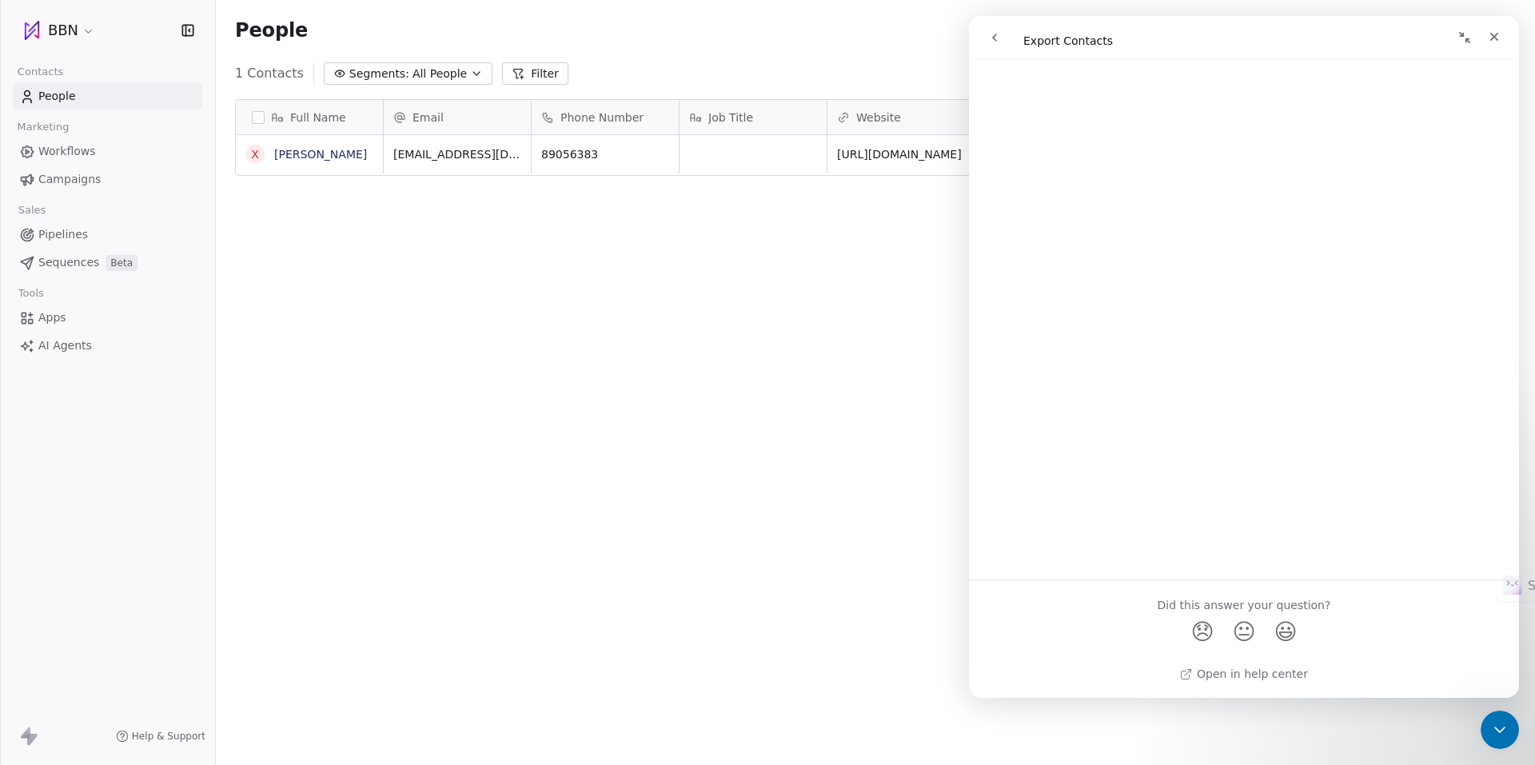
click at [999, 34] on icon "go back" at bounding box center [994, 37] width 13 height 13
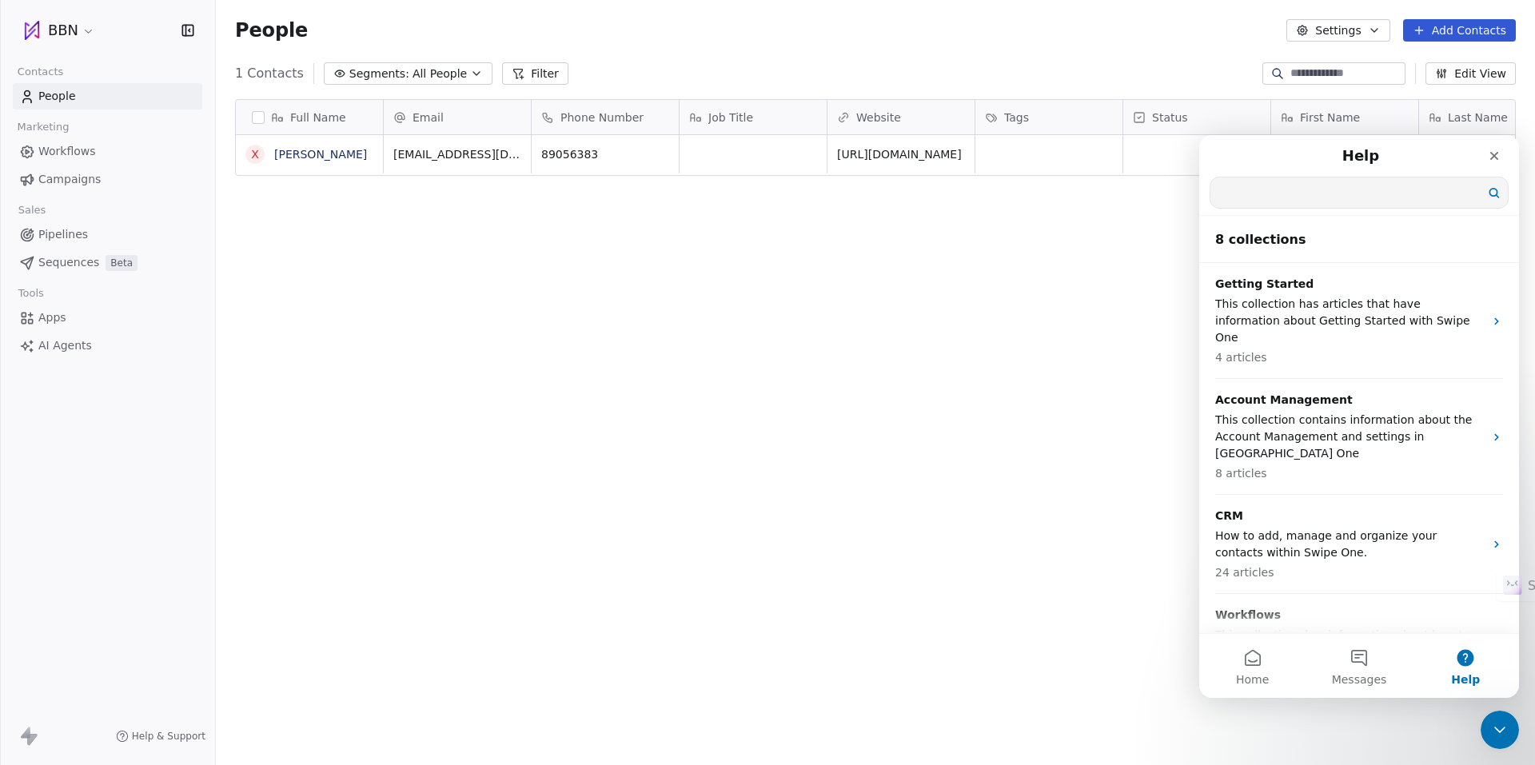
click at [1249, 201] on input "Search for help" at bounding box center [1358, 192] width 297 height 30
type input "****"
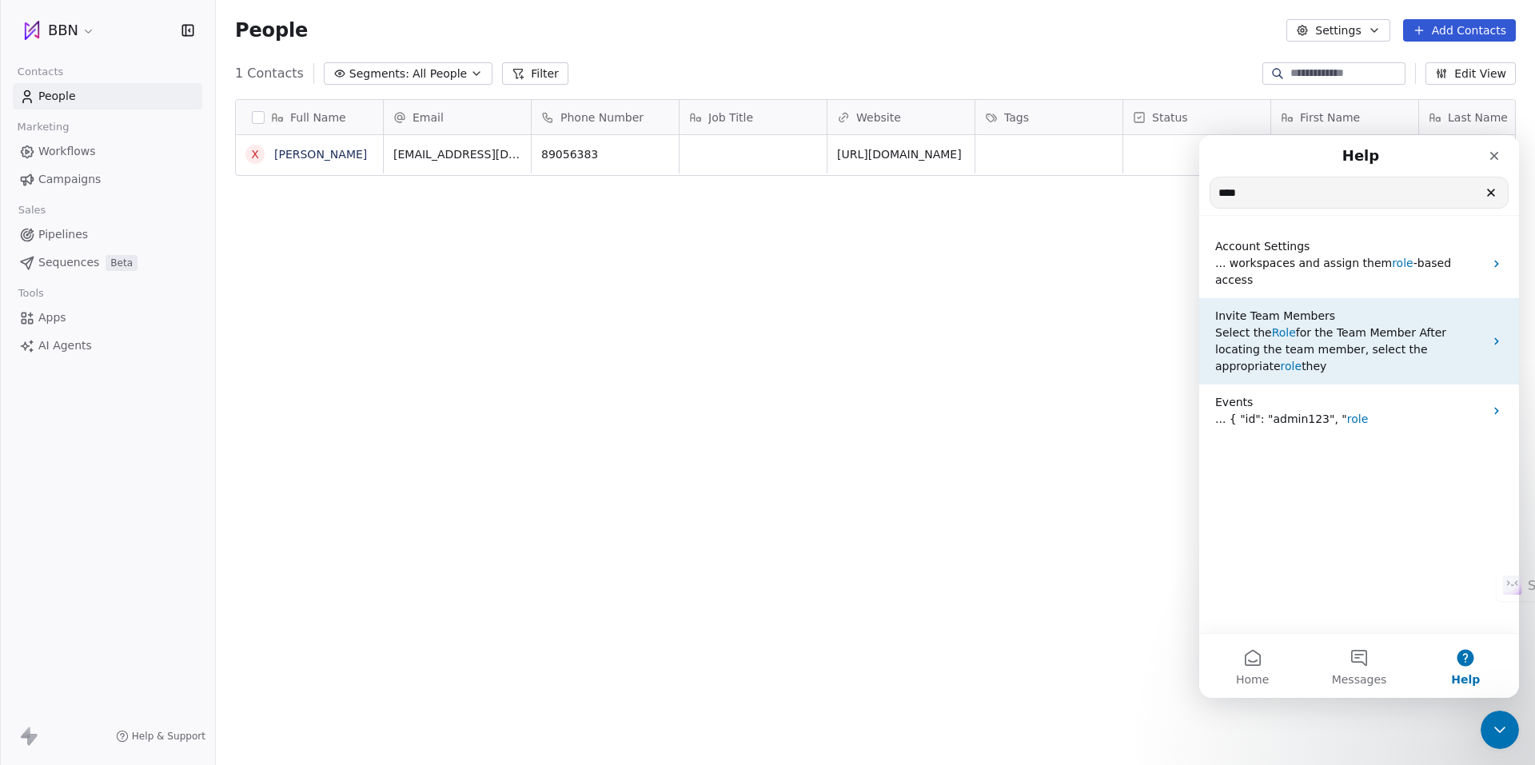
click at [1276, 326] on span "Role" at bounding box center [1284, 332] width 24 height 13
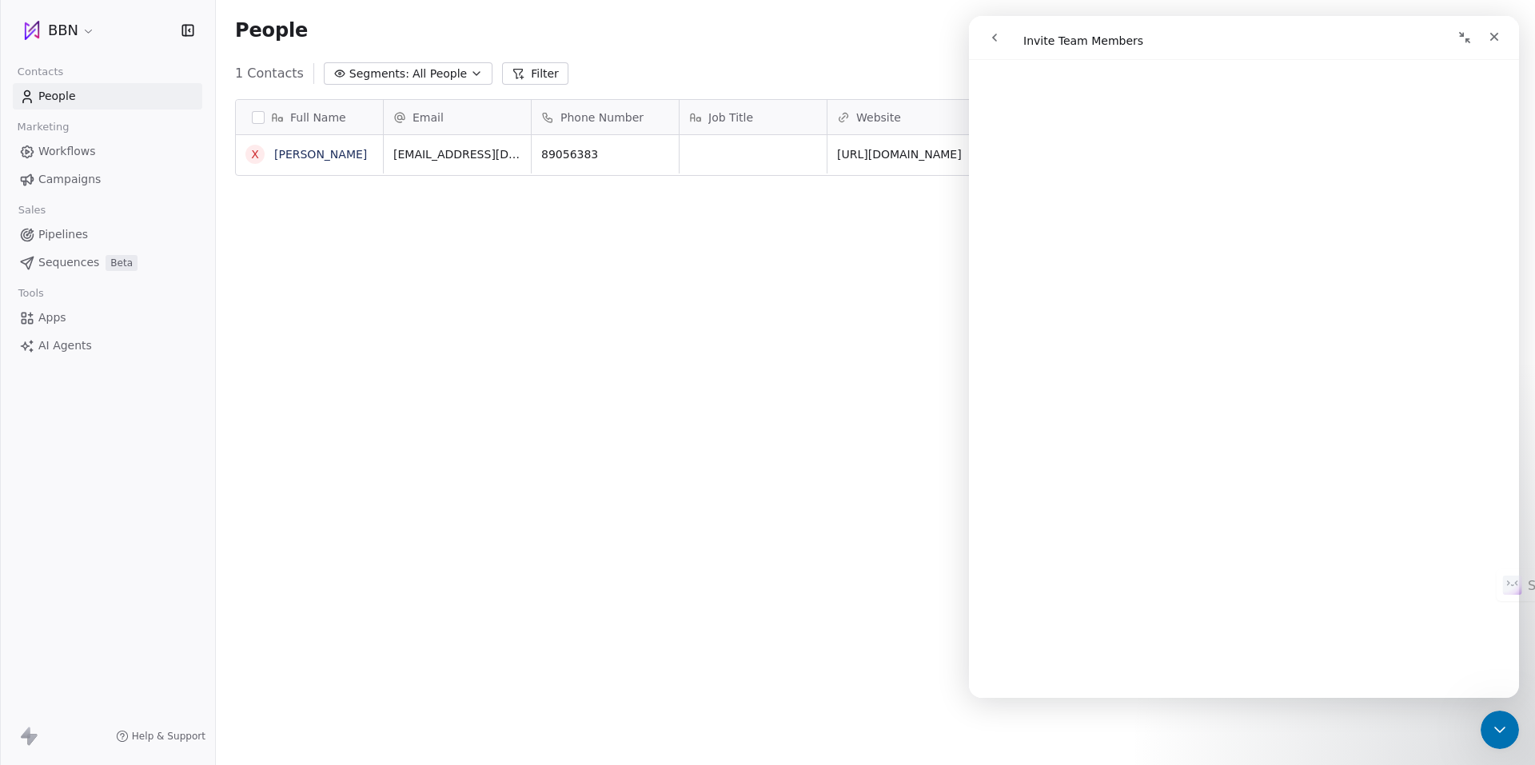
scroll to position [1802, 0]
click at [833, 305] on div "Full Name Х Халиун Х Email Phone Number Job Title Website Tags Status First Nam…" at bounding box center [875, 422] width 1319 height 673
click at [309, 239] on div "Full Name Х Халиун Х Email Phone Number Job Title Website Tags Status First Nam…" at bounding box center [875, 422] width 1319 height 673
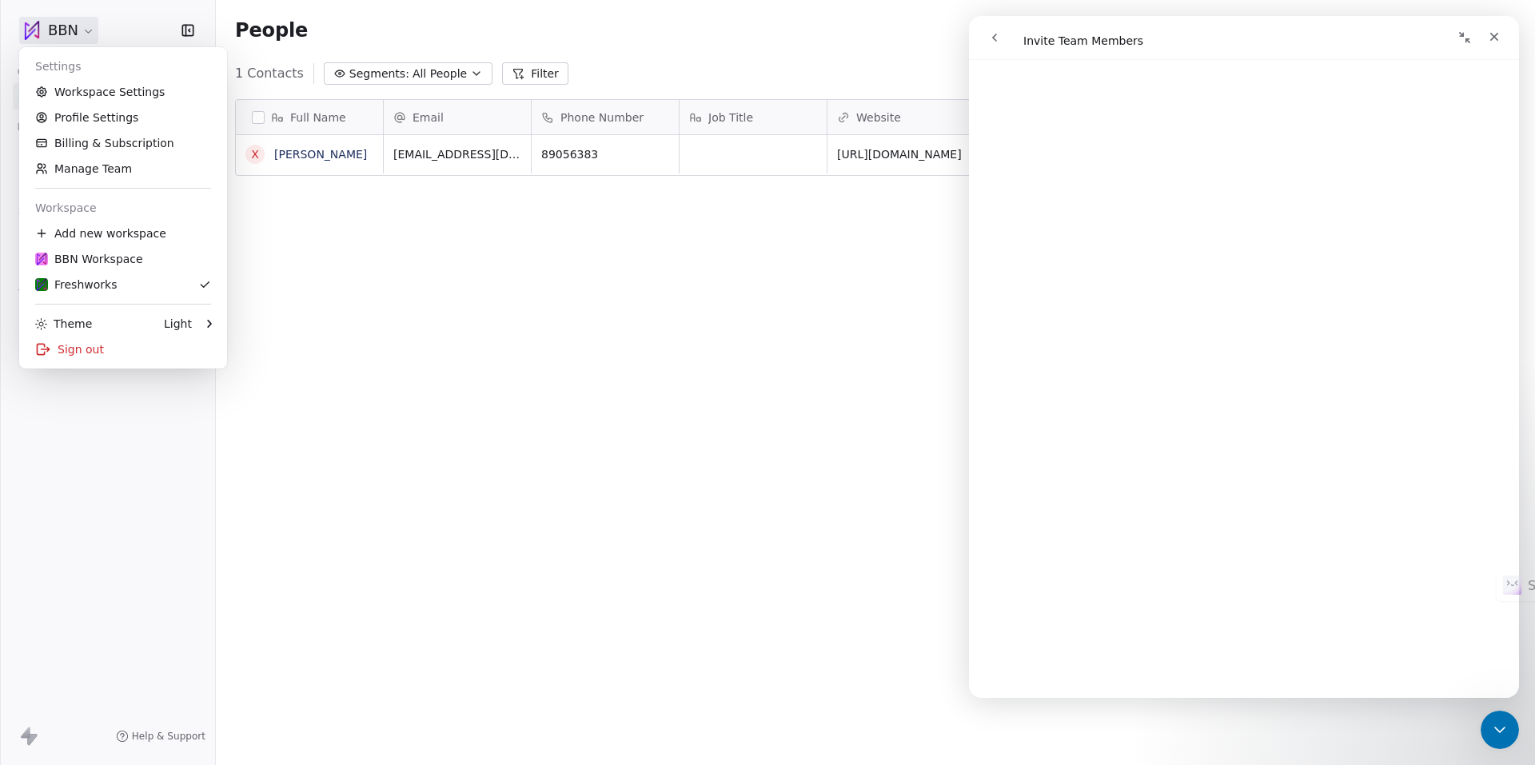
click at [83, 34] on html "BBN Contacts People Marketing Workflows Campaigns Sales Pipelines Sequences Bet…" at bounding box center [767, 382] width 1535 height 765
click at [96, 165] on link "Manage Team" at bounding box center [123, 169] width 195 height 26
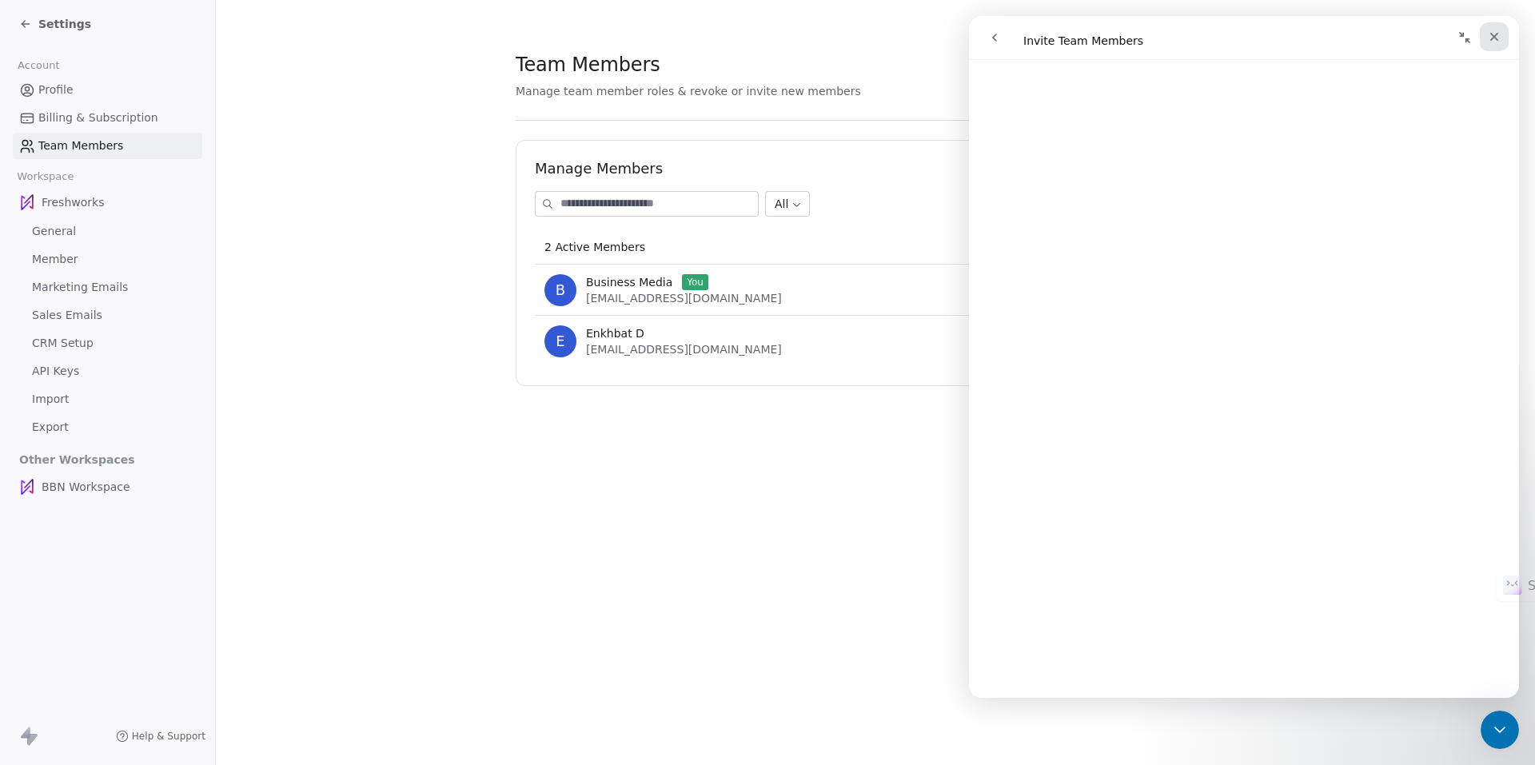
click at [1494, 39] on icon "Close" at bounding box center [1493, 36] width 13 height 13
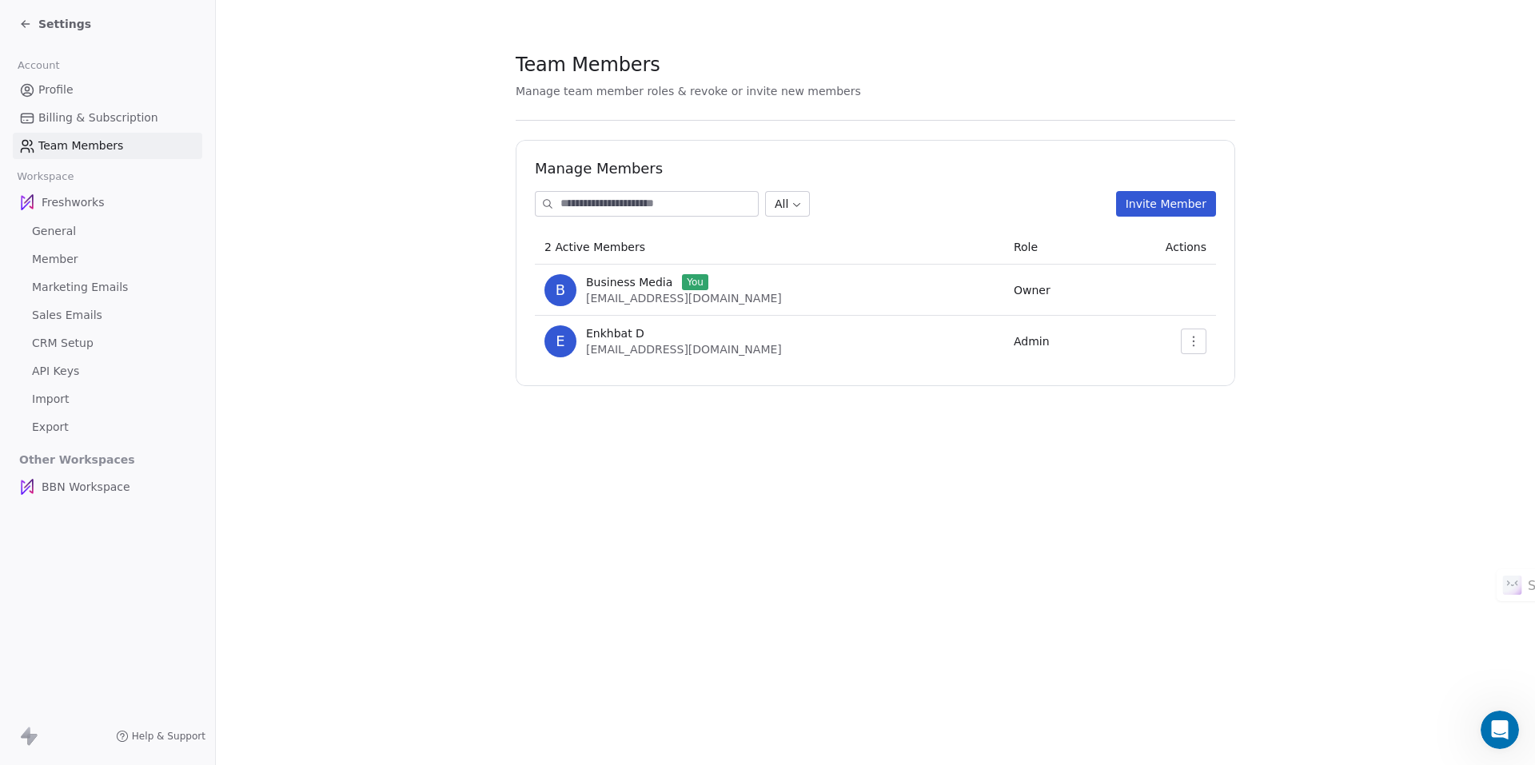
click at [1156, 201] on button "Invite Member" at bounding box center [1166, 204] width 100 height 26
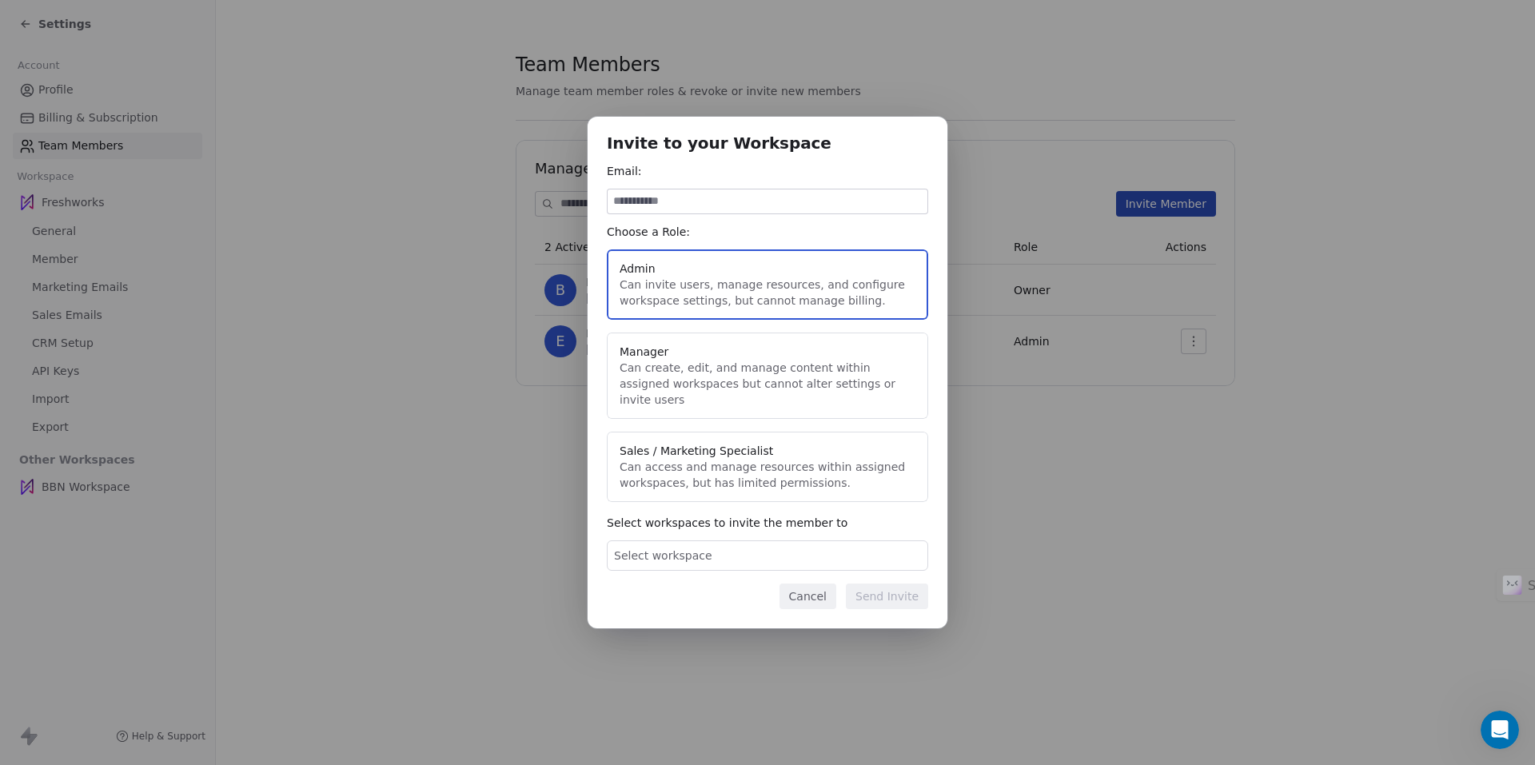
click at [1050, 383] on div "Invite to your Workspace Email: Choose a Role: Admin Can invite users, manage r…" at bounding box center [767, 382] width 1535 height 583
click at [820, 586] on button "Cancel" at bounding box center [807, 596] width 57 height 26
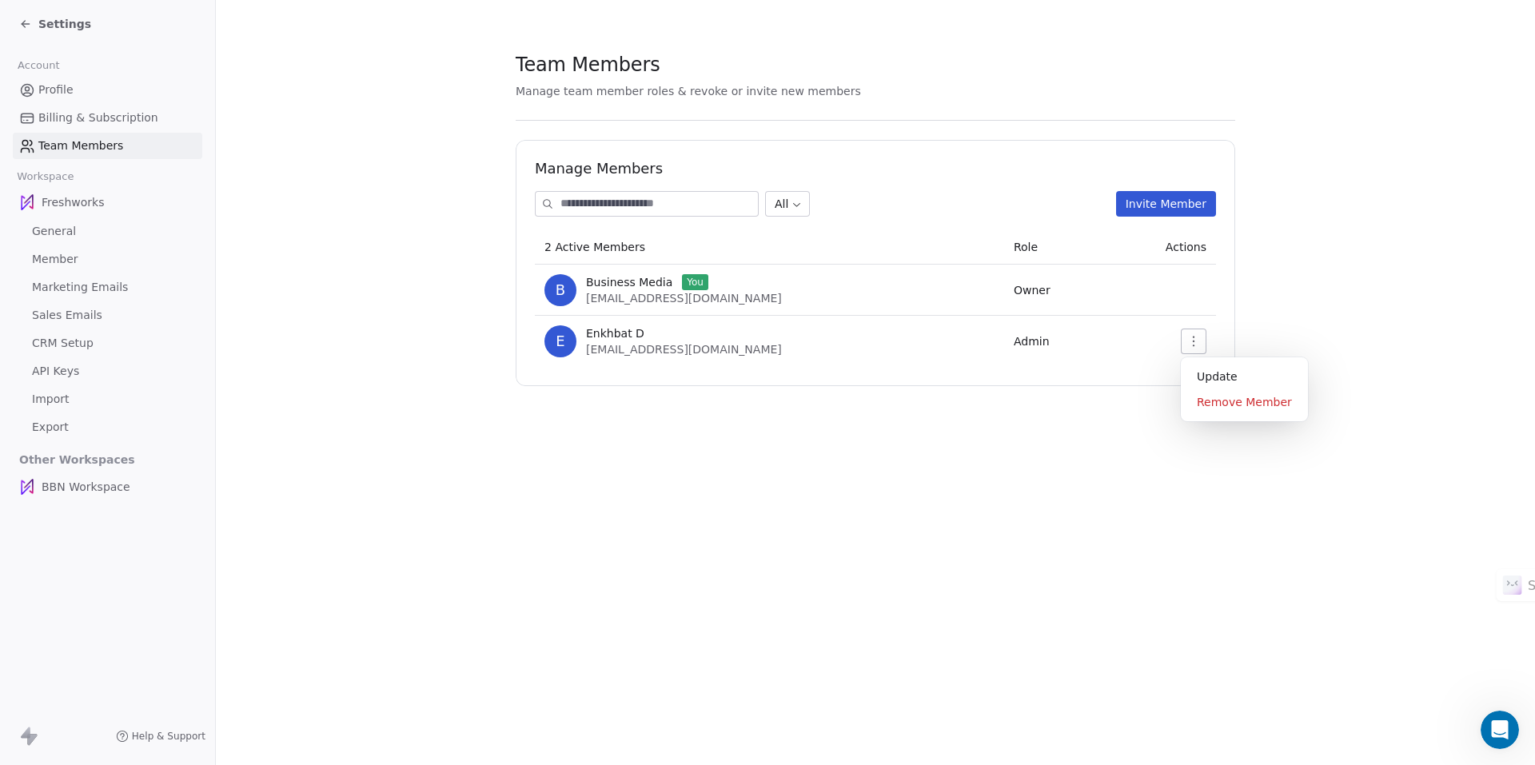
click at [1195, 342] on icon "button" at bounding box center [1193, 341] width 13 height 13
click at [1212, 372] on div "Update" at bounding box center [1244, 377] width 114 height 26
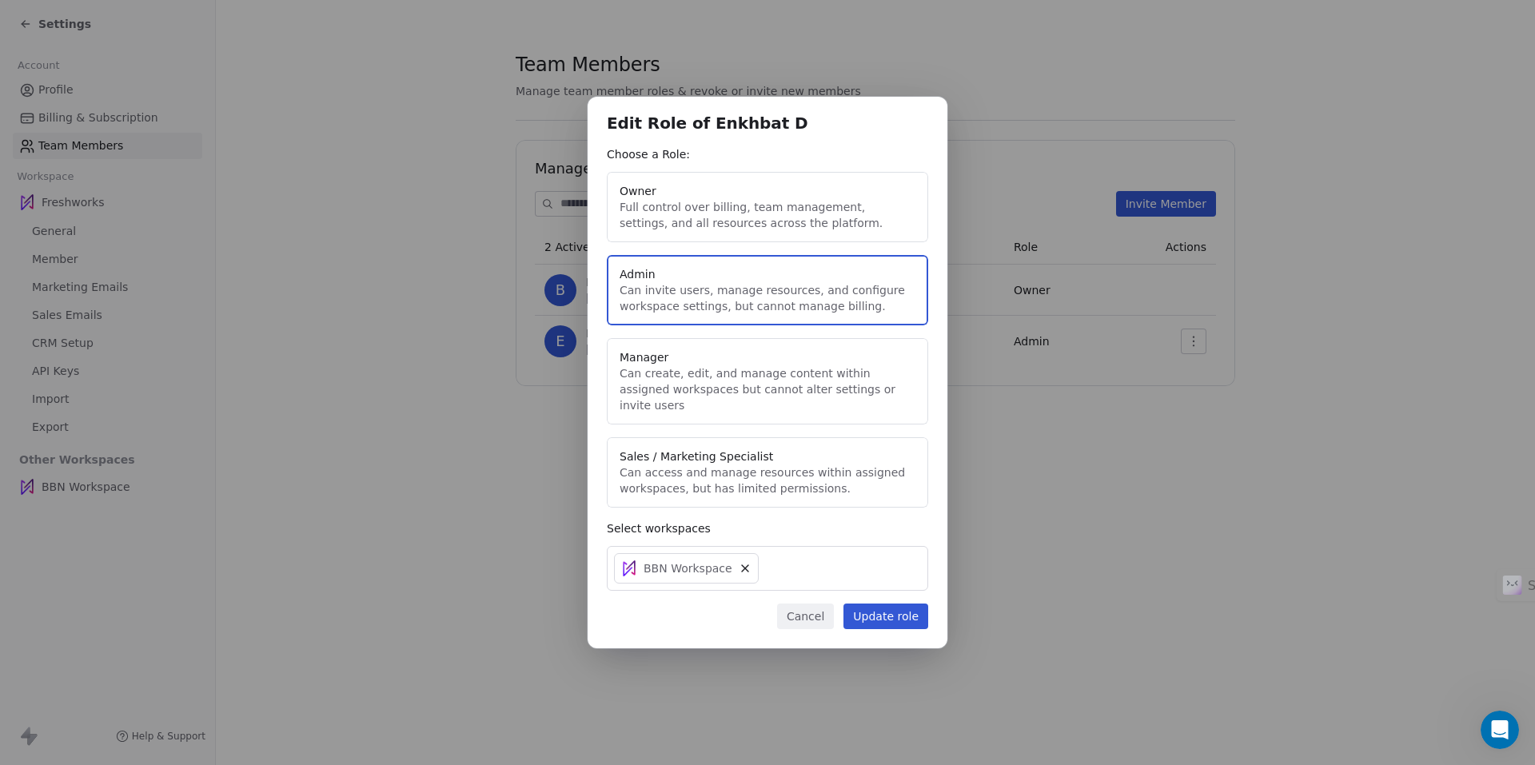
click at [782, 384] on button "Manager Can create, edit, and manage content within assigned workspaces but can…" at bounding box center [767, 381] width 321 height 86
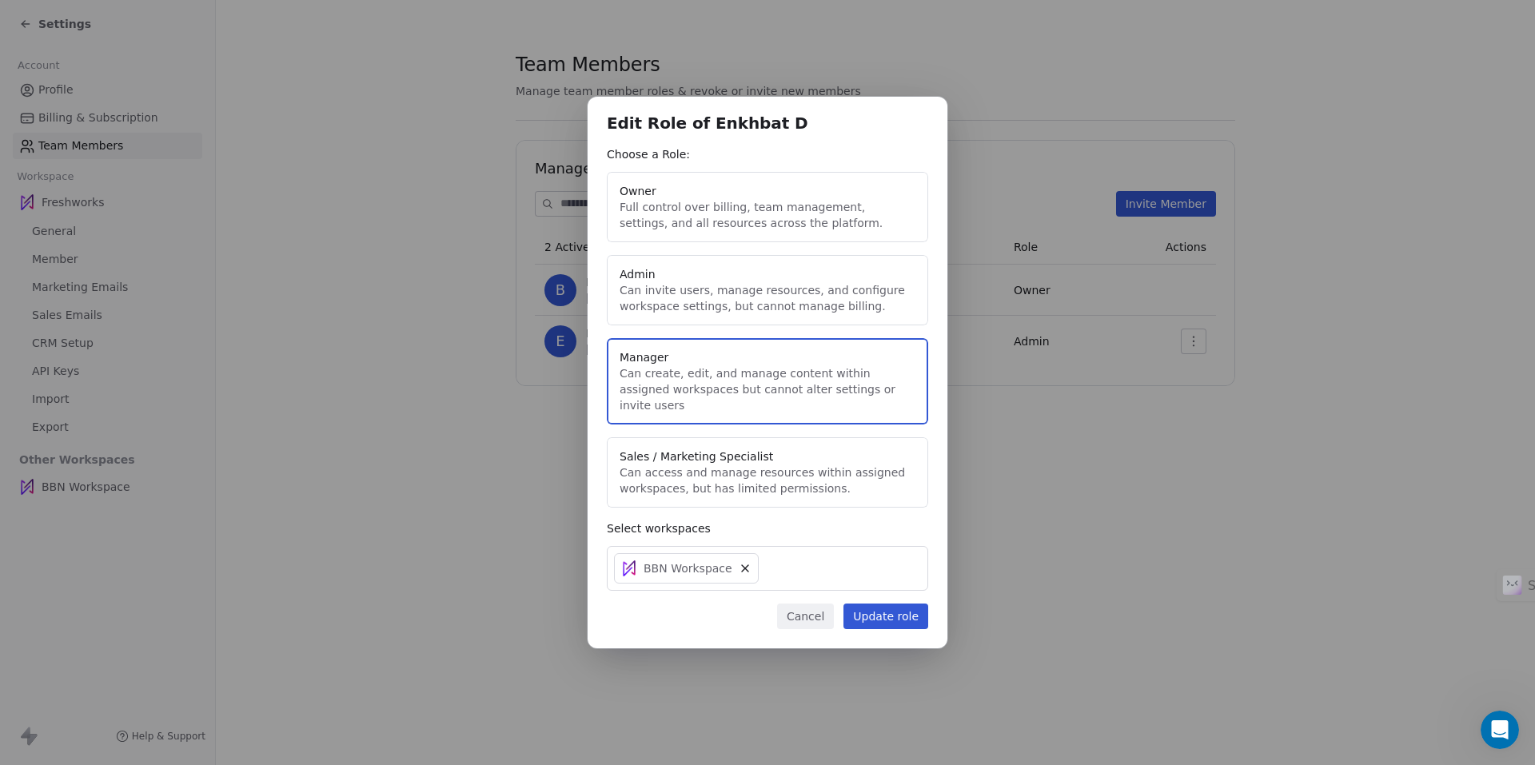
click at [864, 605] on button "Update role" at bounding box center [885, 616] width 85 height 26
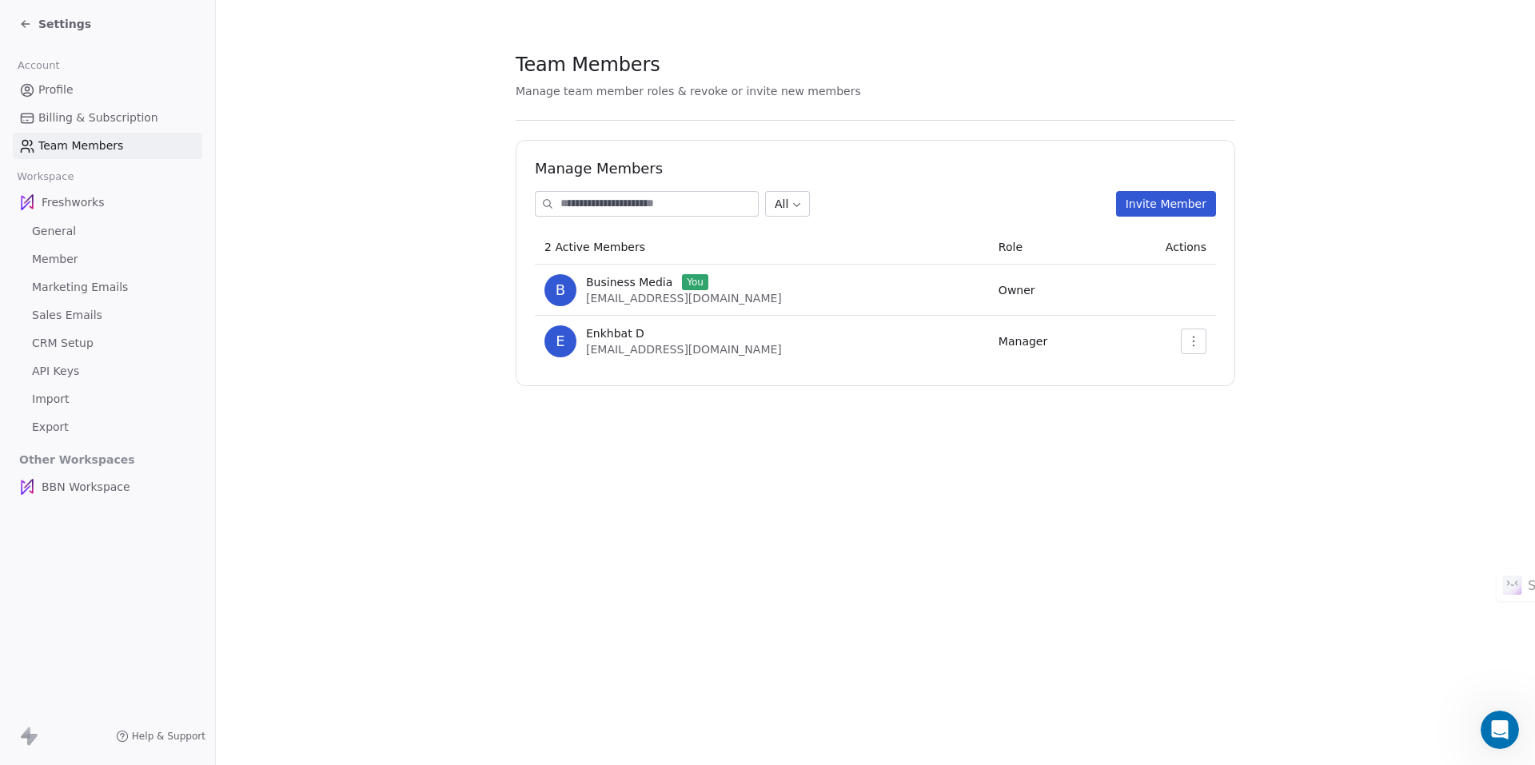
click at [61, 23] on span "Settings" at bounding box center [64, 24] width 53 height 16
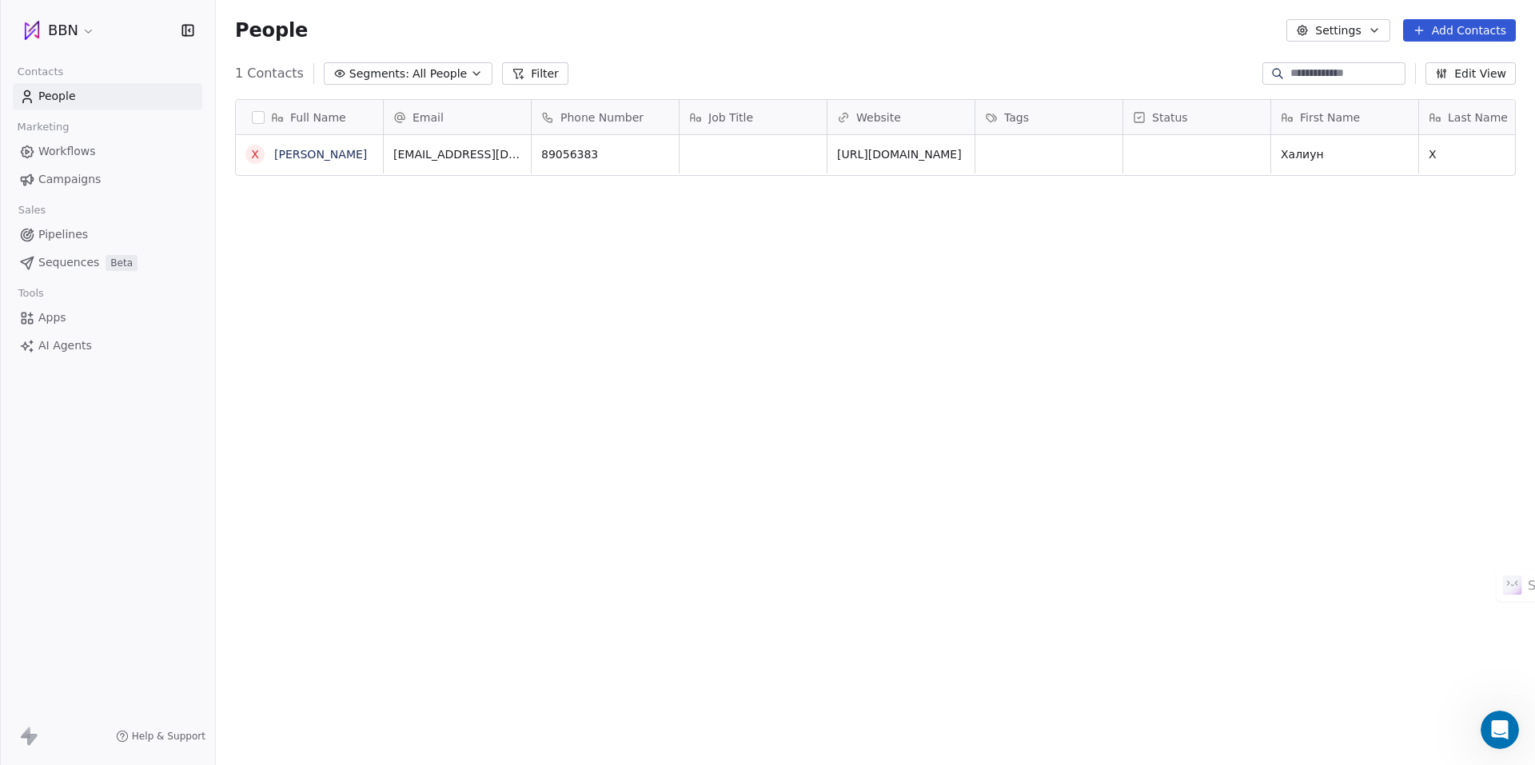
scroll to position [661, 1307]
click at [255, 117] on button "button" at bounding box center [258, 117] width 13 height 13
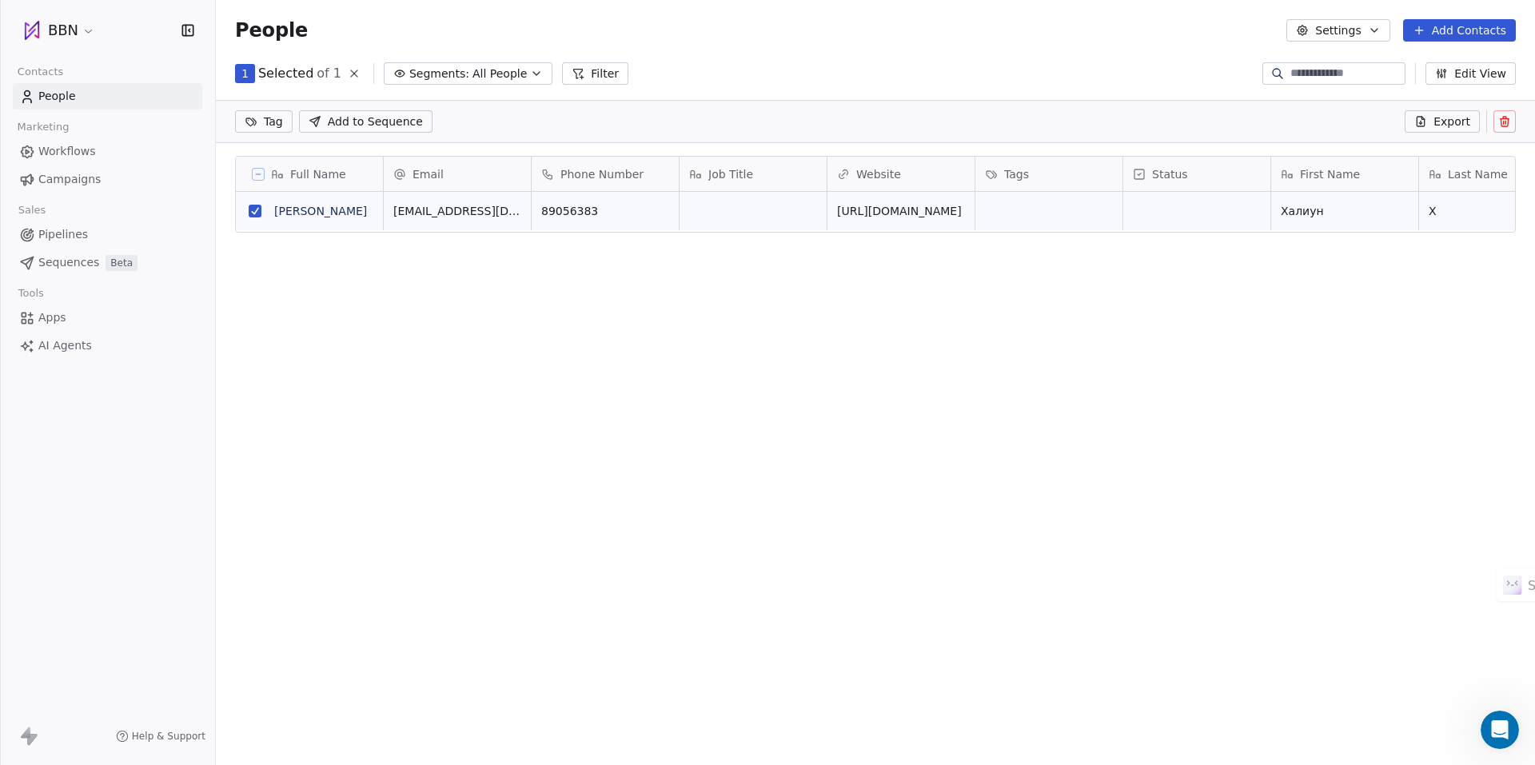
click at [1463, 124] on span "Export" at bounding box center [1451, 121] width 37 height 16
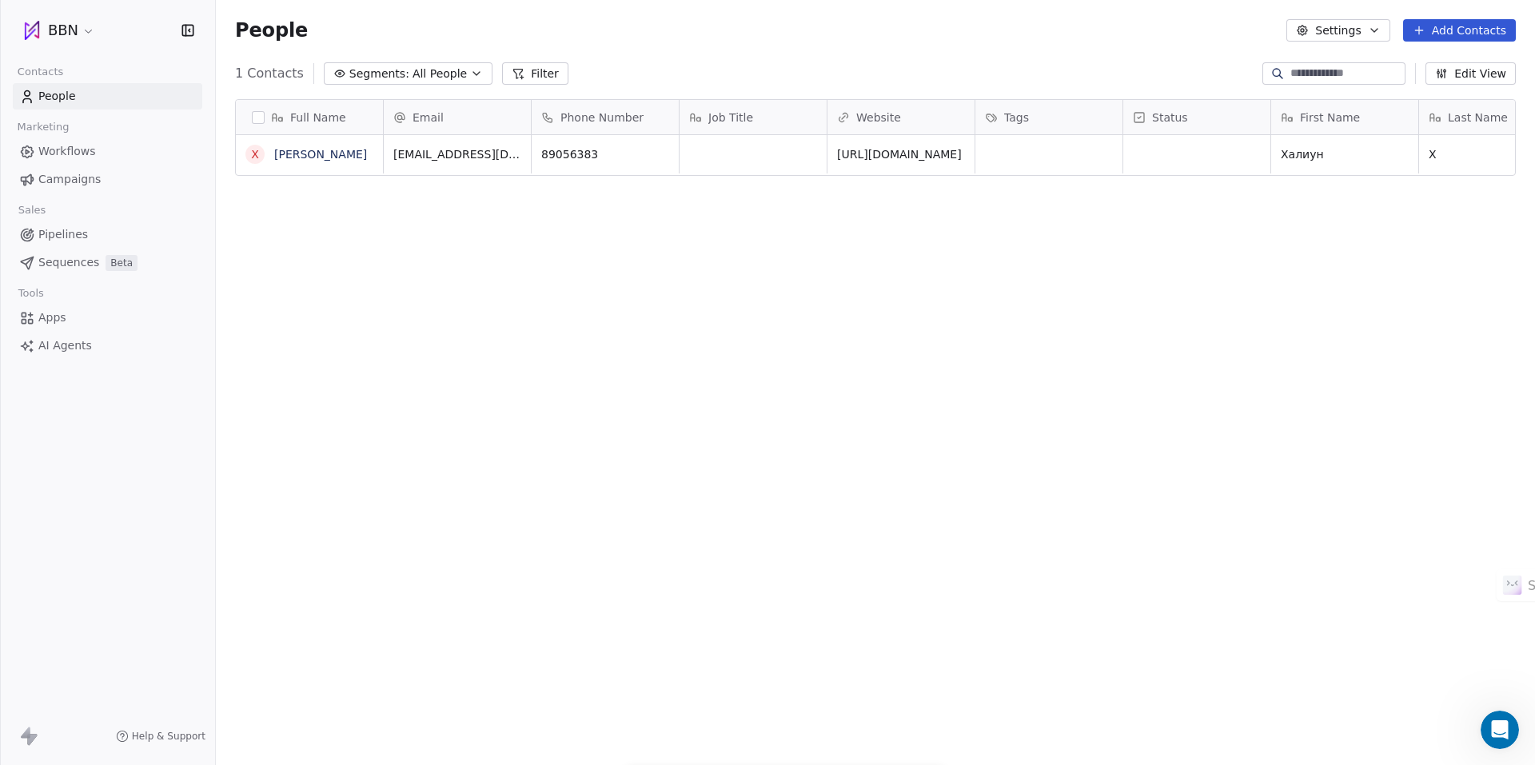
scroll to position [661, 1307]
click at [74, 32] on html "BBN Contacts People Marketing Workflows Campaigns Sales Pipelines Sequences Bet…" at bounding box center [767, 382] width 1535 height 765
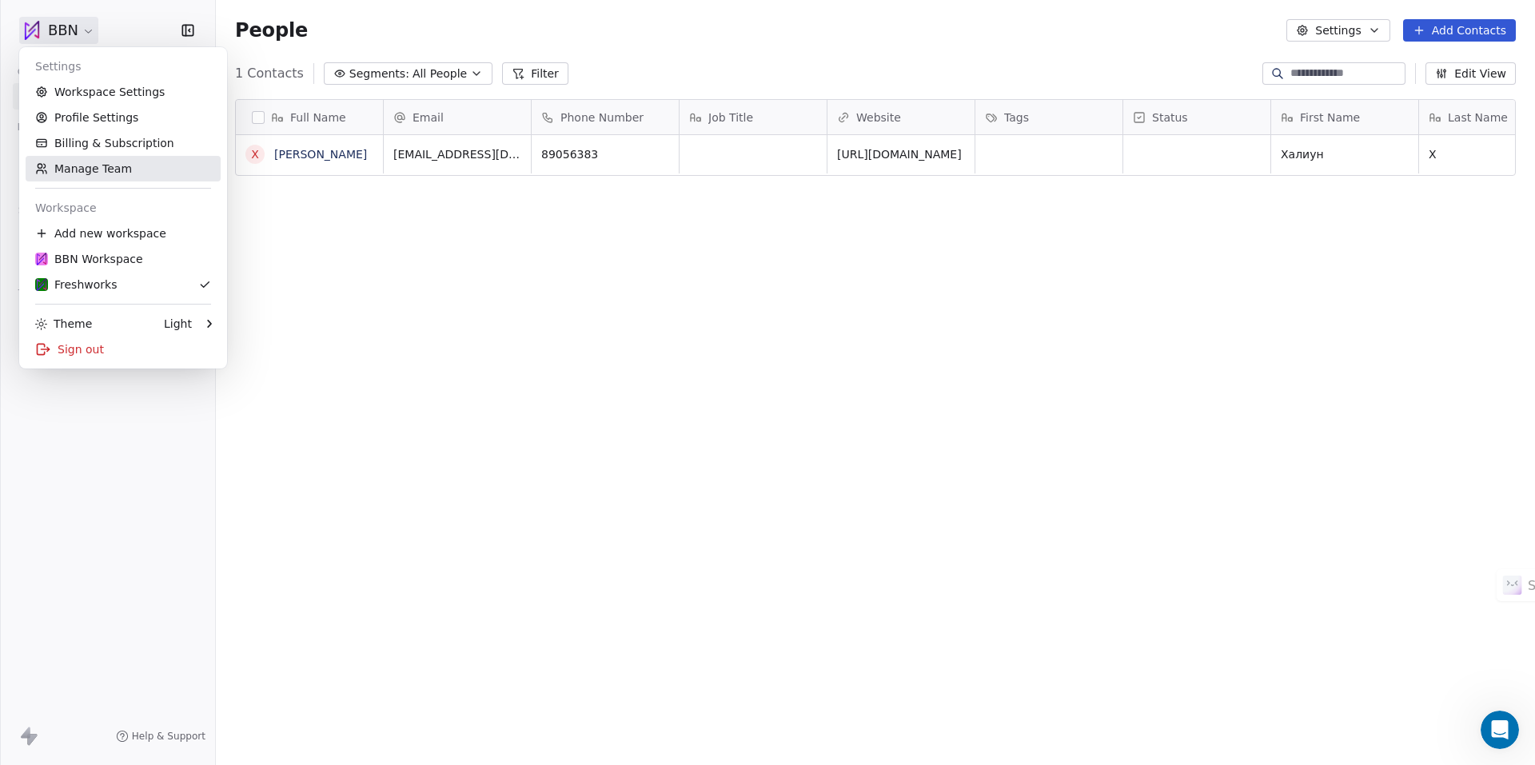
click at [87, 169] on link "Manage Team" at bounding box center [123, 169] width 195 height 26
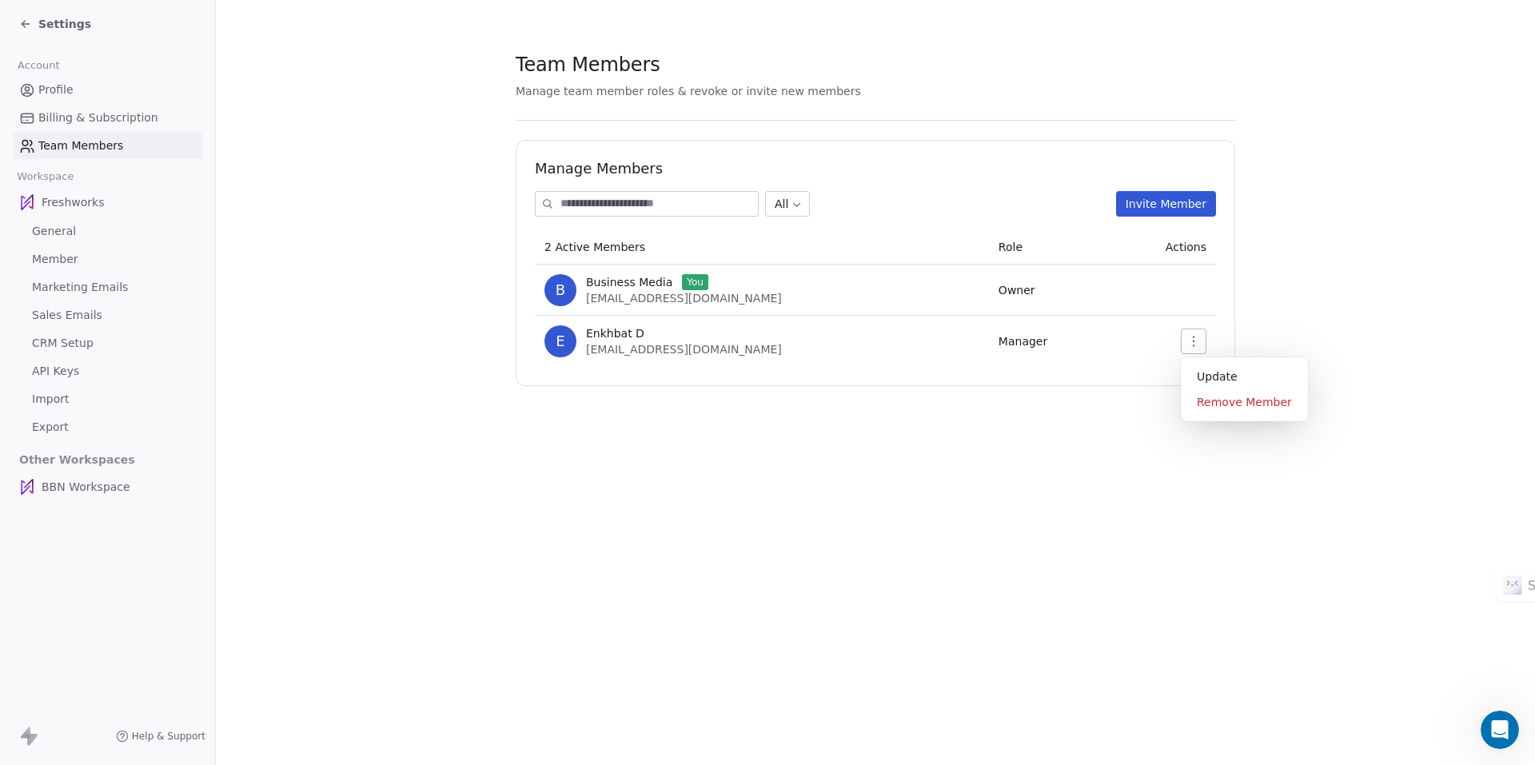
click at [1188, 340] on icon "button" at bounding box center [1193, 341] width 13 height 13
click at [1212, 363] on div "Update Remove Member" at bounding box center [1243, 389] width 127 height 64
click at [1216, 370] on div "Update" at bounding box center [1244, 377] width 114 height 26
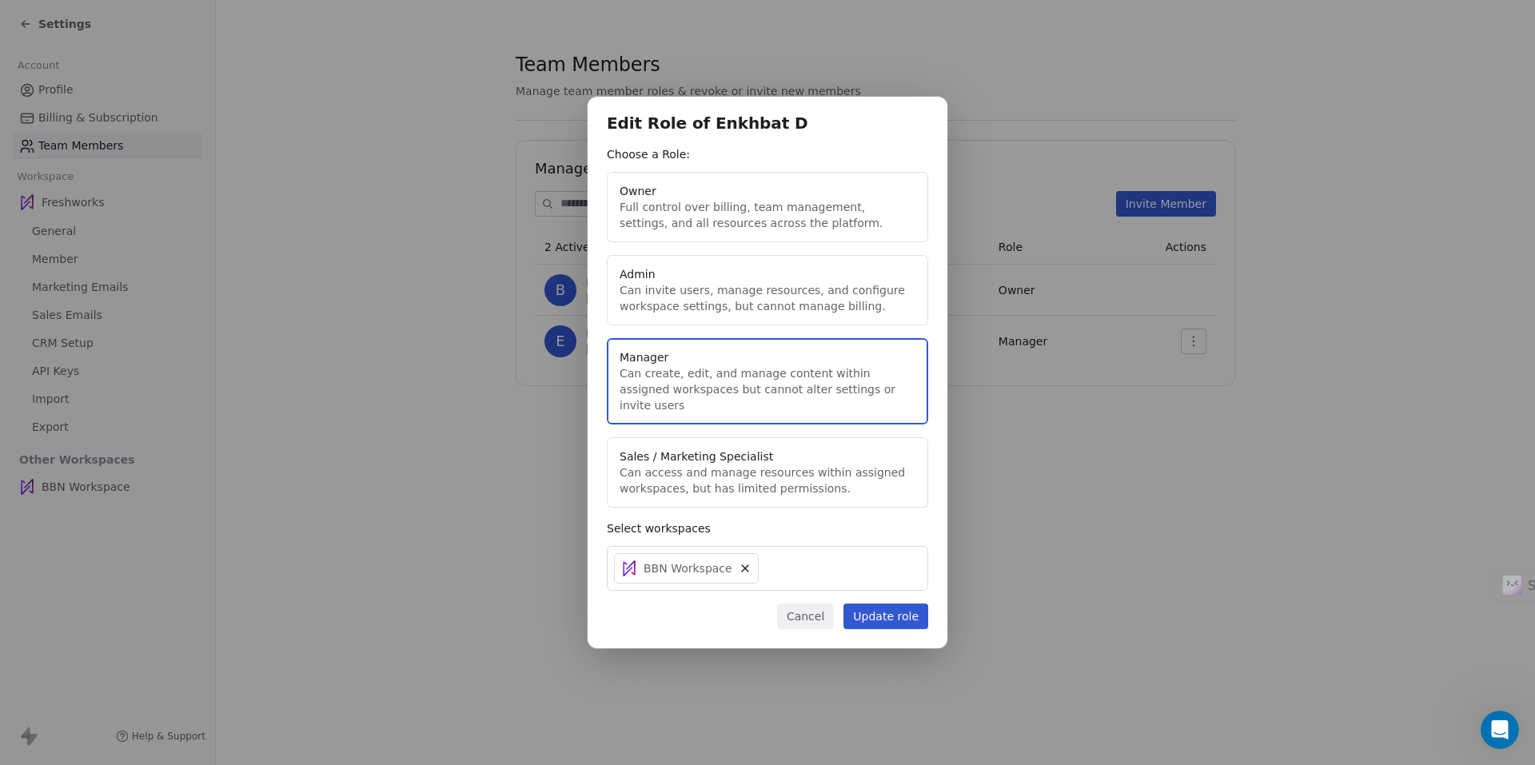
click at [720, 456] on button "Sales / Marketing Specialist Can access and manage resources within assigned wo…" at bounding box center [767, 472] width 321 height 70
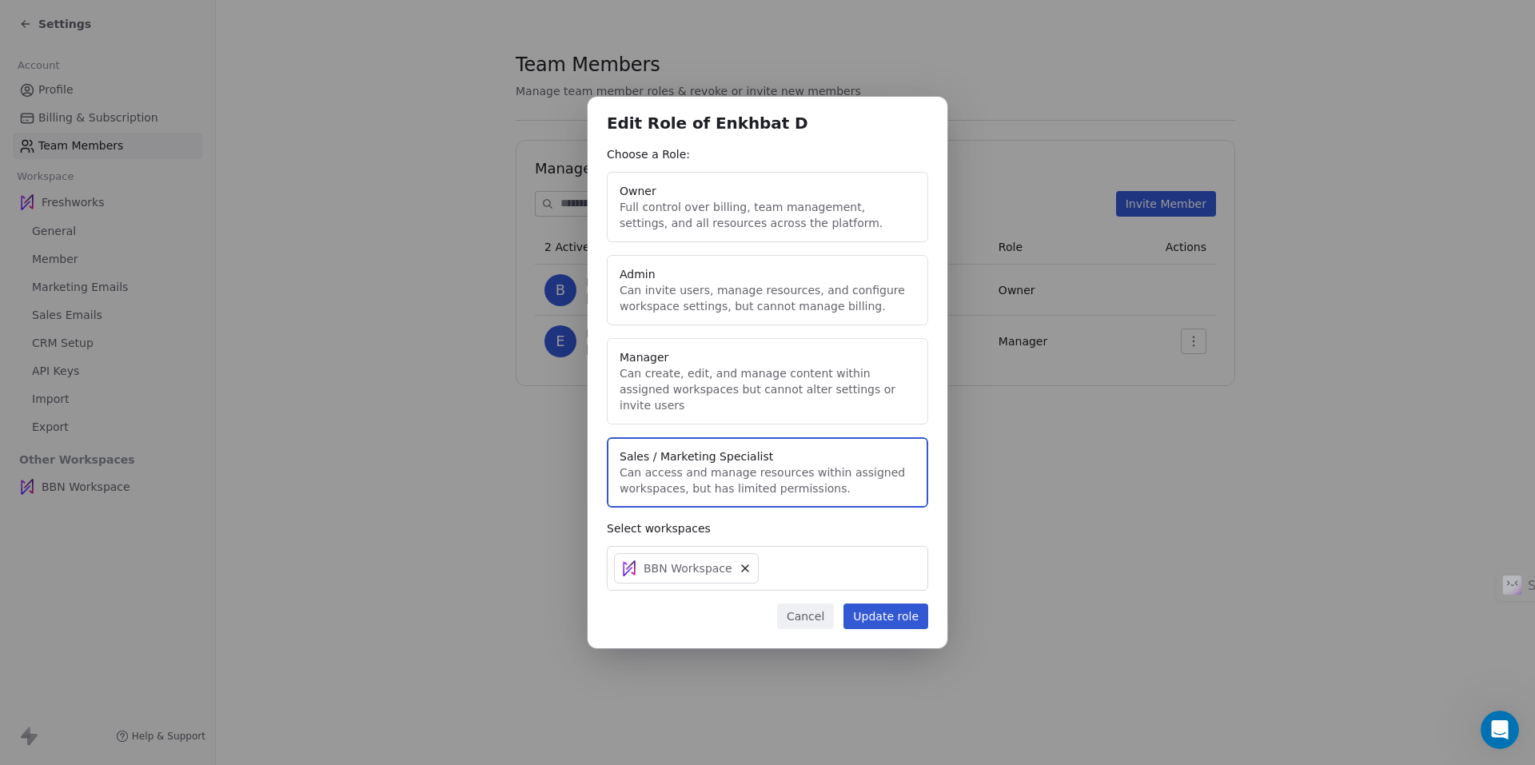
click at [888, 607] on button "Update role" at bounding box center [885, 616] width 85 height 26
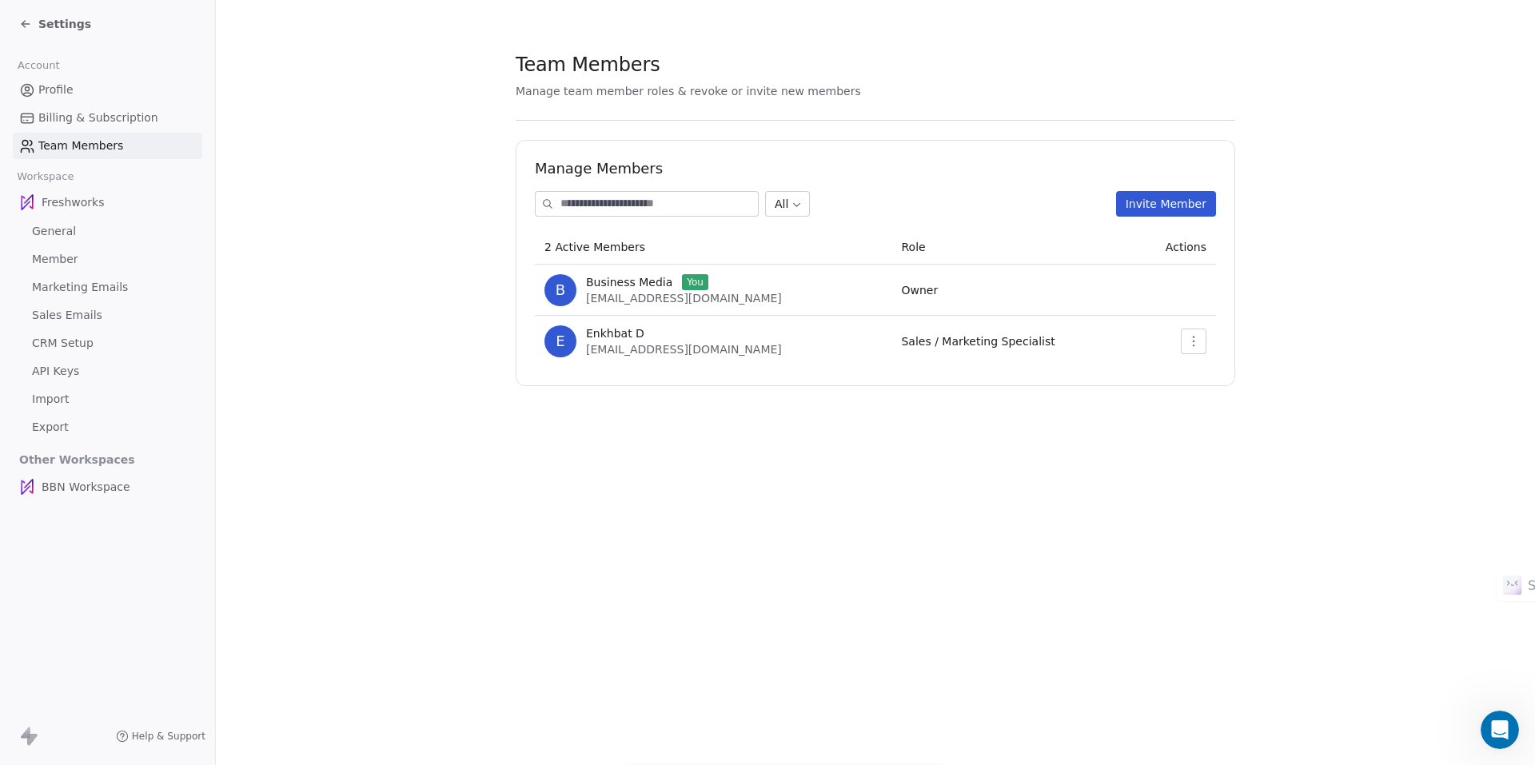
click at [26, 26] on icon at bounding box center [25, 24] width 13 height 13
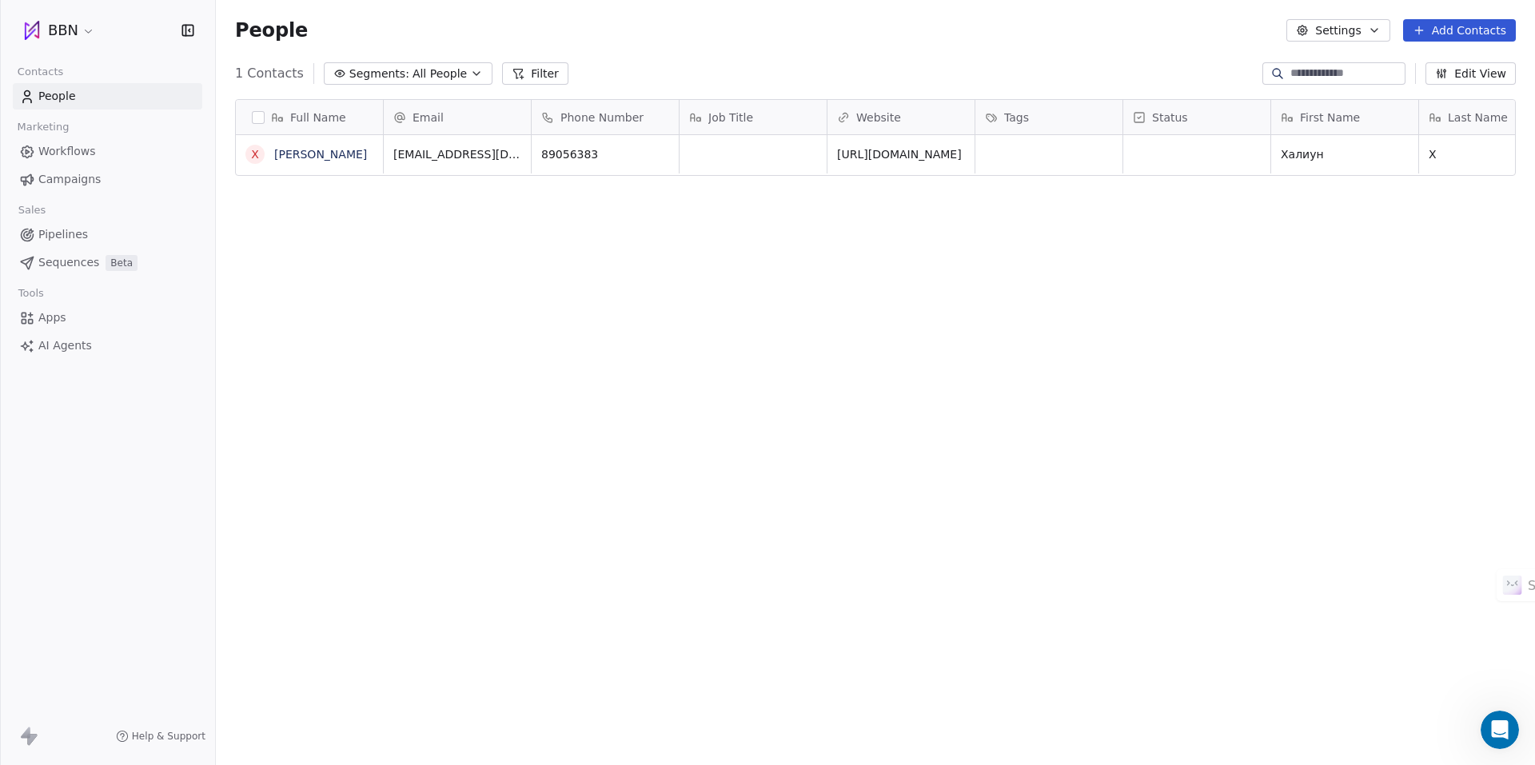
scroll to position [661, 1307]
click at [73, 94] on span "People" at bounding box center [57, 96] width 38 height 17
click at [257, 115] on button "button" at bounding box center [258, 117] width 13 height 13
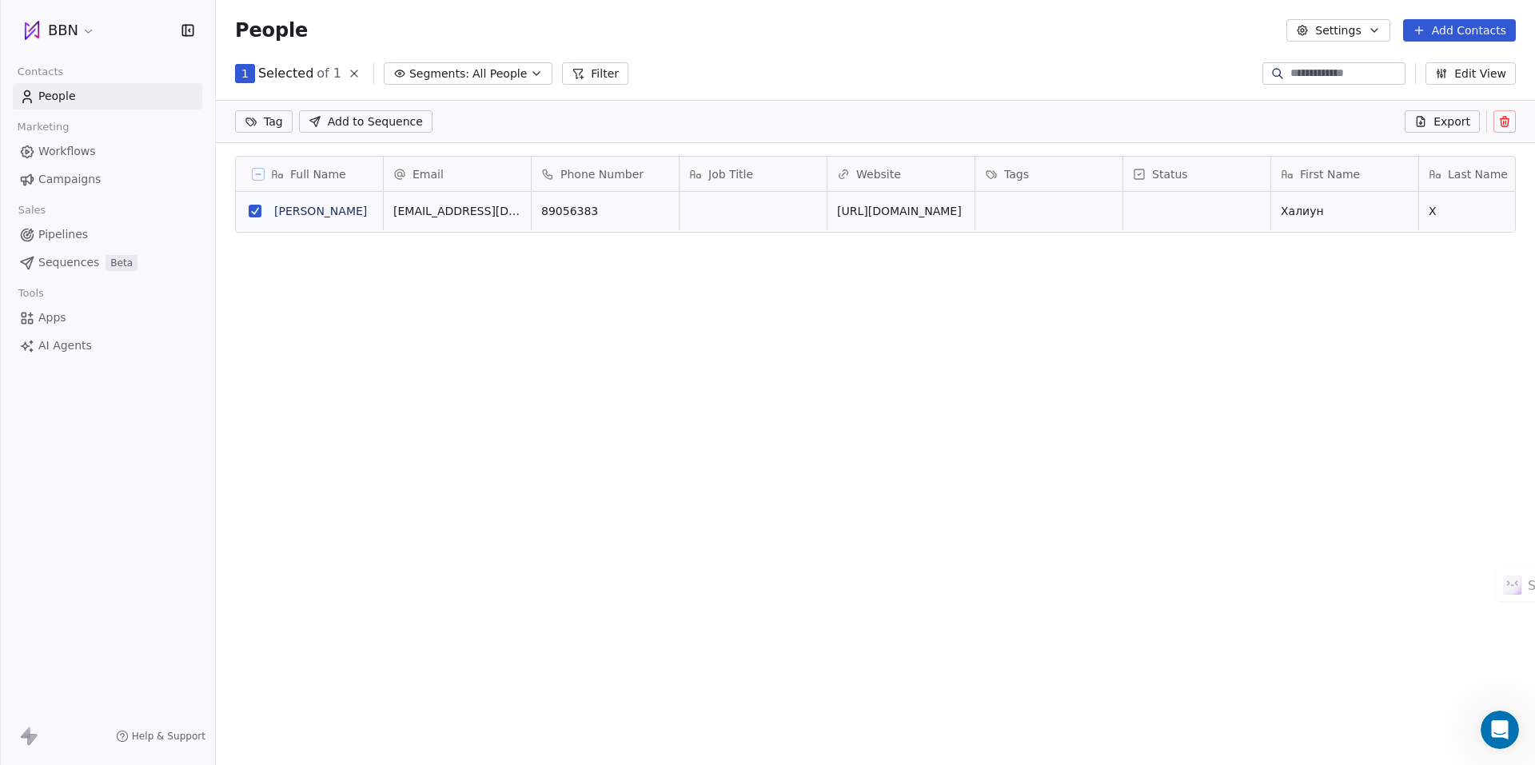
click at [1427, 120] on icon at bounding box center [1420, 121] width 13 height 13
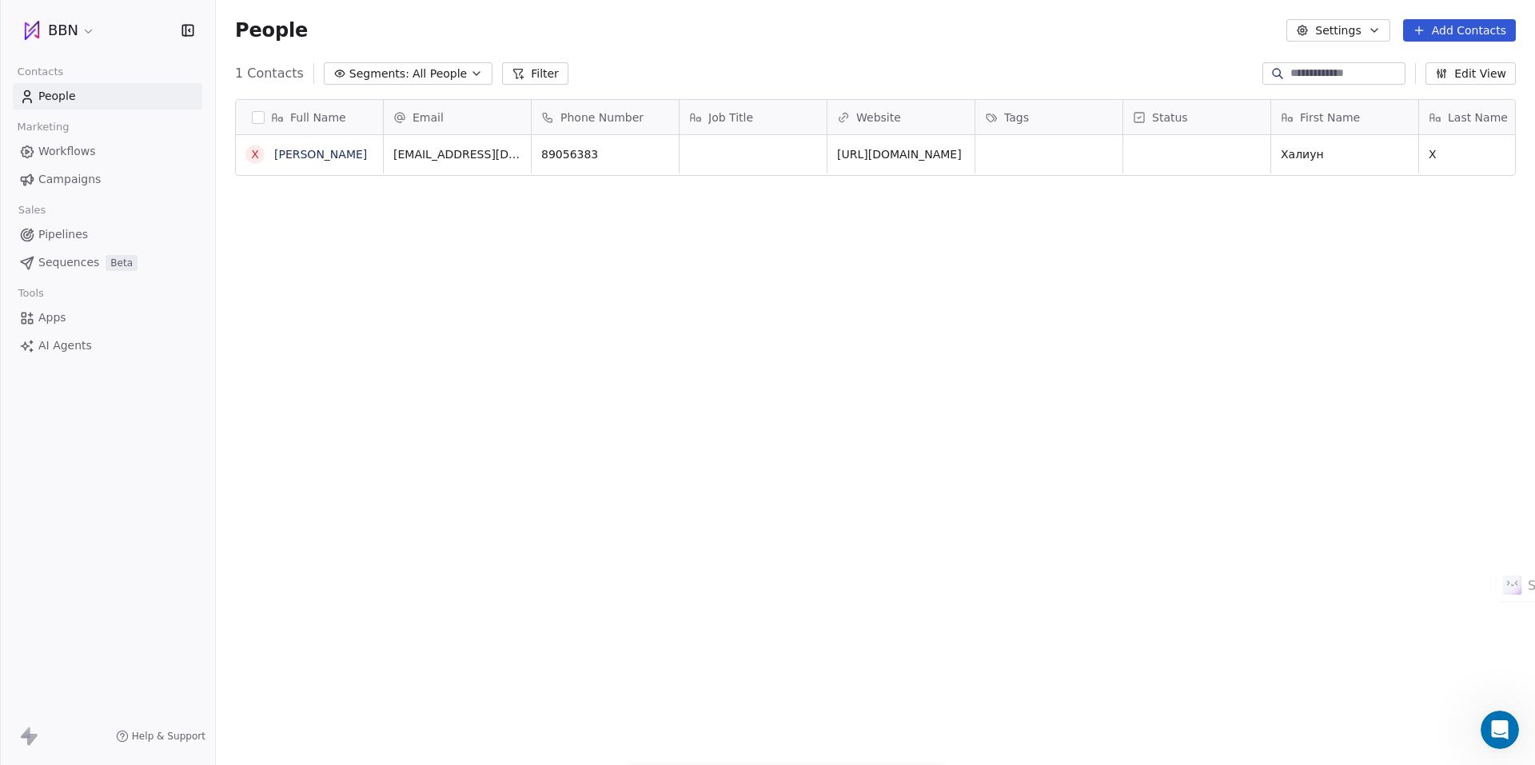
scroll to position [661, 1307]
click at [1503, 730] on icon "Open Intercom Messenger" at bounding box center [1497, 728] width 26 height 26
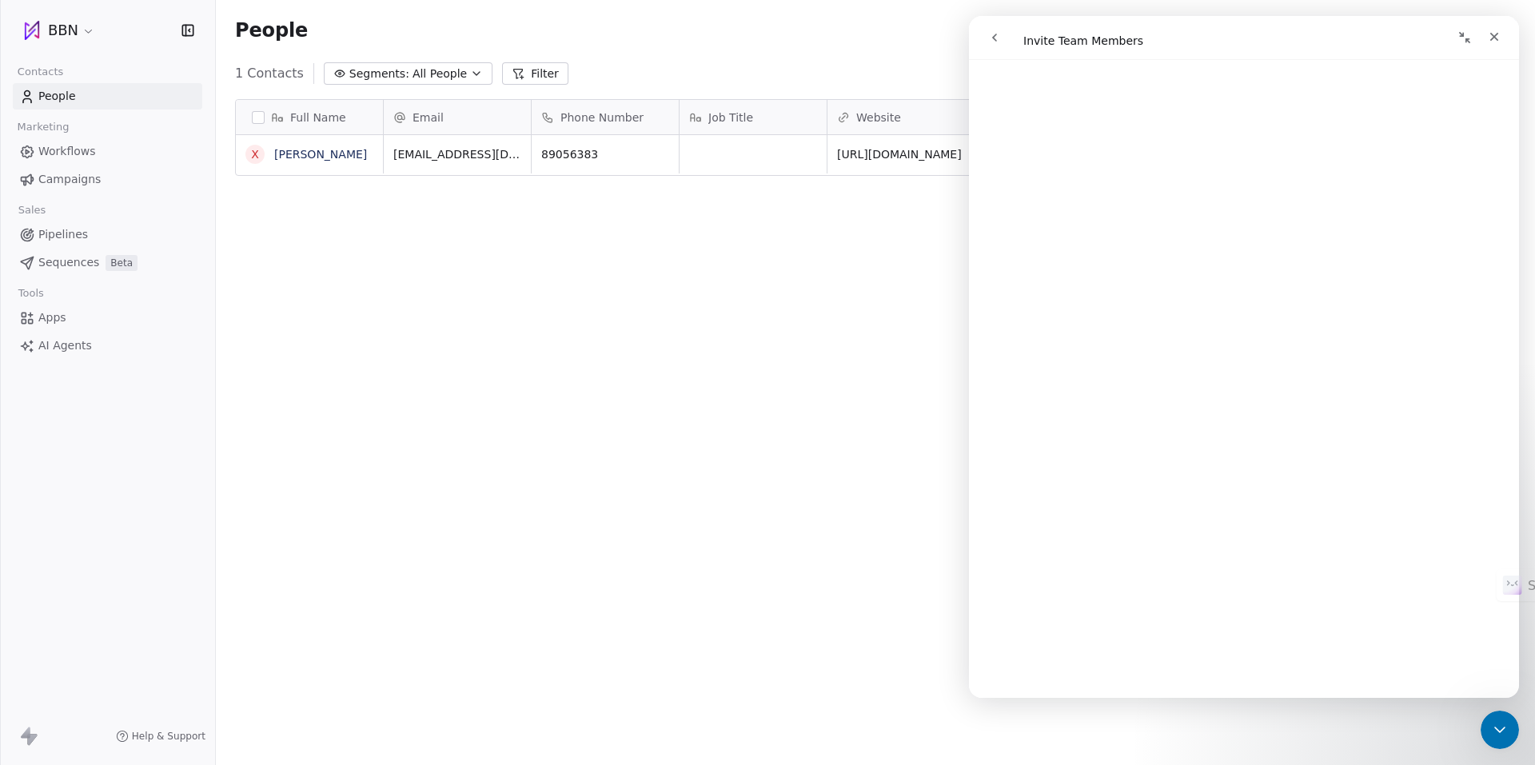
scroll to position [1562, 0]
click at [876, 399] on div "Full Name Х Халиун Х Email Phone Number Job Title Website Tags Status First Nam…" at bounding box center [875, 422] width 1319 height 673
click at [1491, 41] on icon "Close" at bounding box center [1493, 36] width 13 height 13
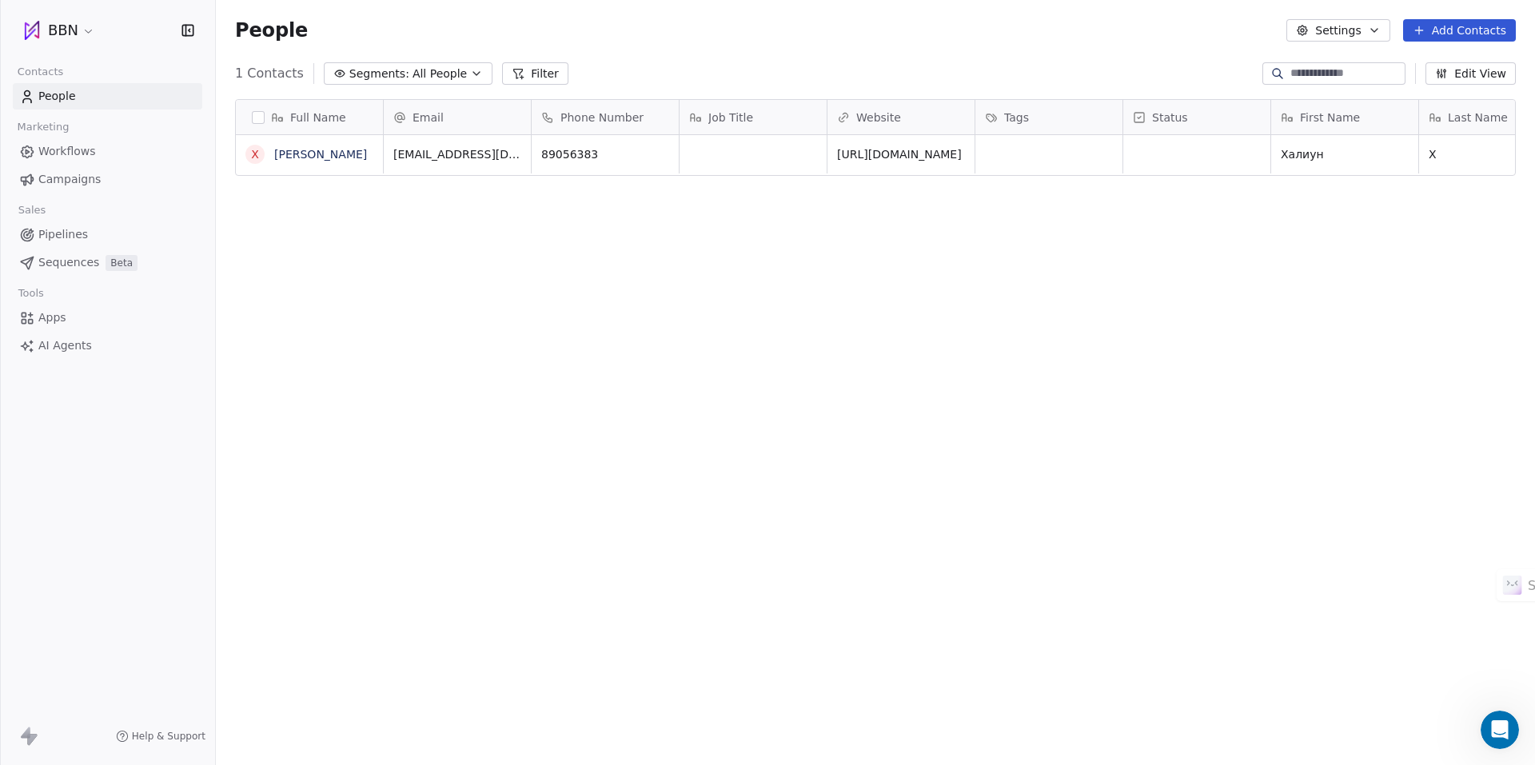
click at [85, 38] on html "BBN Contacts People Marketing Workflows Campaigns Sales Pipelines Sequences Bet…" at bounding box center [767, 382] width 1535 height 765
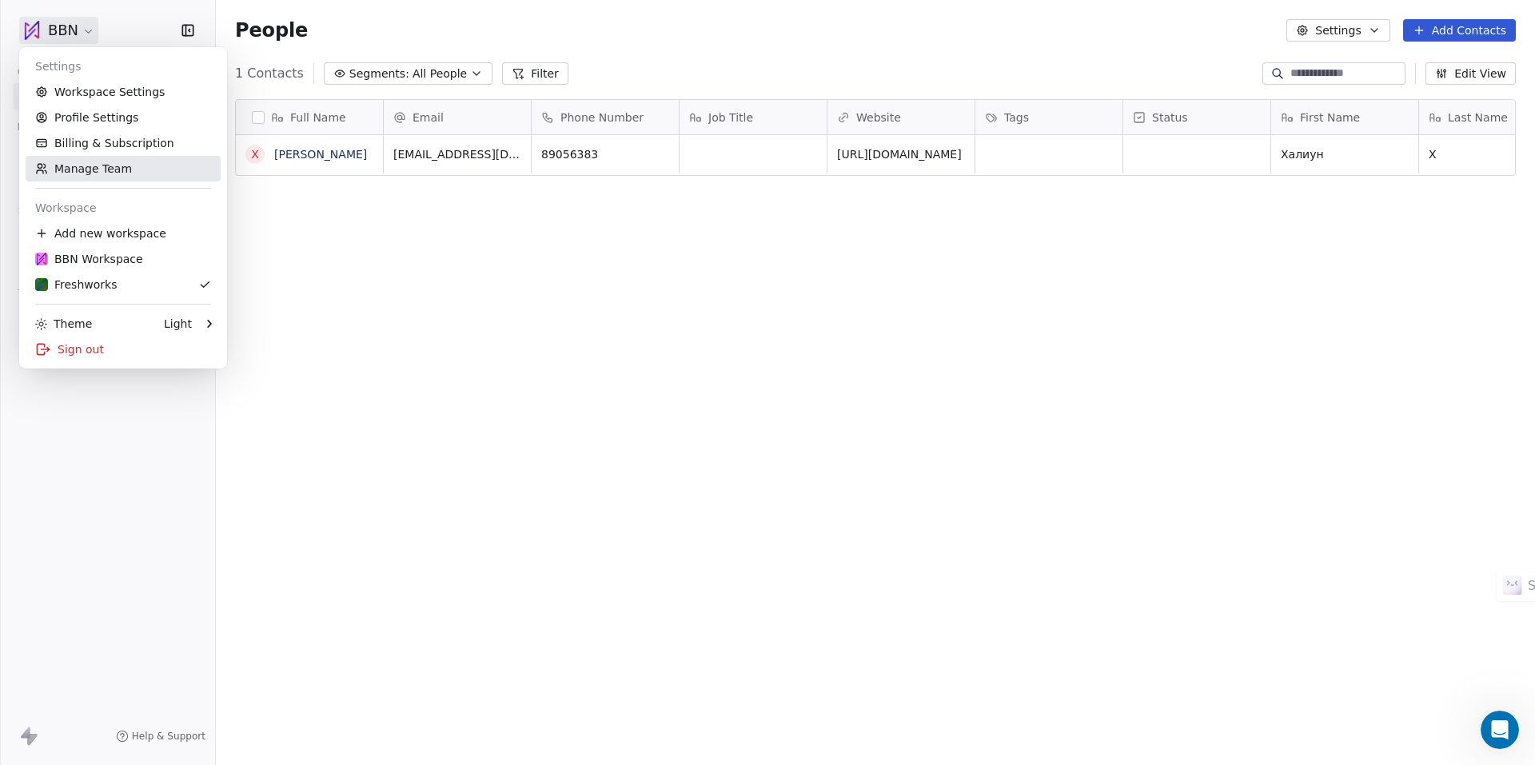
click at [99, 166] on link "Manage Team" at bounding box center [123, 169] width 195 height 26
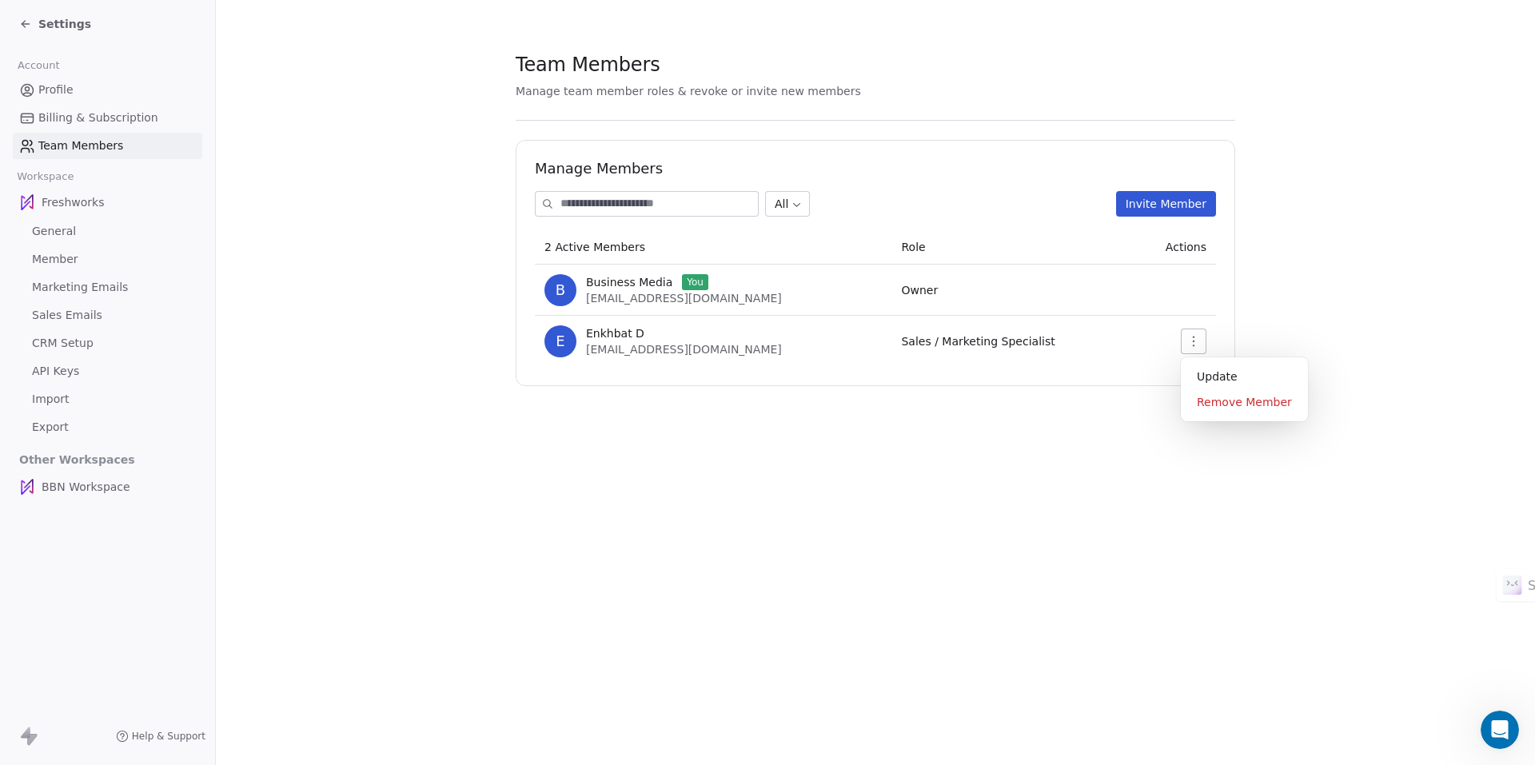
click at [1184, 336] on button "button" at bounding box center [1193, 341] width 26 height 26
click at [1226, 383] on div "Update" at bounding box center [1244, 377] width 114 height 26
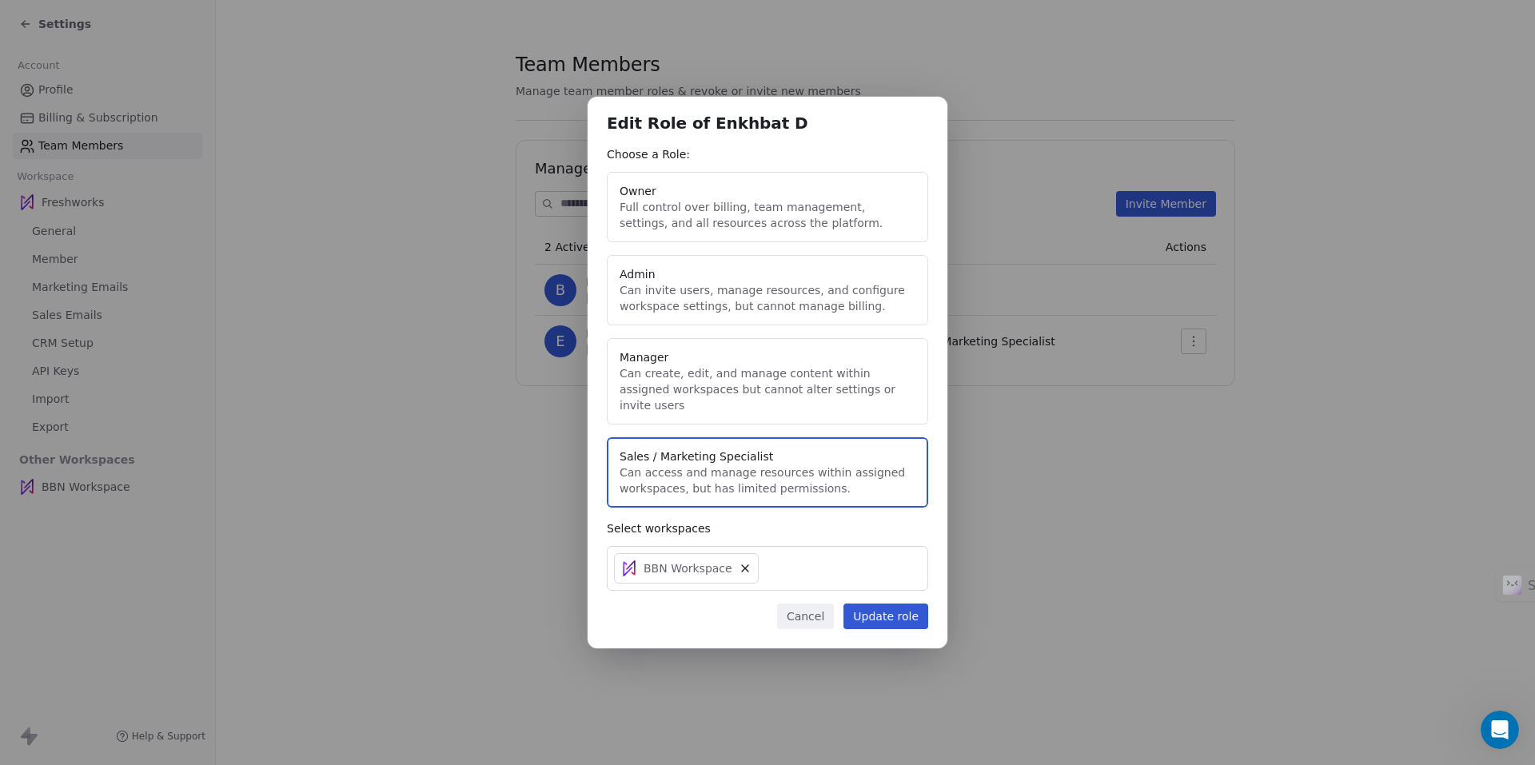
click at [724, 300] on button "Admin Can invite users, manage resources, and configure workspace settings, but…" at bounding box center [767, 290] width 321 height 70
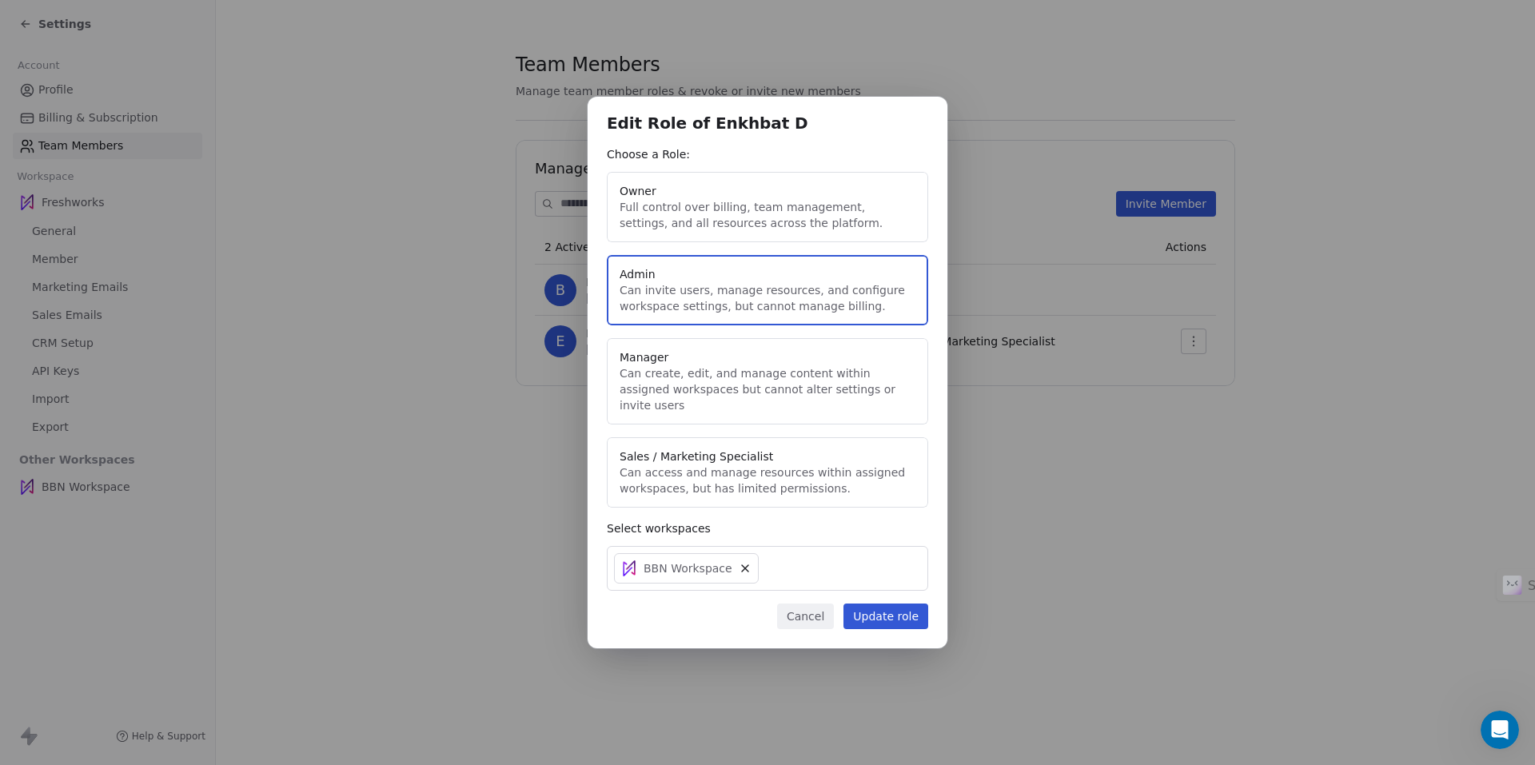
click at [879, 605] on button "Update role" at bounding box center [885, 616] width 85 height 26
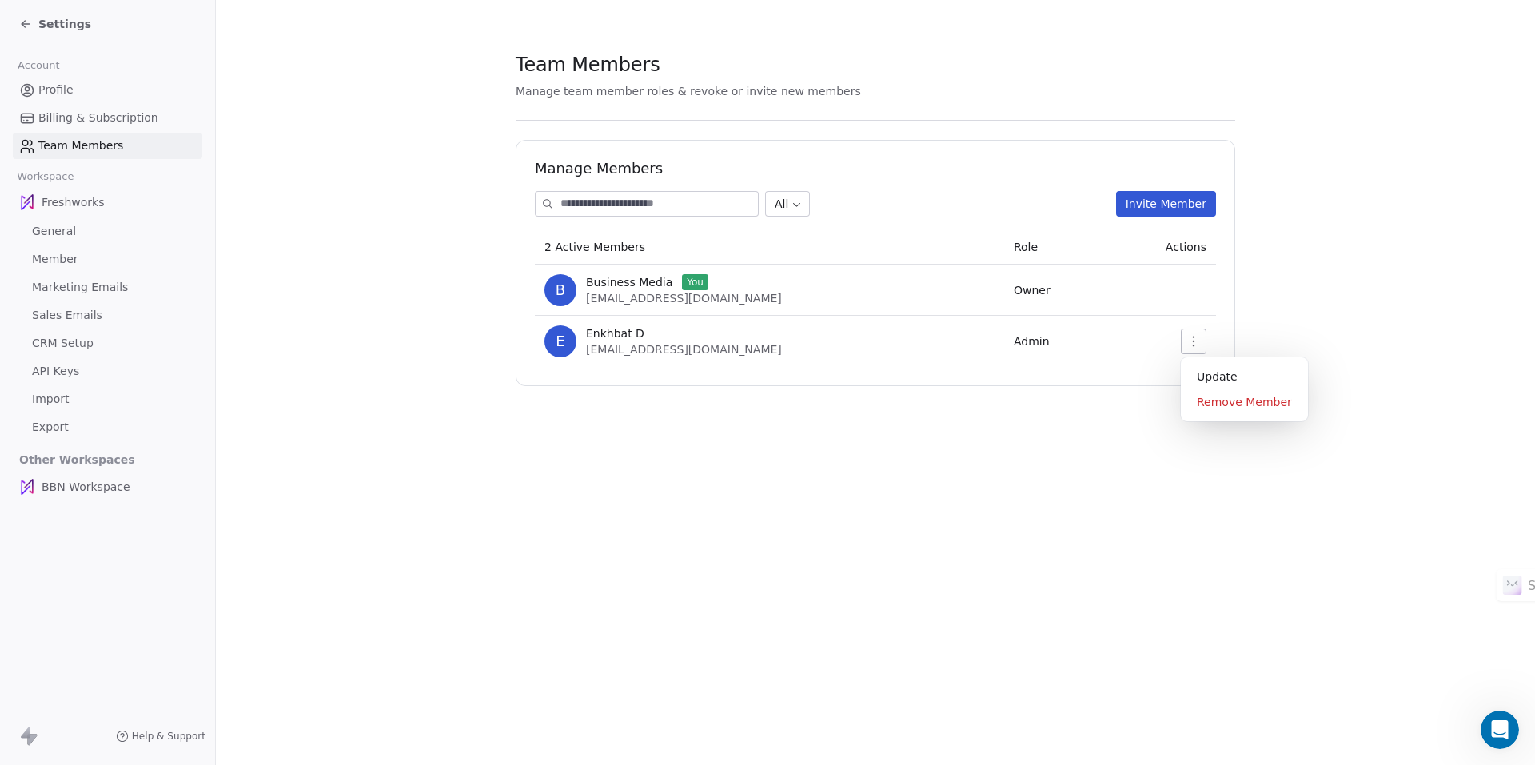
click at [1193, 343] on icon "button" at bounding box center [1193, 341] width 13 height 13
click at [1208, 376] on div "Update" at bounding box center [1244, 377] width 114 height 26
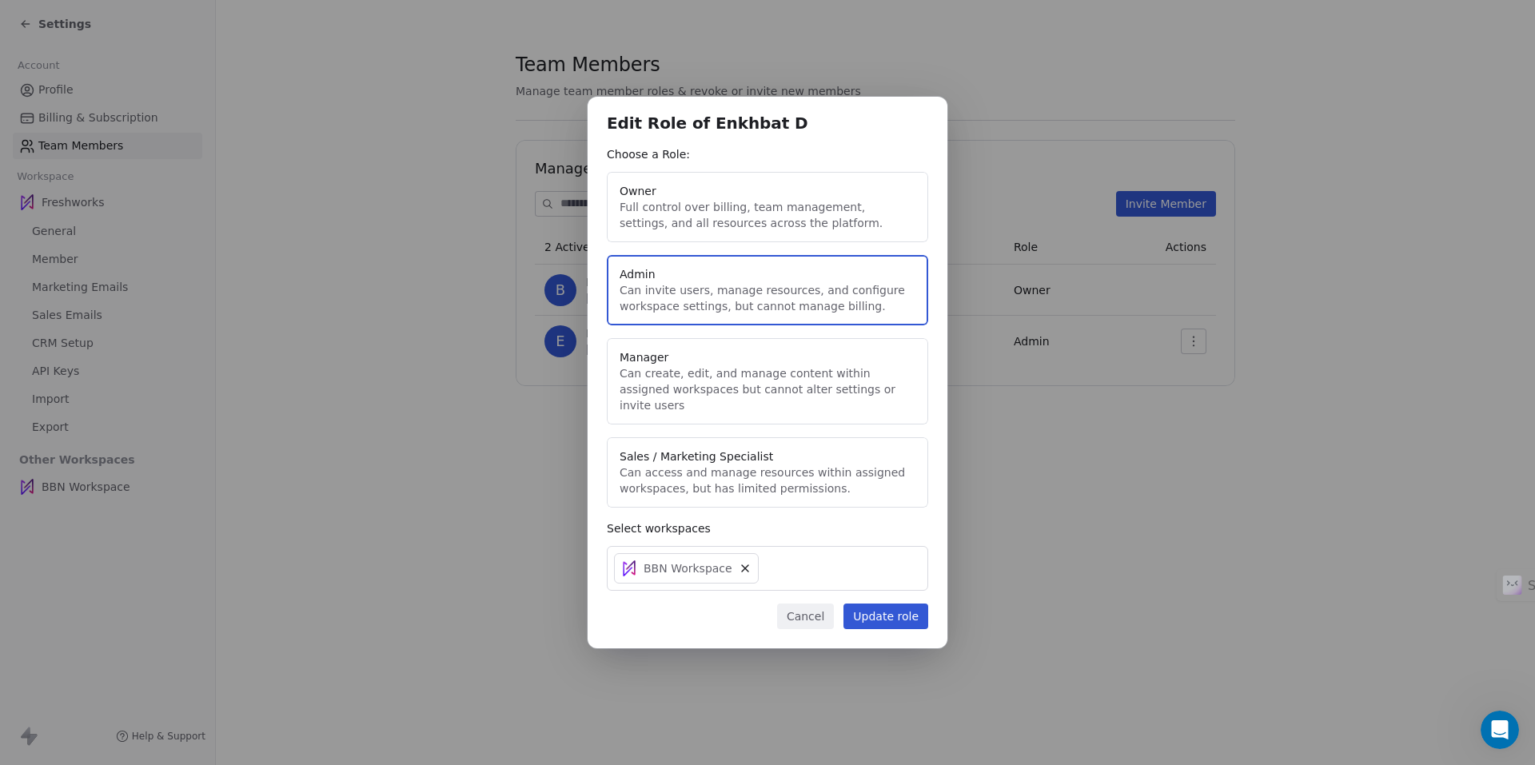
click at [758, 369] on button "Manager Can create, edit, and manage content within assigned workspaces but can…" at bounding box center [767, 381] width 321 height 86
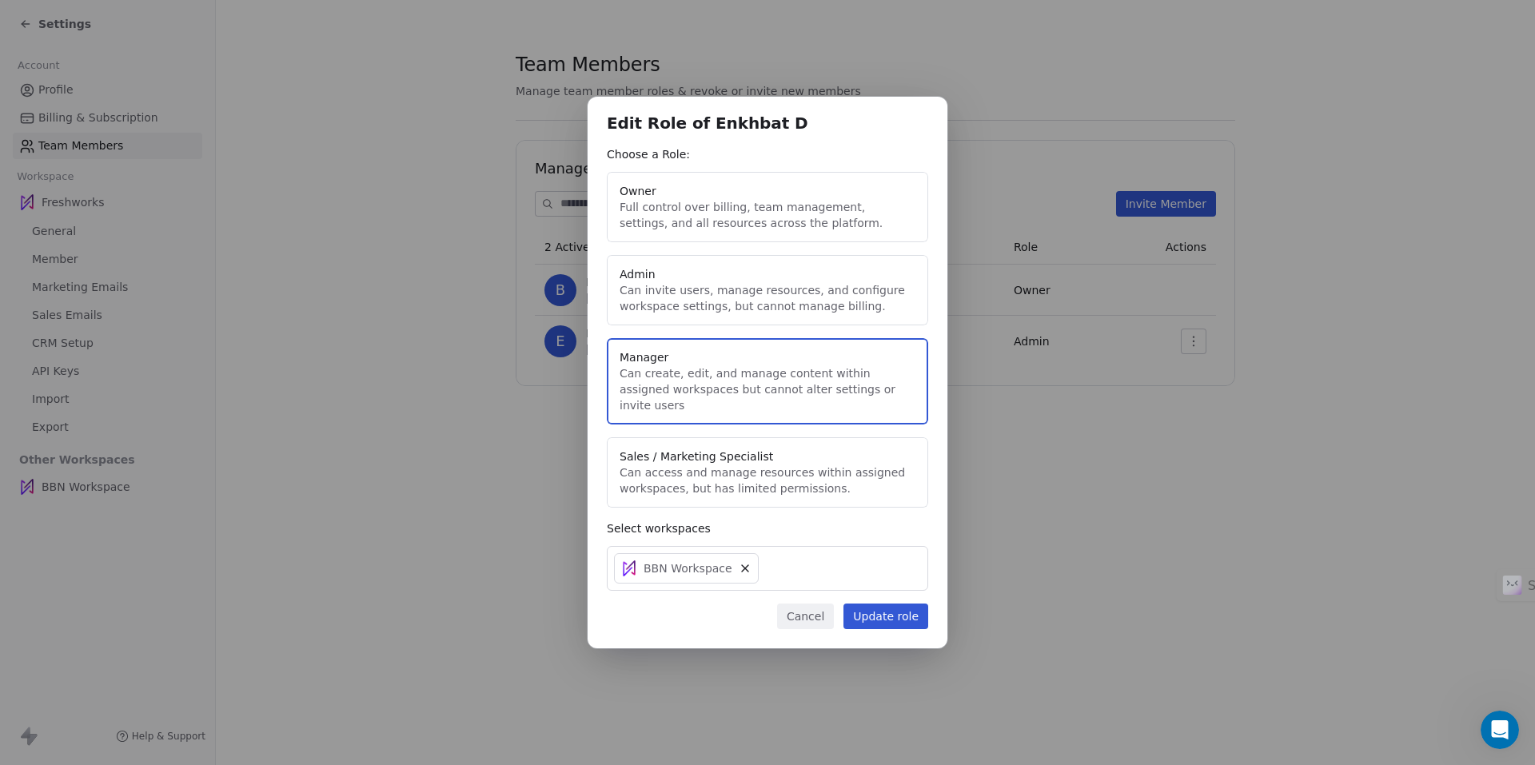
click at [881, 603] on button "Update role" at bounding box center [885, 616] width 85 height 26
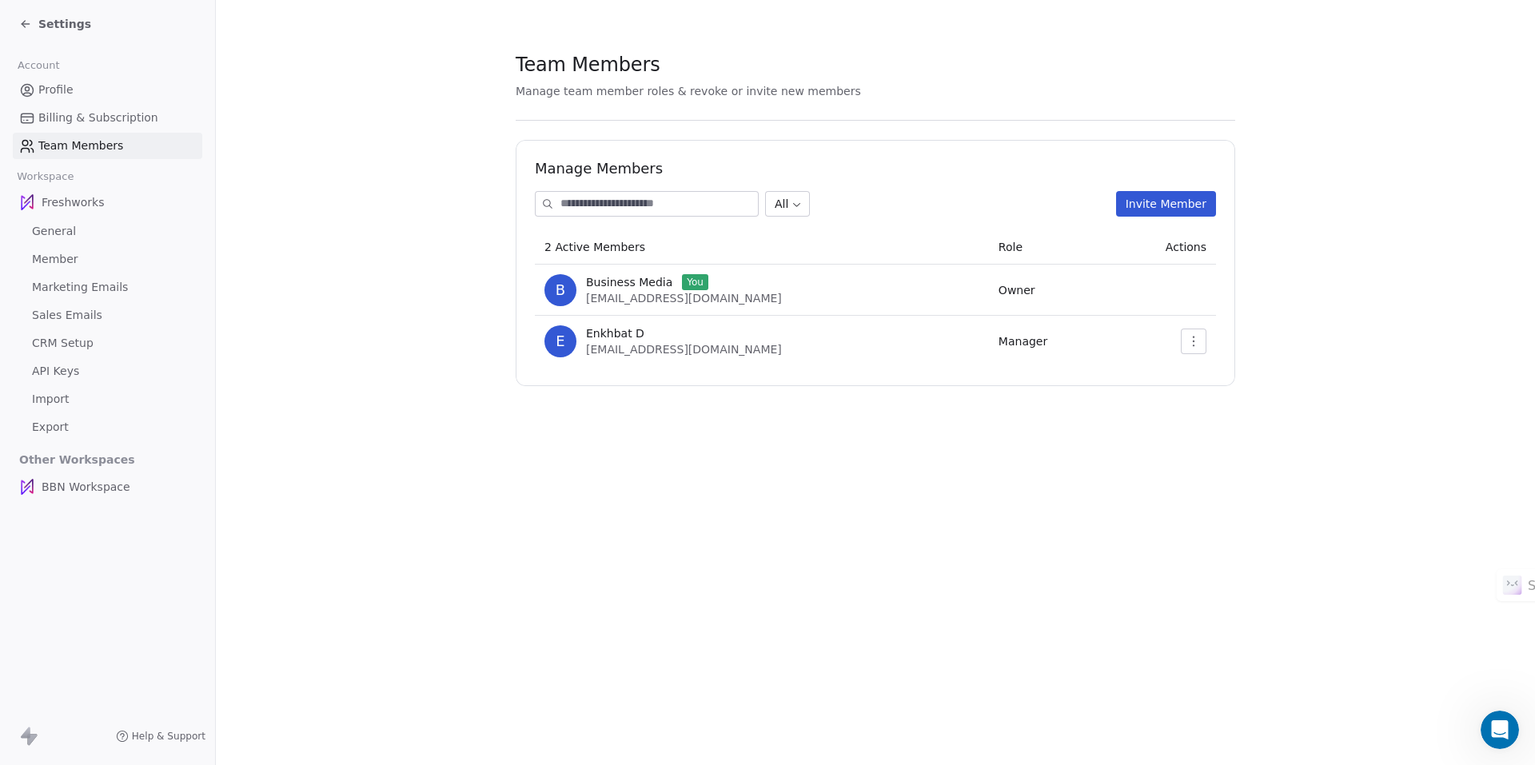
click at [58, 26] on span "Settings" at bounding box center [64, 24] width 53 height 16
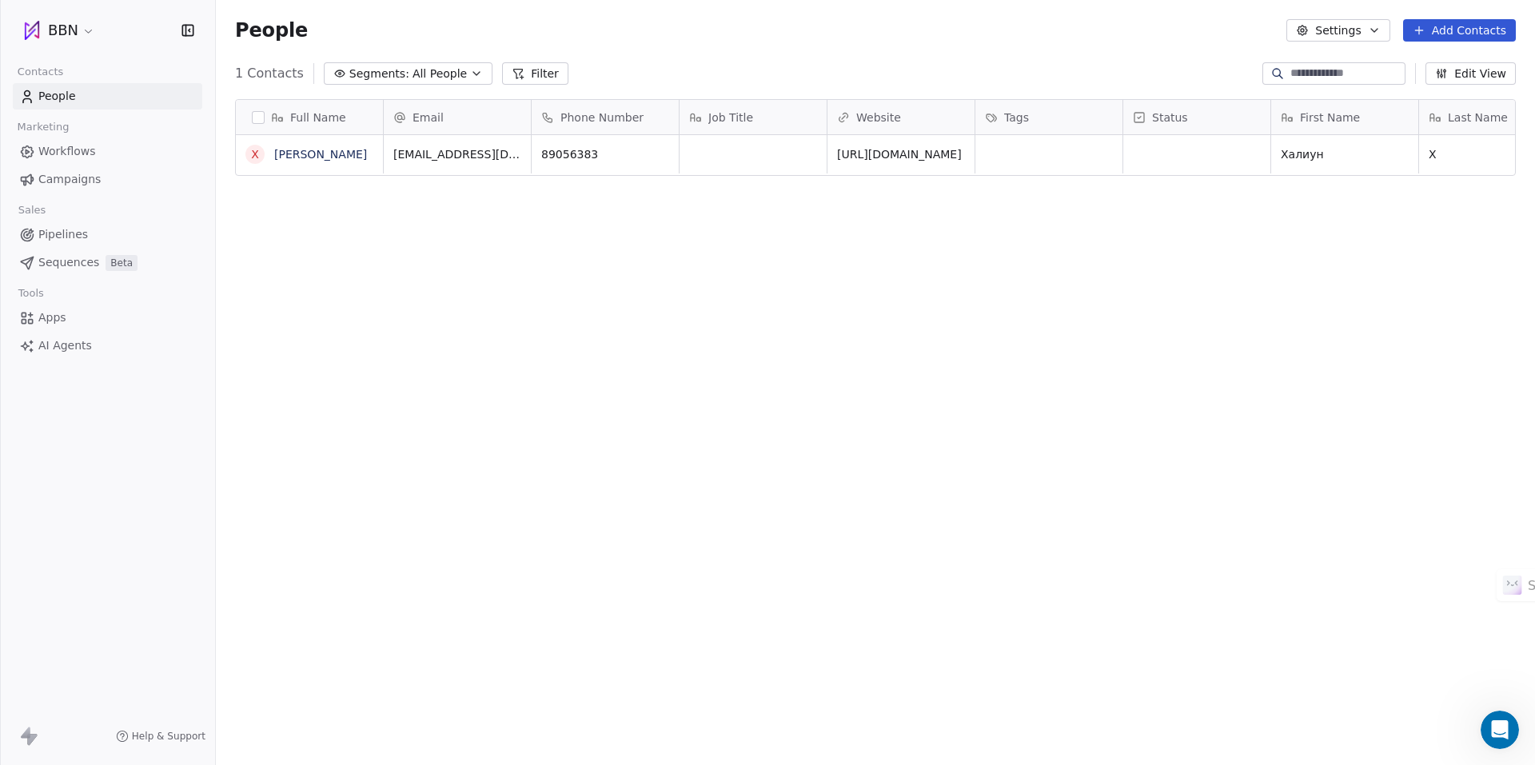
scroll to position [661, 1307]
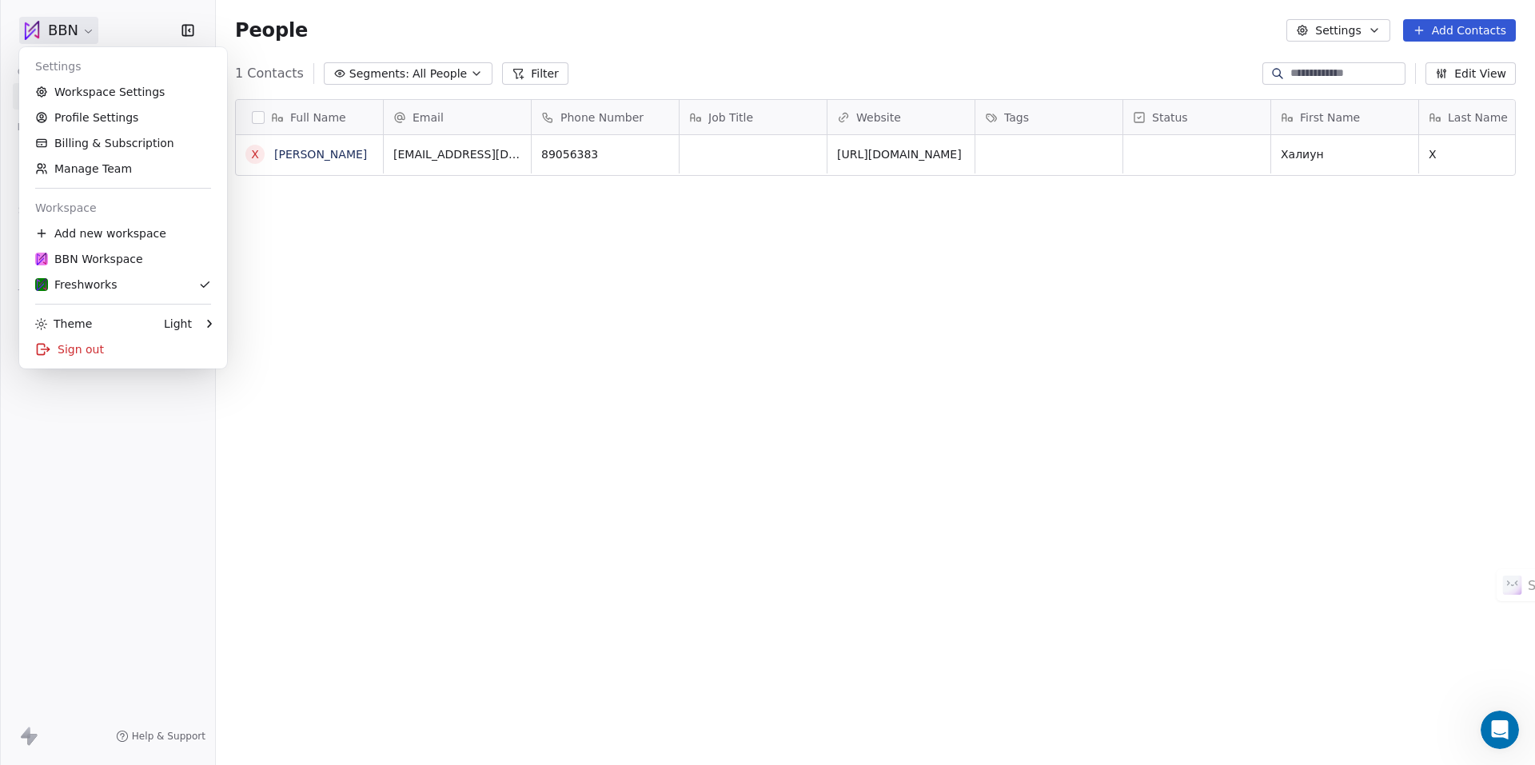
click at [69, 29] on html "BBN Contacts People Marketing Workflows Campaigns Sales Pipelines Sequences Bet…" at bounding box center [767, 382] width 1535 height 765
click at [82, 342] on div "Sign out" at bounding box center [123, 349] width 195 height 26
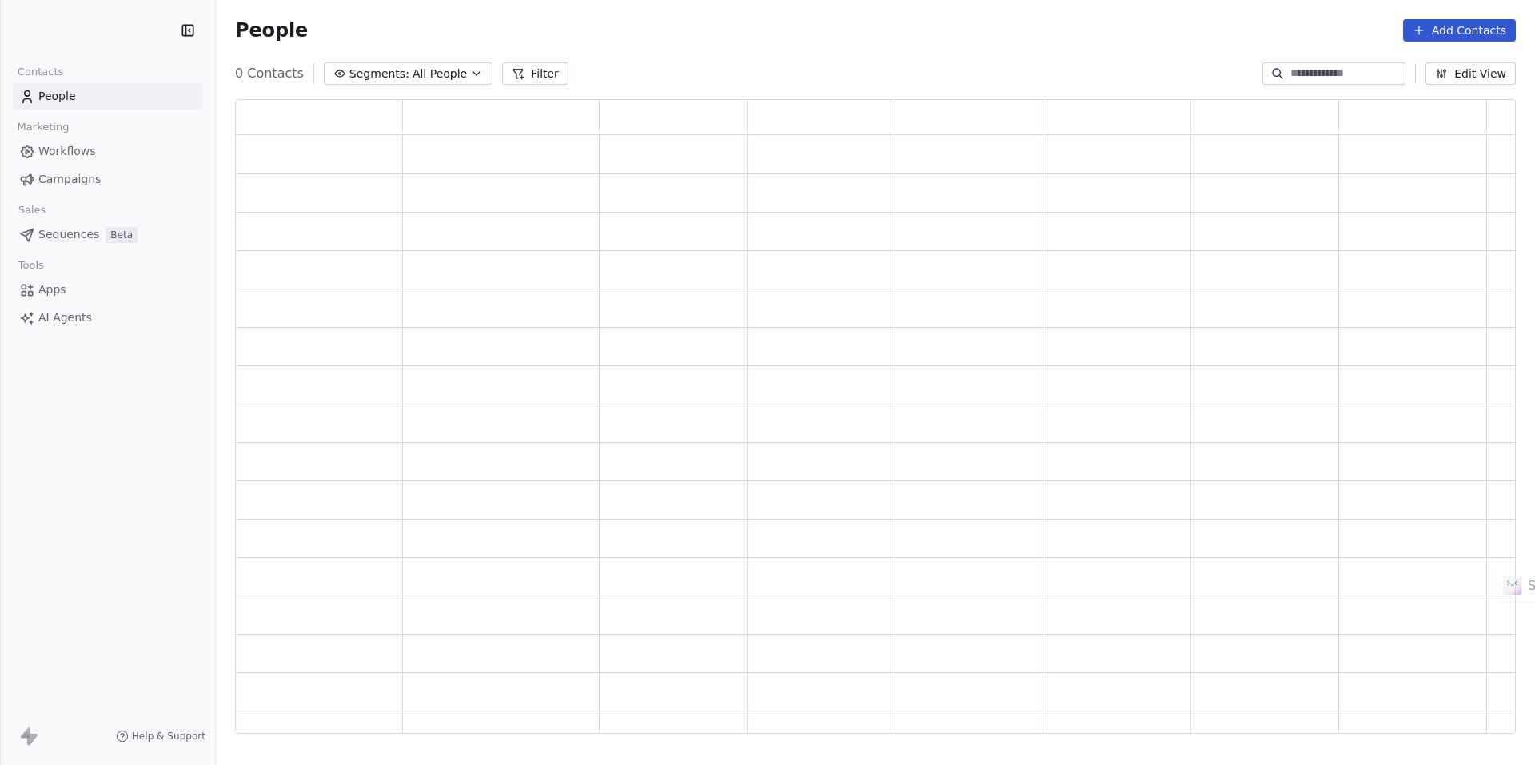
scroll to position [623, 1268]
